Goal: Transaction & Acquisition: Book appointment/travel/reservation

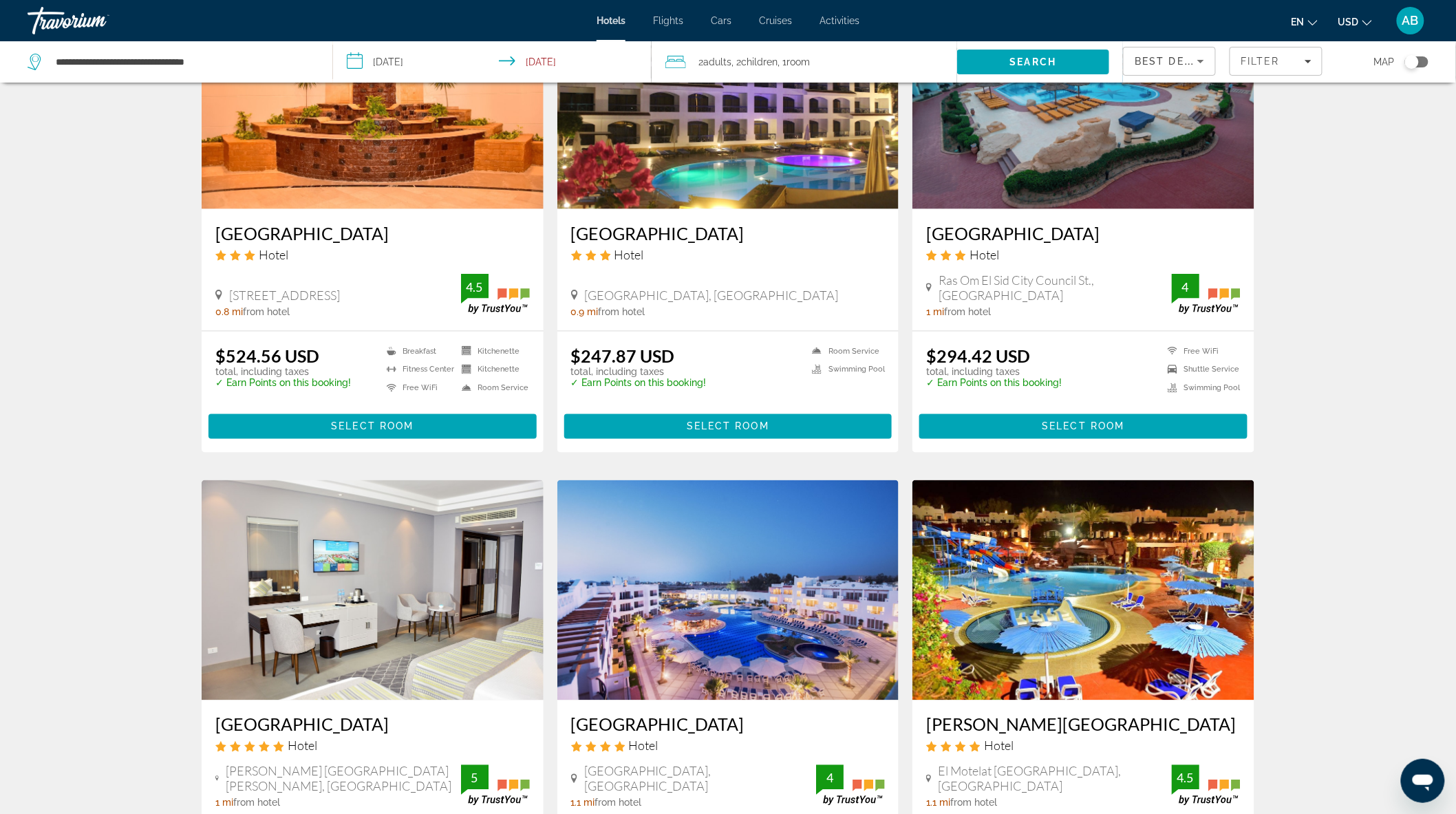
scroll to position [459, 0]
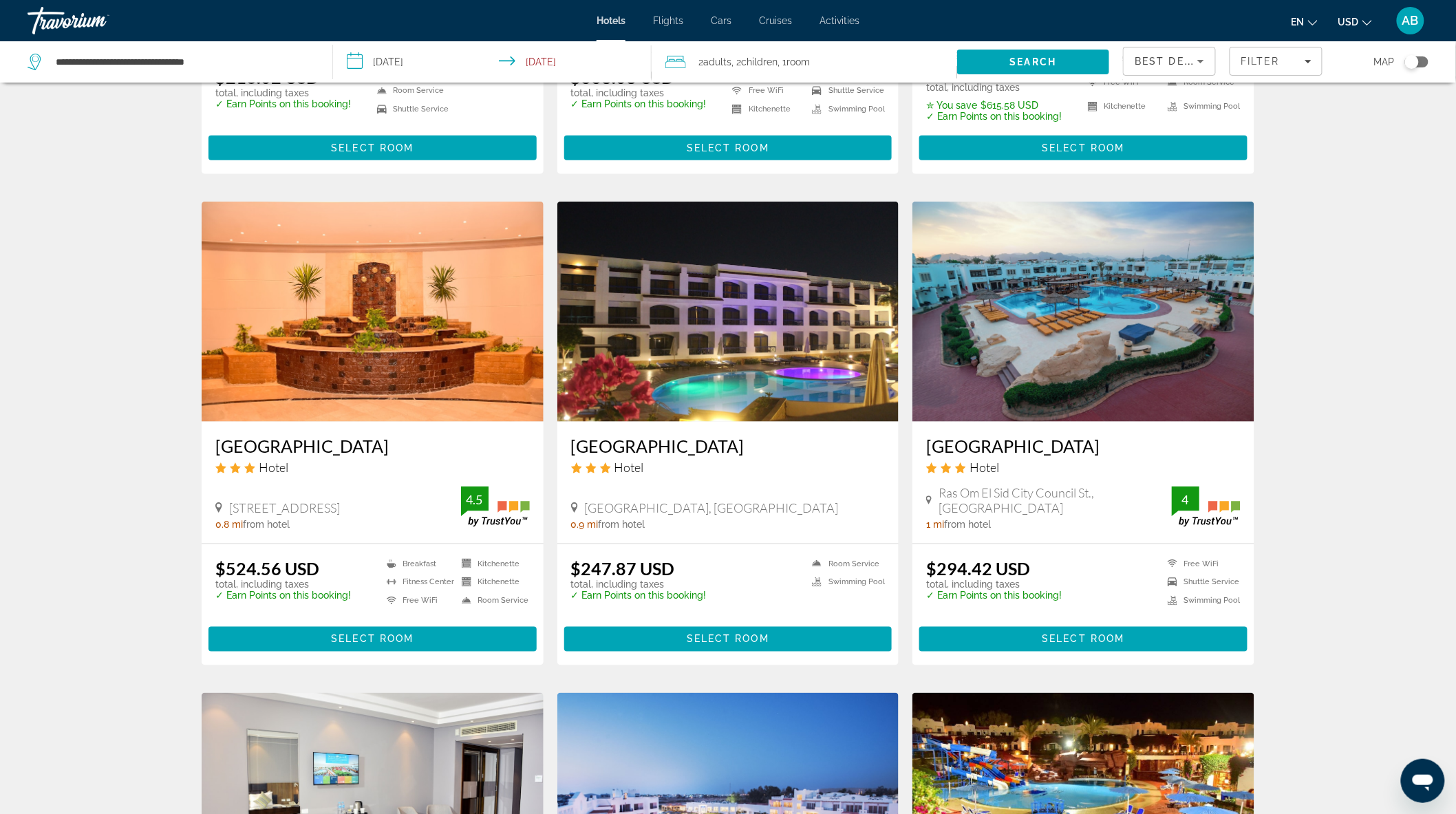
click at [749, 60] on span "Children" at bounding box center [760, 62] width 37 height 11
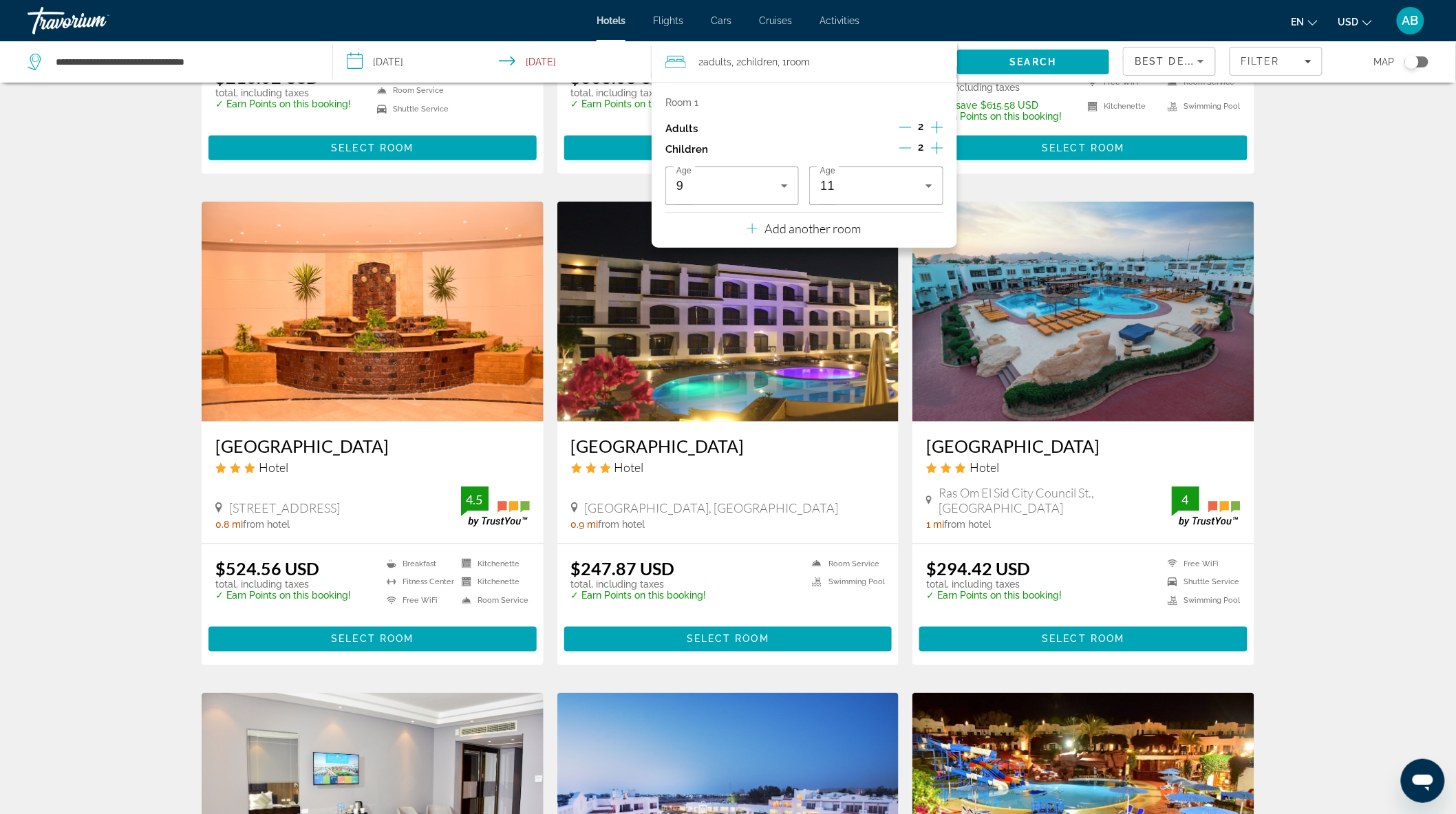
click at [790, 236] on p "Add another room" at bounding box center [812, 228] width 96 height 16
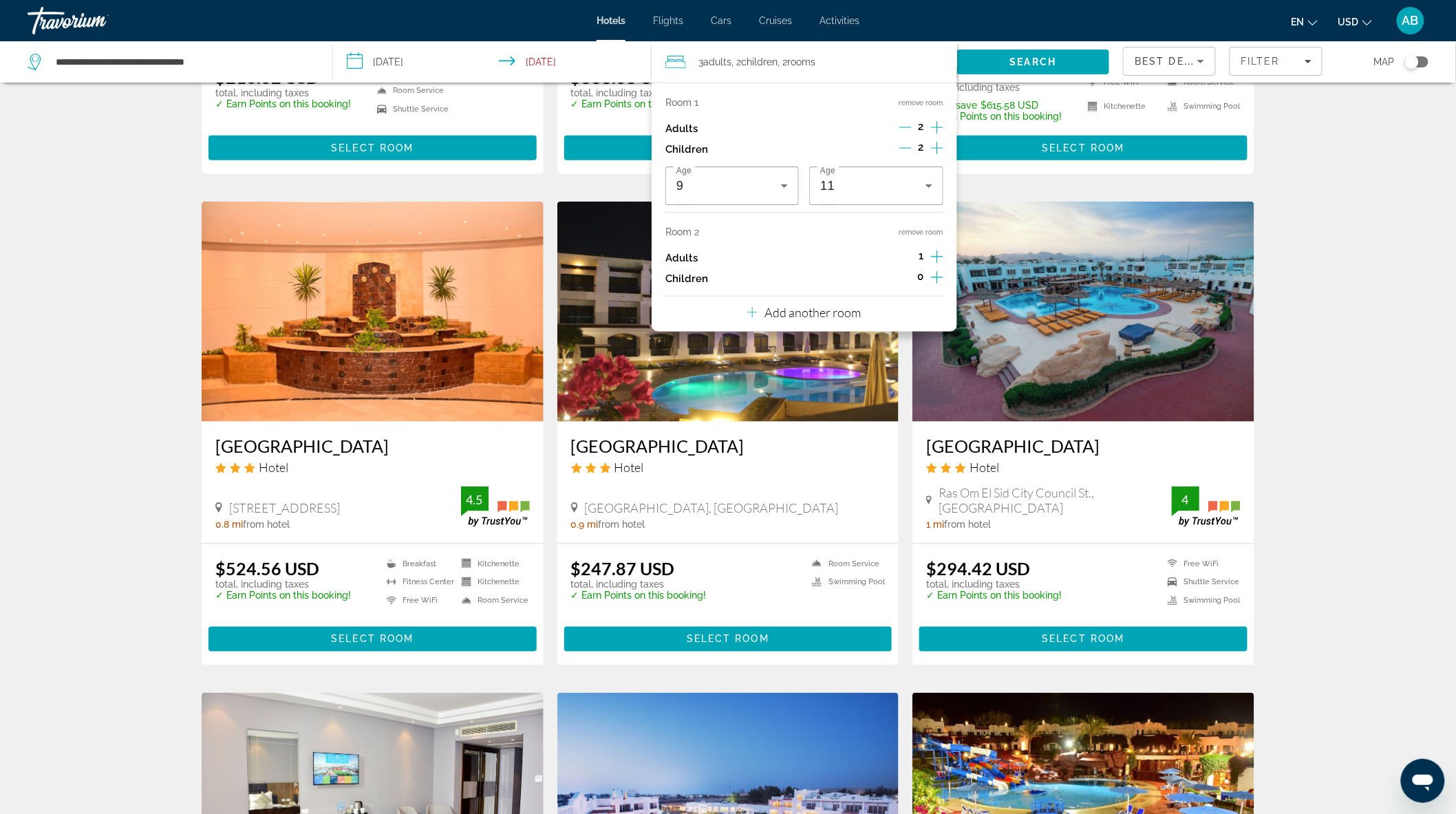
click at [790, 236] on div "Room 2 remove room" at bounding box center [804, 232] width 278 height 11
click at [795, 318] on p "Add another room" at bounding box center [812, 312] width 96 height 16
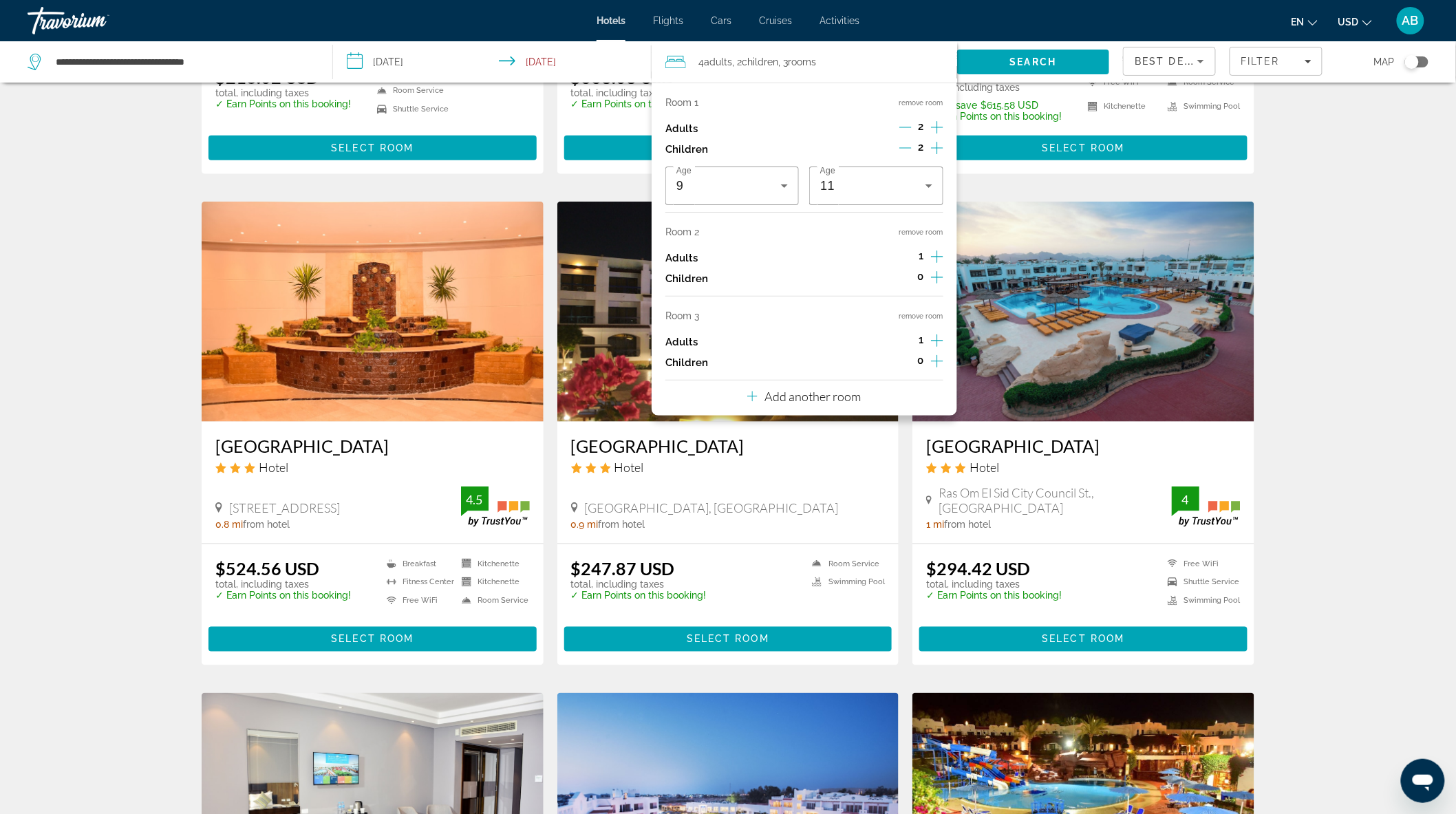
click at [938, 254] on icon "Increment adults" at bounding box center [937, 256] width 13 height 16
click at [938, 342] on icon "Increment adults" at bounding box center [937, 341] width 13 height 16
click at [941, 276] on icon "Increment children" at bounding box center [937, 277] width 13 height 16
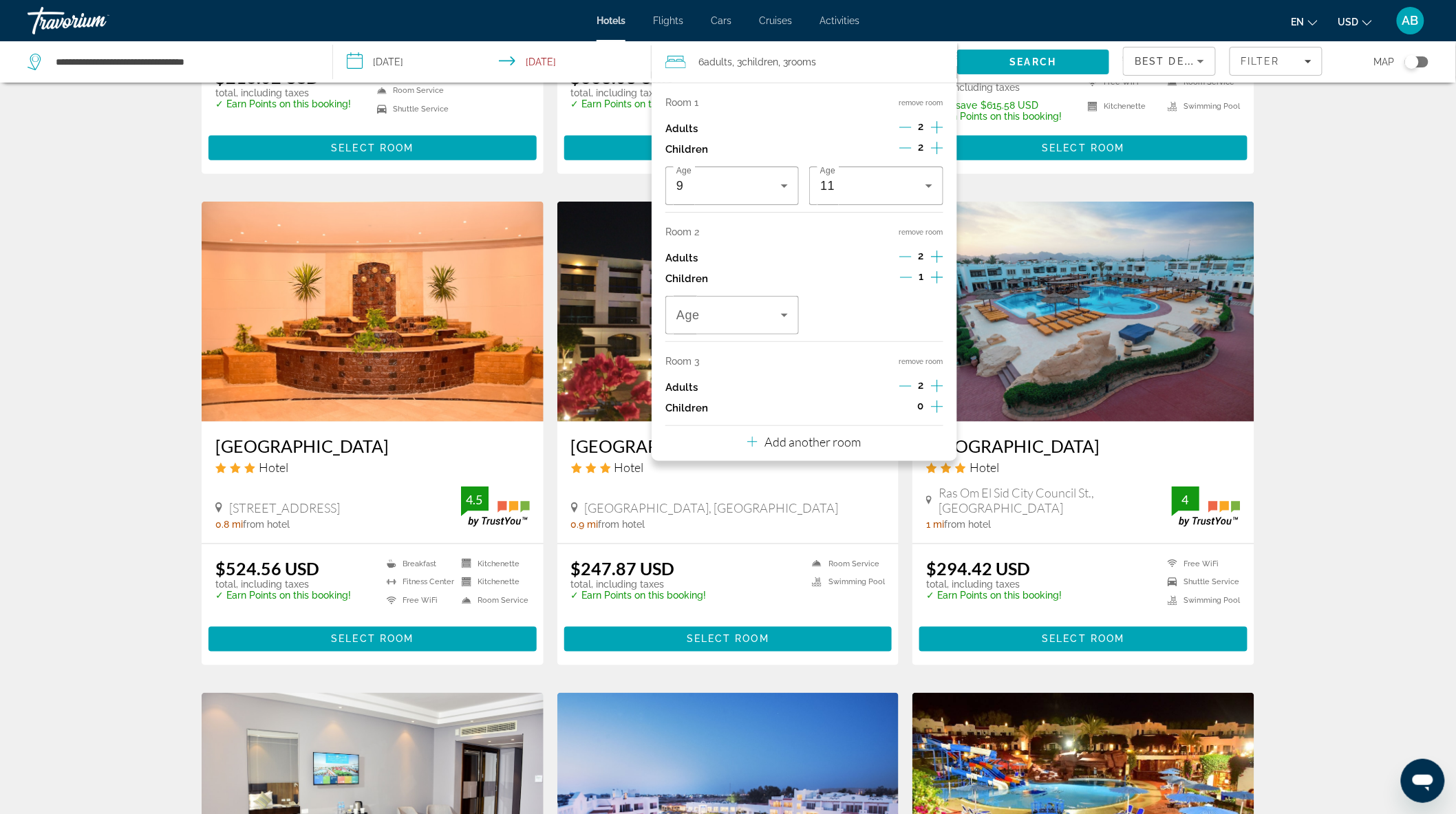
click at [941, 276] on icon "Increment children" at bounding box center [937, 277] width 13 height 16
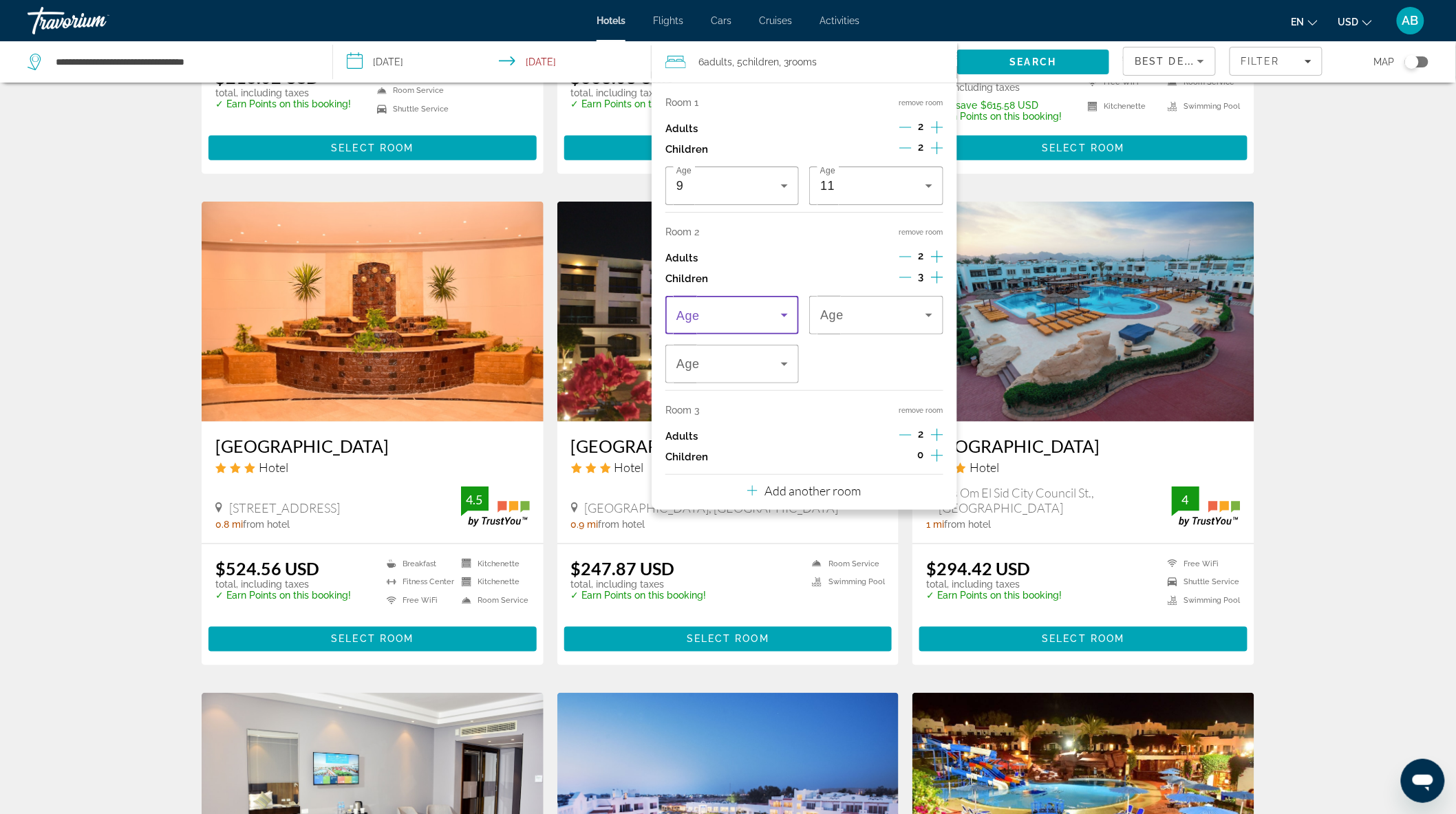
click at [776, 317] on icon "Travelers: 6 adults, 5 children" at bounding box center [784, 315] width 16 height 16
click at [716, 399] on mat-option "9" at bounding box center [732, 392] width 134 height 33
click at [855, 314] on div "9" at bounding box center [872, 315] width 104 height 16
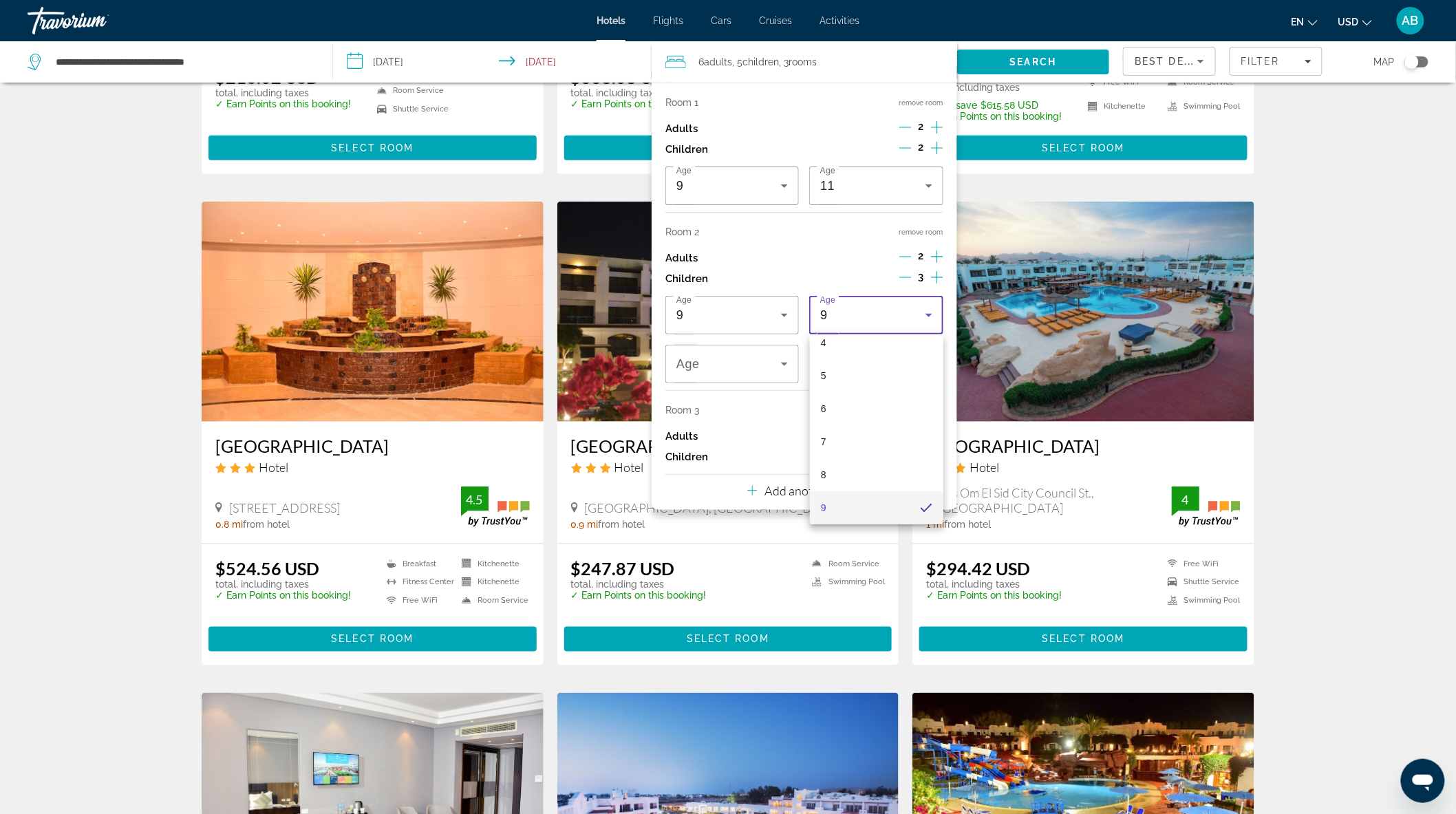
click at [739, 372] on div at bounding box center [728, 407] width 1456 height 814
click at [739, 372] on span "Travelers: 6 adults, 5 children" at bounding box center [728, 364] width 104 height 16
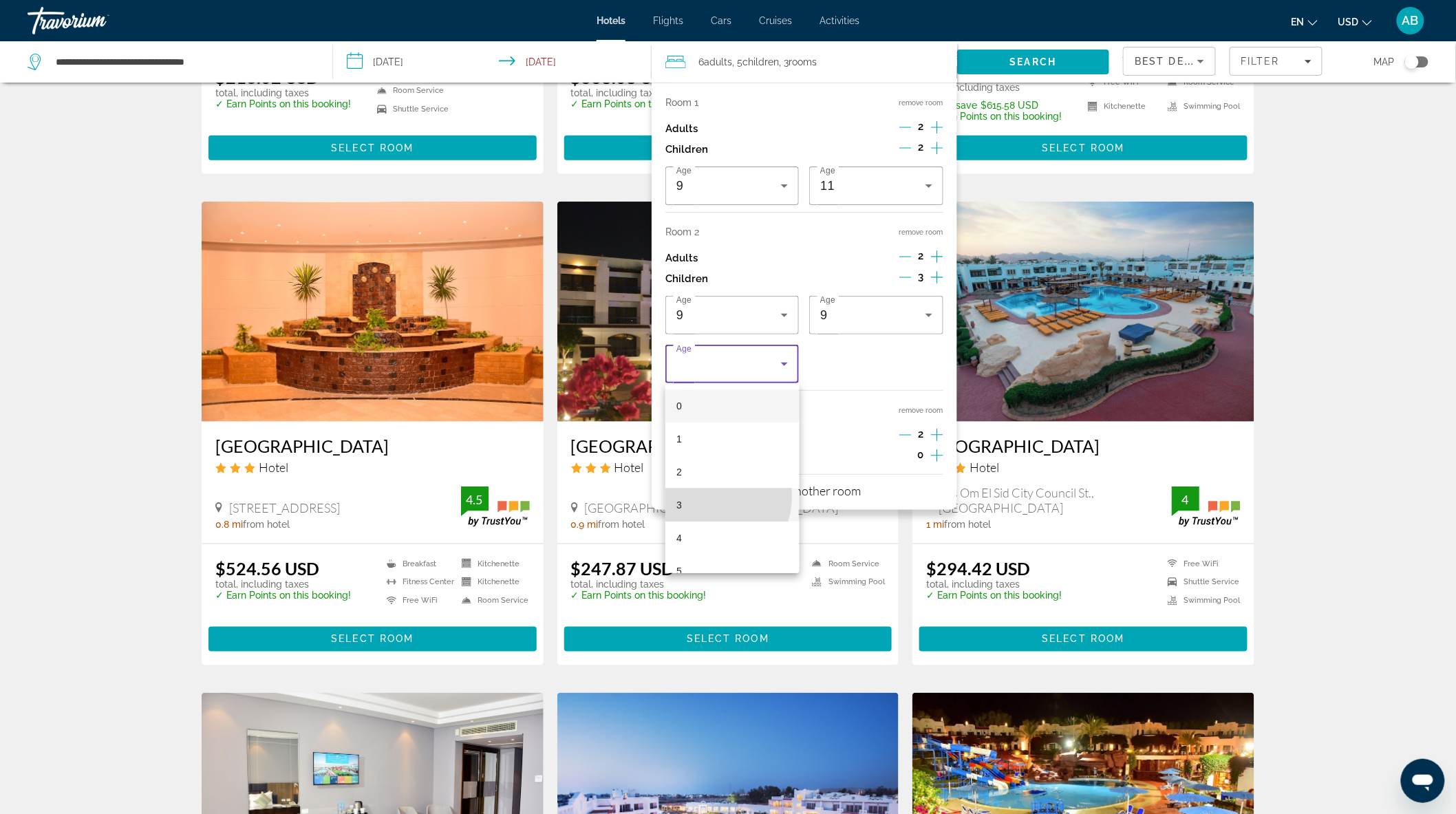
click at [700, 495] on mat-option "3" at bounding box center [732, 505] width 134 height 33
click at [939, 457] on icon "Increment children" at bounding box center [937, 456] width 13 height 16
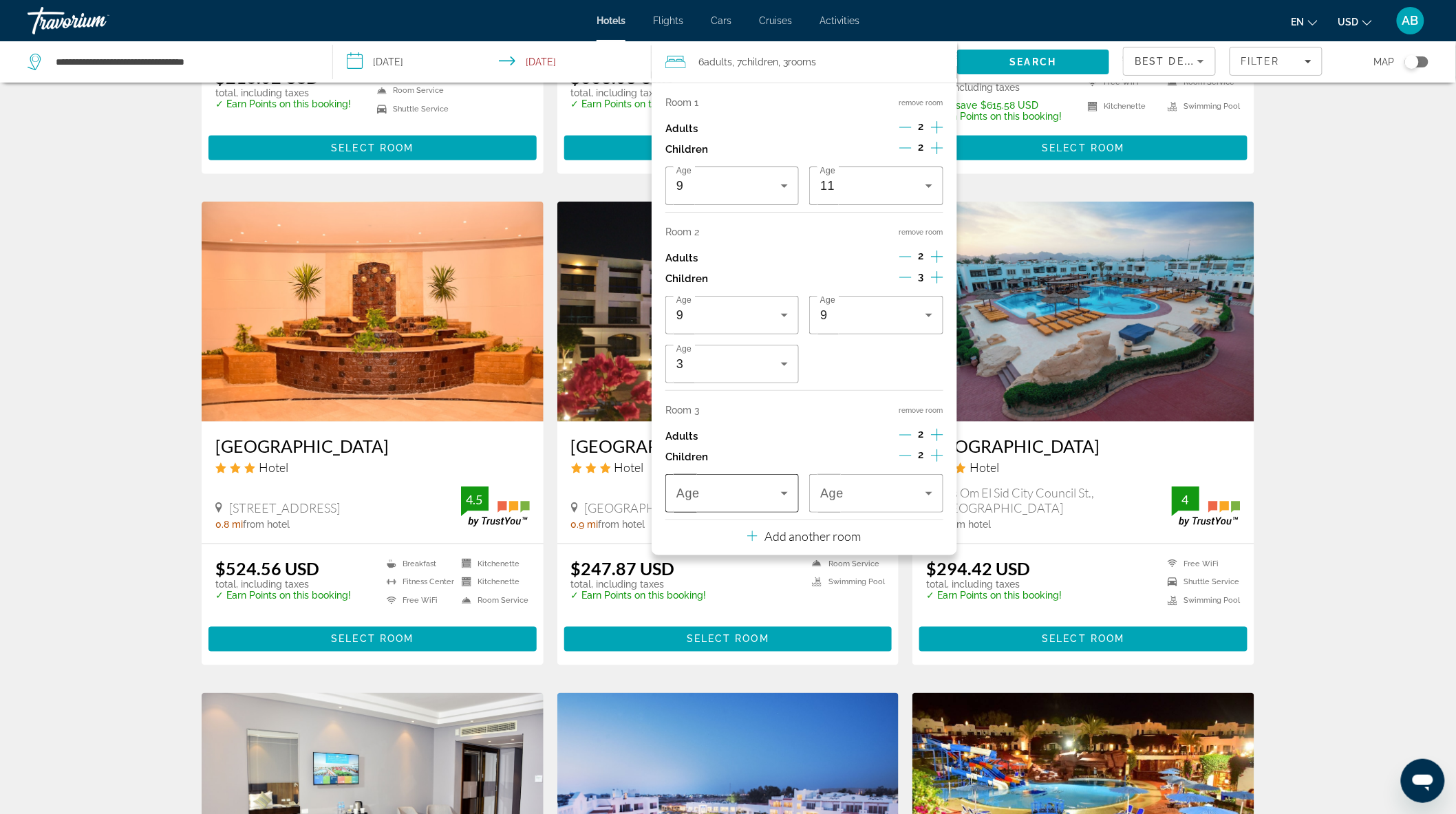
click at [735, 497] on span "Travelers: 6 adults, 7 children" at bounding box center [728, 494] width 104 height 16
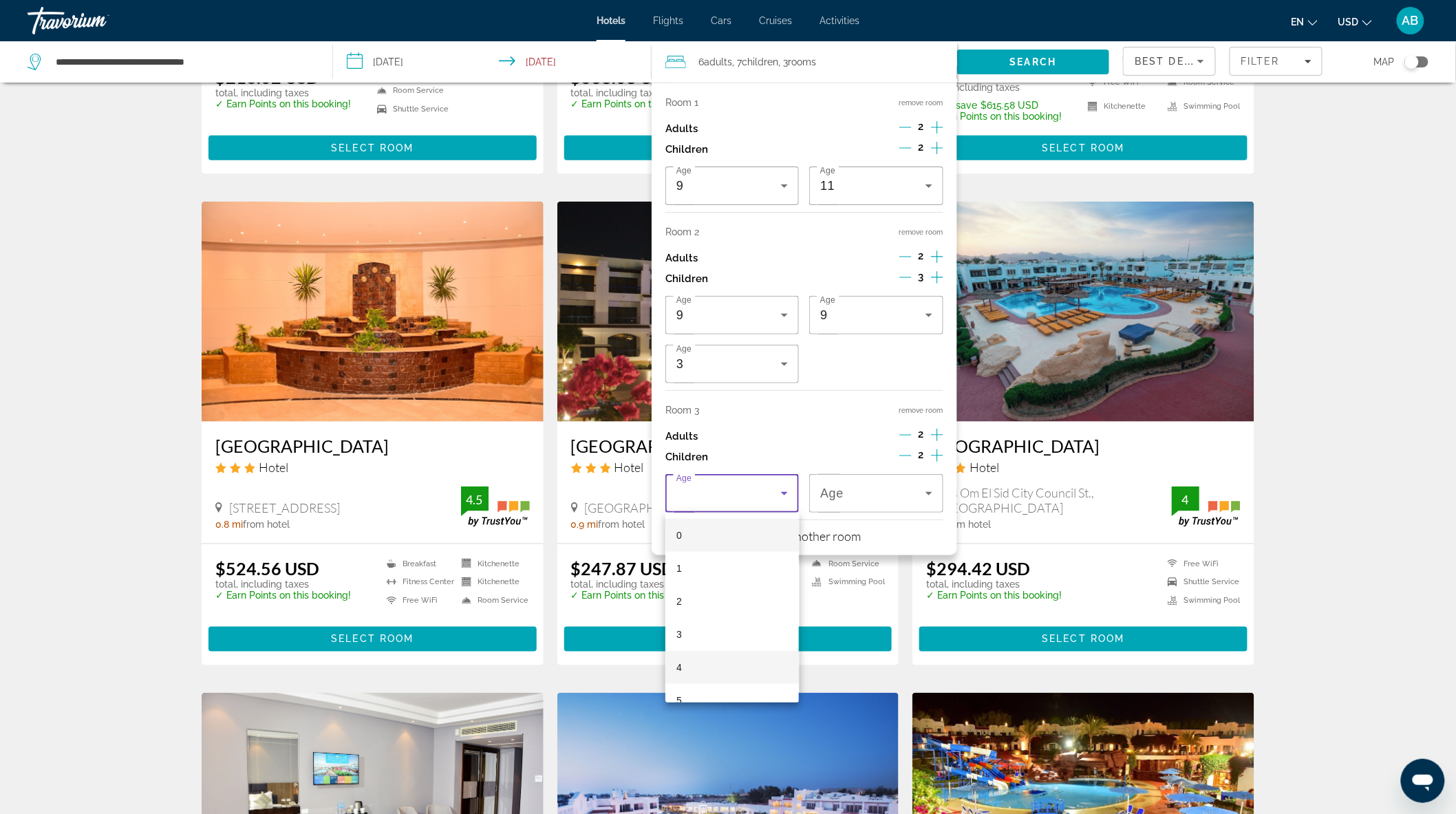
click at [710, 658] on mat-option "4" at bounding box center [732, 667] width 134 height 33
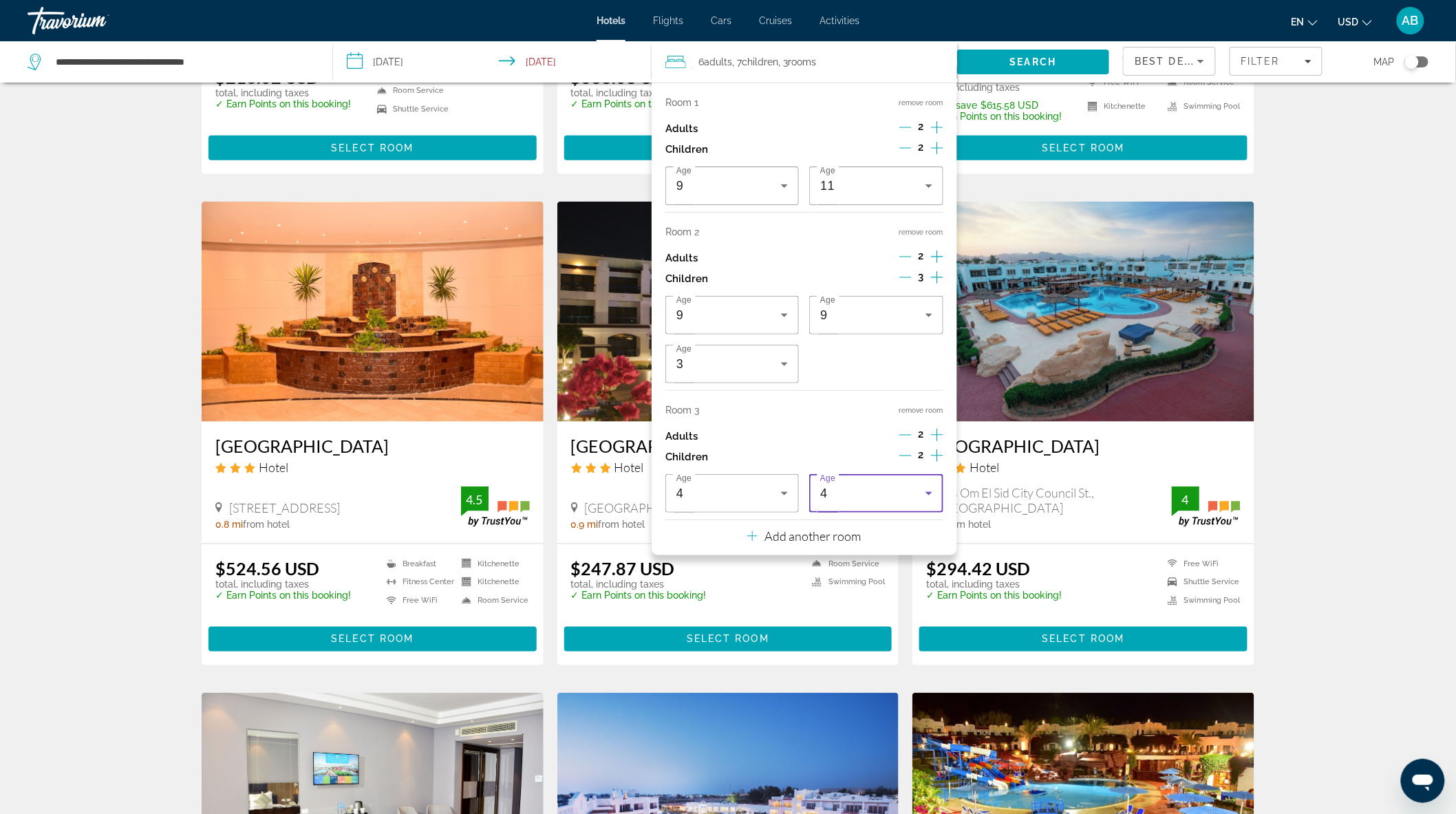
click at [868, 500] on div "4" at bounding box center [872, 494] width 104 height 16
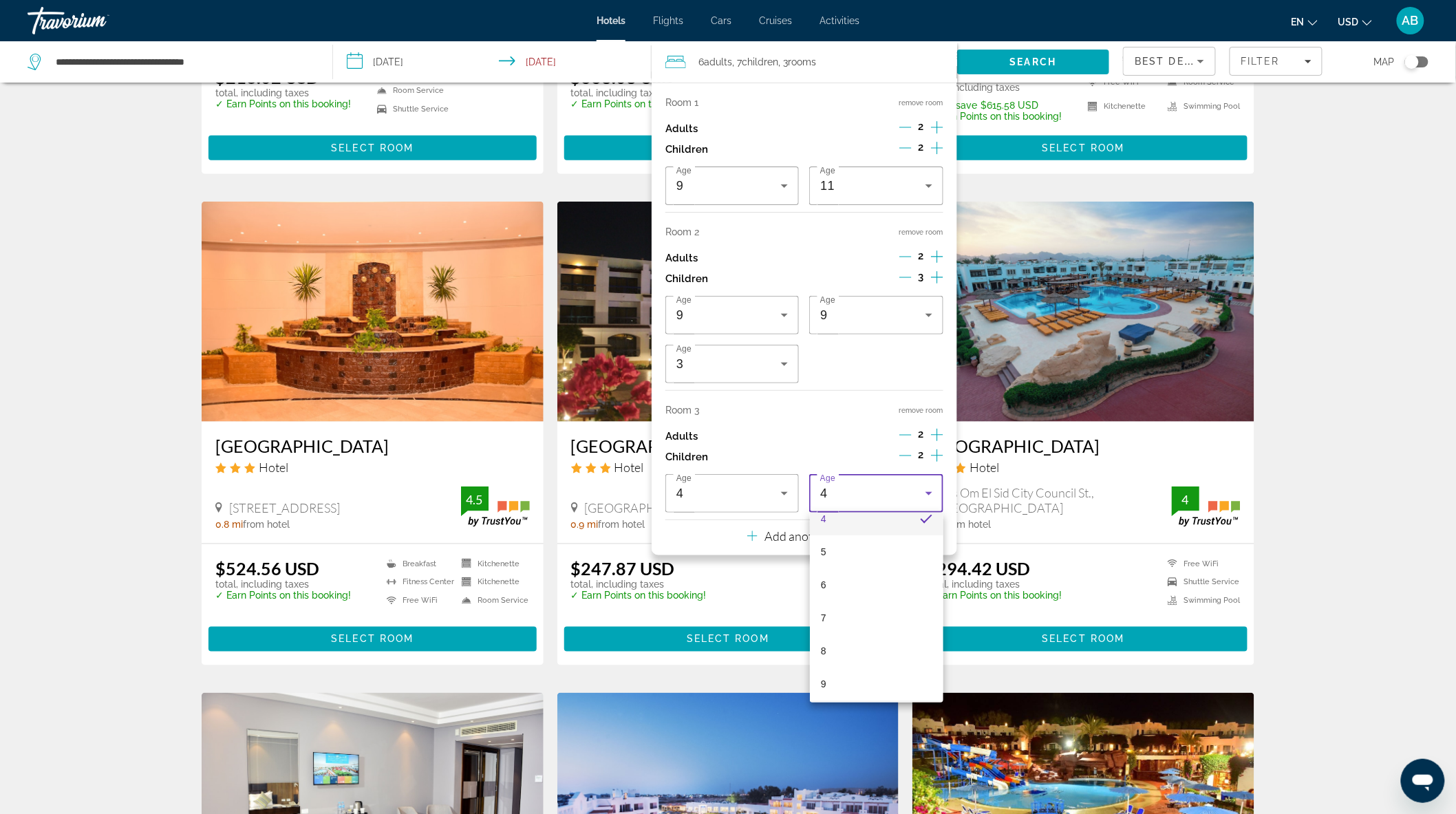
scroll to position [306, 0]
click at [864, 563] on mat-option "10" at bounding box center [877, 560] width 134 height 33
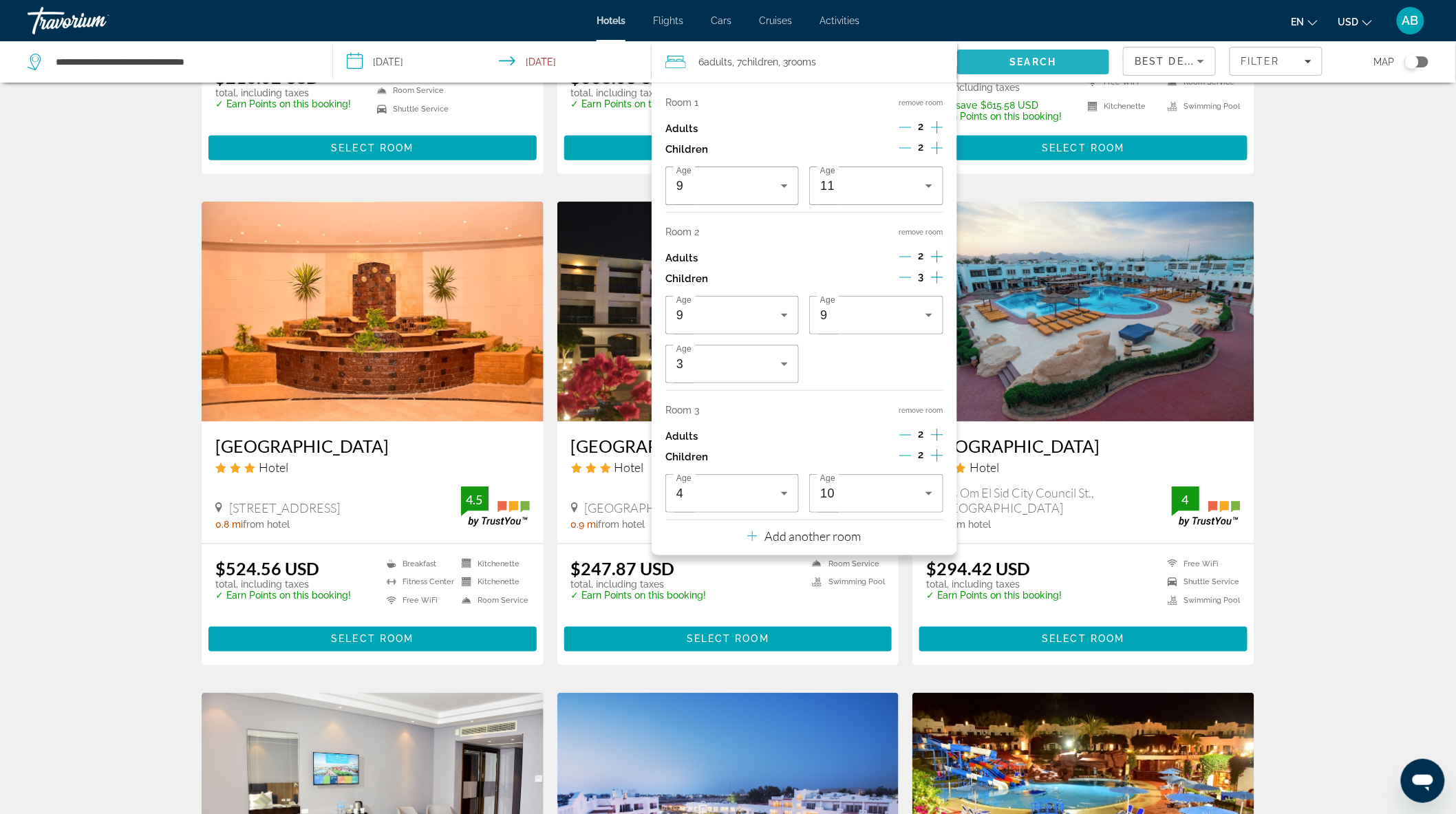
click at [1016, 60] on span "Search" at bounding box center [1032, 62] width 47 height 11
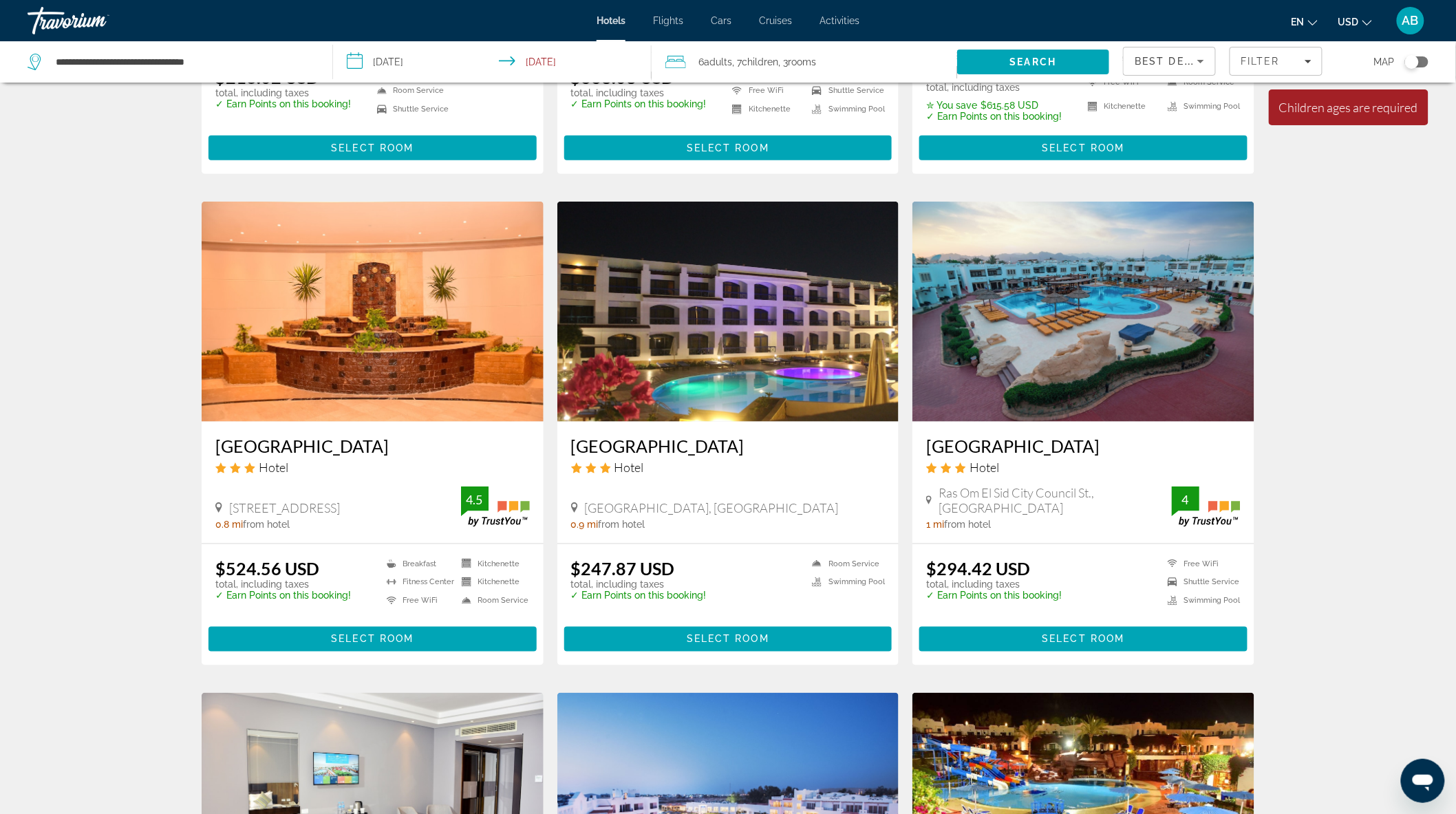
click at [814, 55] on span ", 3 Room rooms" at bounding box center [796, 61] width 38 height 19
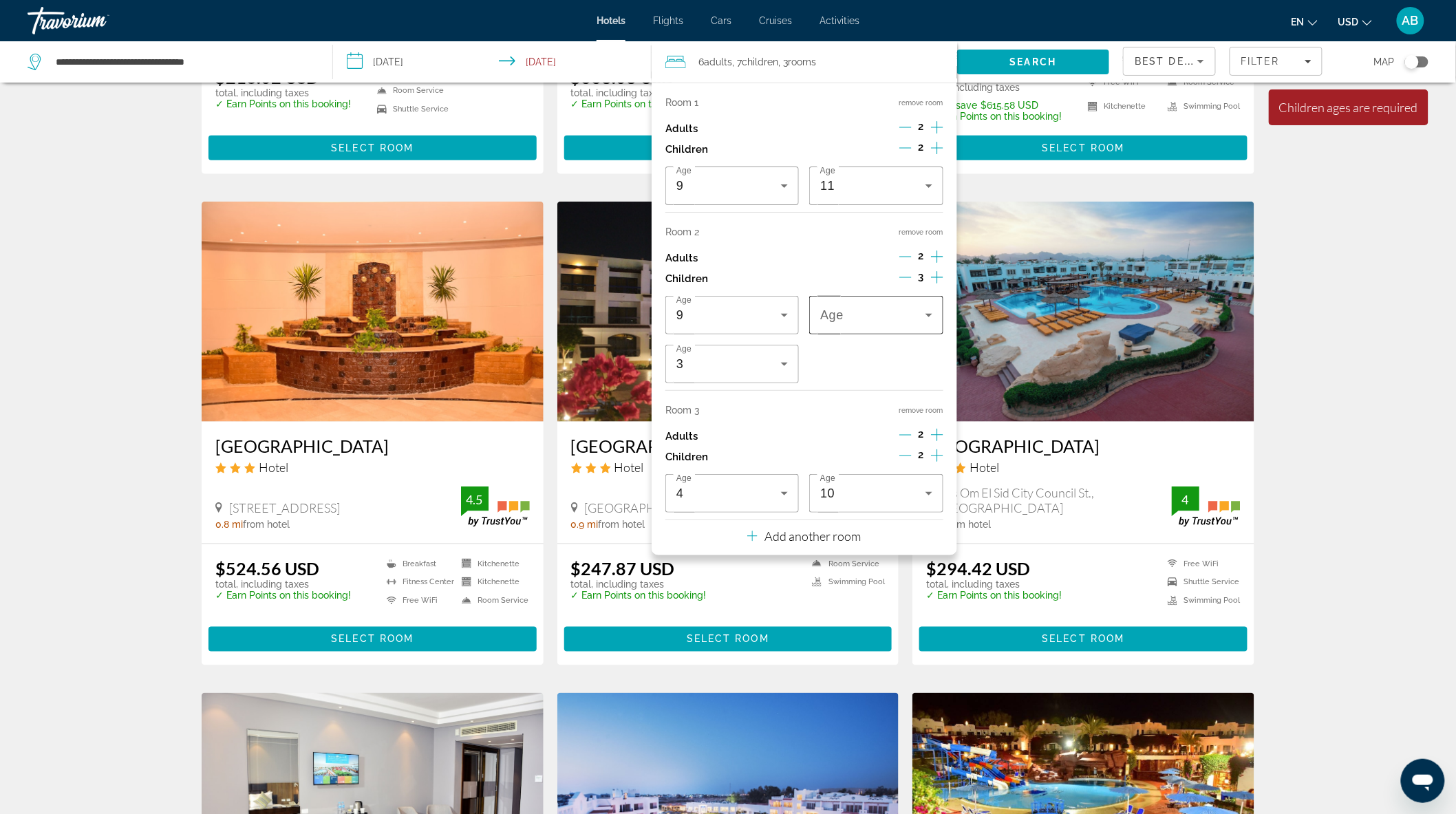
click at [827, 315] on span "Age" at bounding box center [832, 316] width 24 height 14
click at [868, 351] on mat-option "9" at bounding box center [877, 349] width 134 height 33
click at [1084, 66] on span "Search" at bounding box center [1033, 62] width 153 height 33
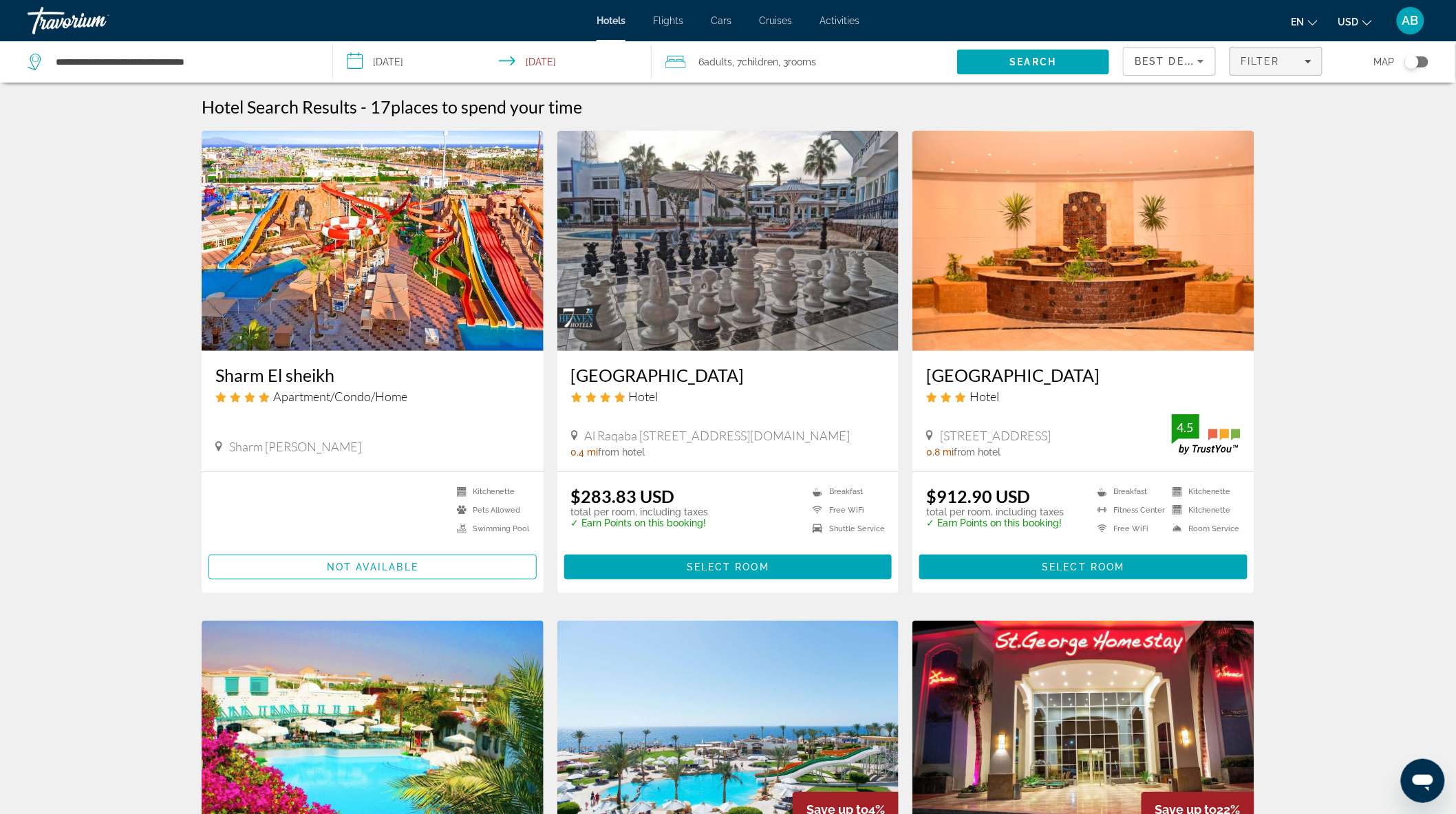
click at [1270, 49] on span "Filters" at bounding box center [1275, 61] width 91 height 33
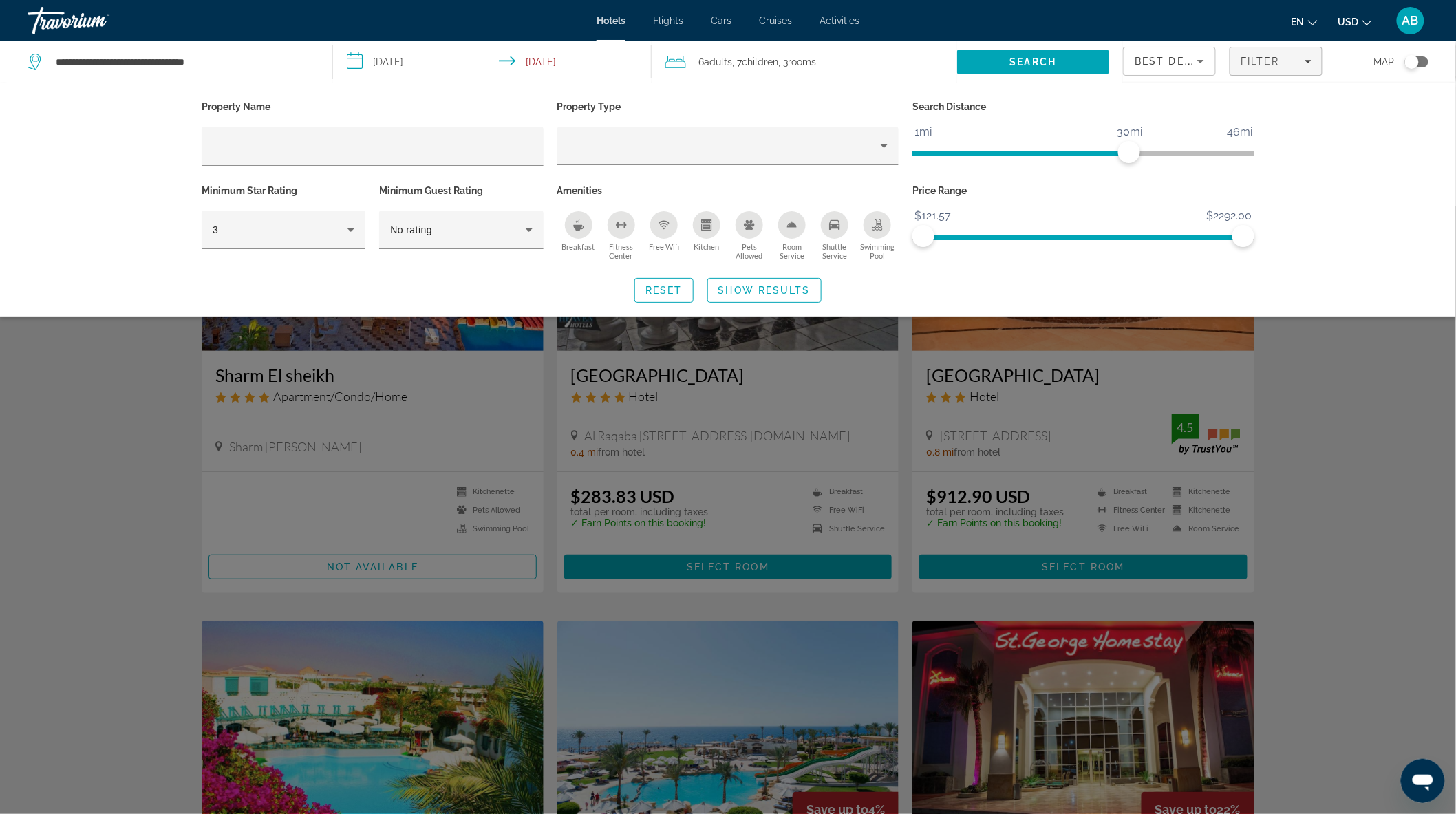
click at [574, 231] on div "Breakfast" at bounding box center [578, 225] width 27 height 27
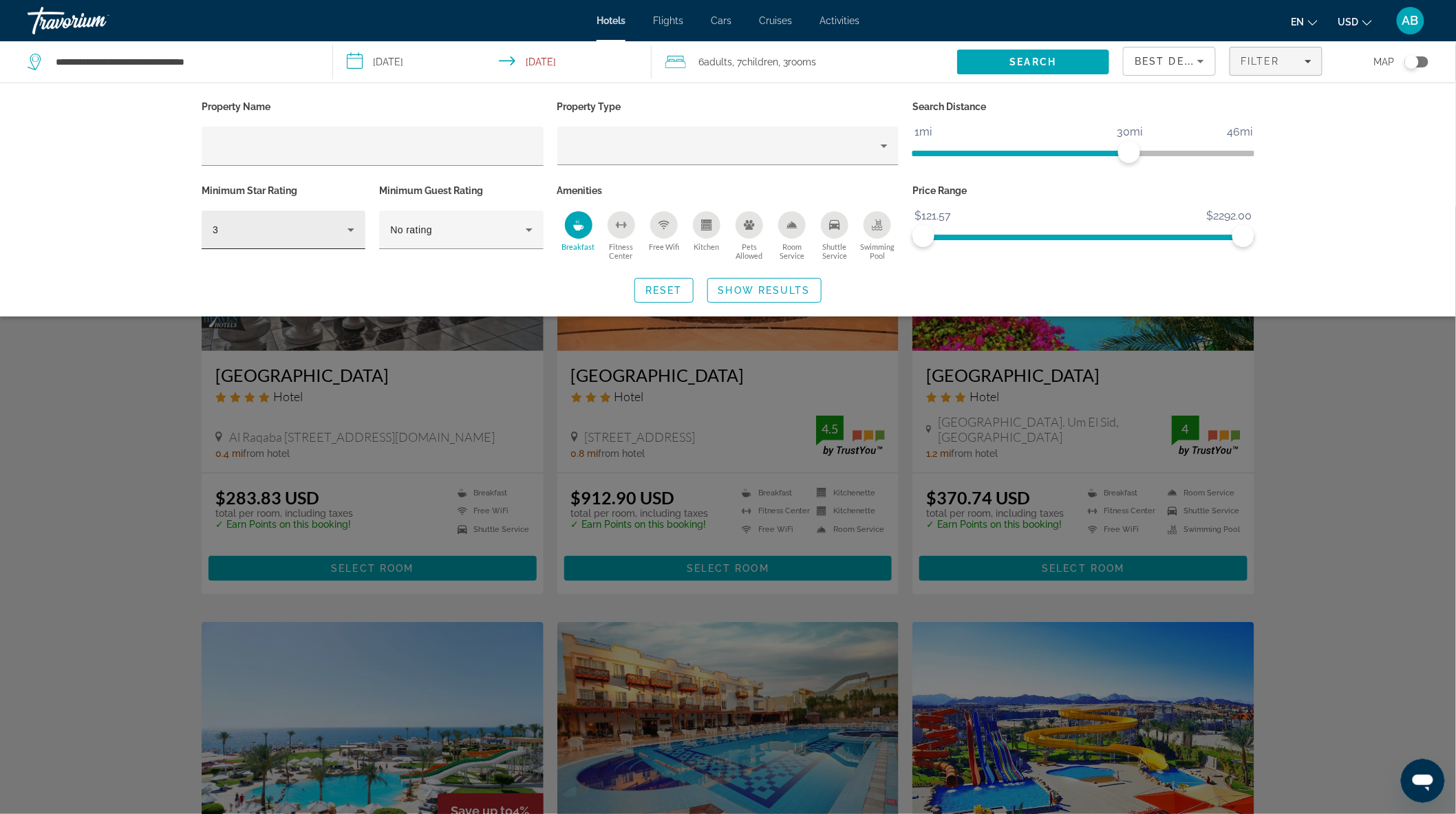
click at [307, 214] on div "3" at bounding box center [283, 230] width 142 height 38
click at [263, 320] on mat-option "5" at bounding box center [283, 337] width 164 height 33
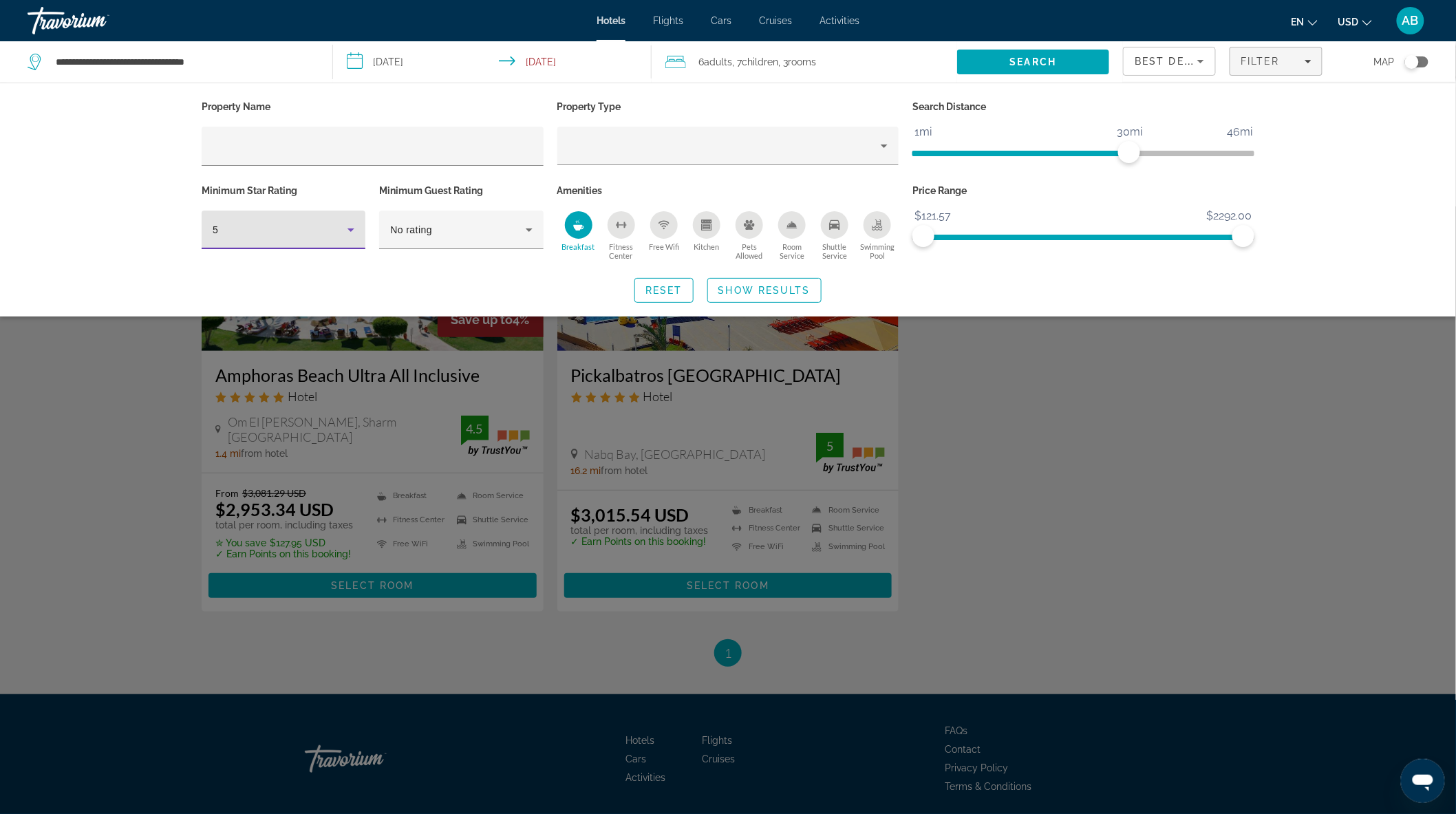
click at [275, 222] on div "5" at bounding box center [279, 230] width 135 height 16
click at [279, 312] on mat-option "4" at bounding box center [283, 303] width 164 height 33
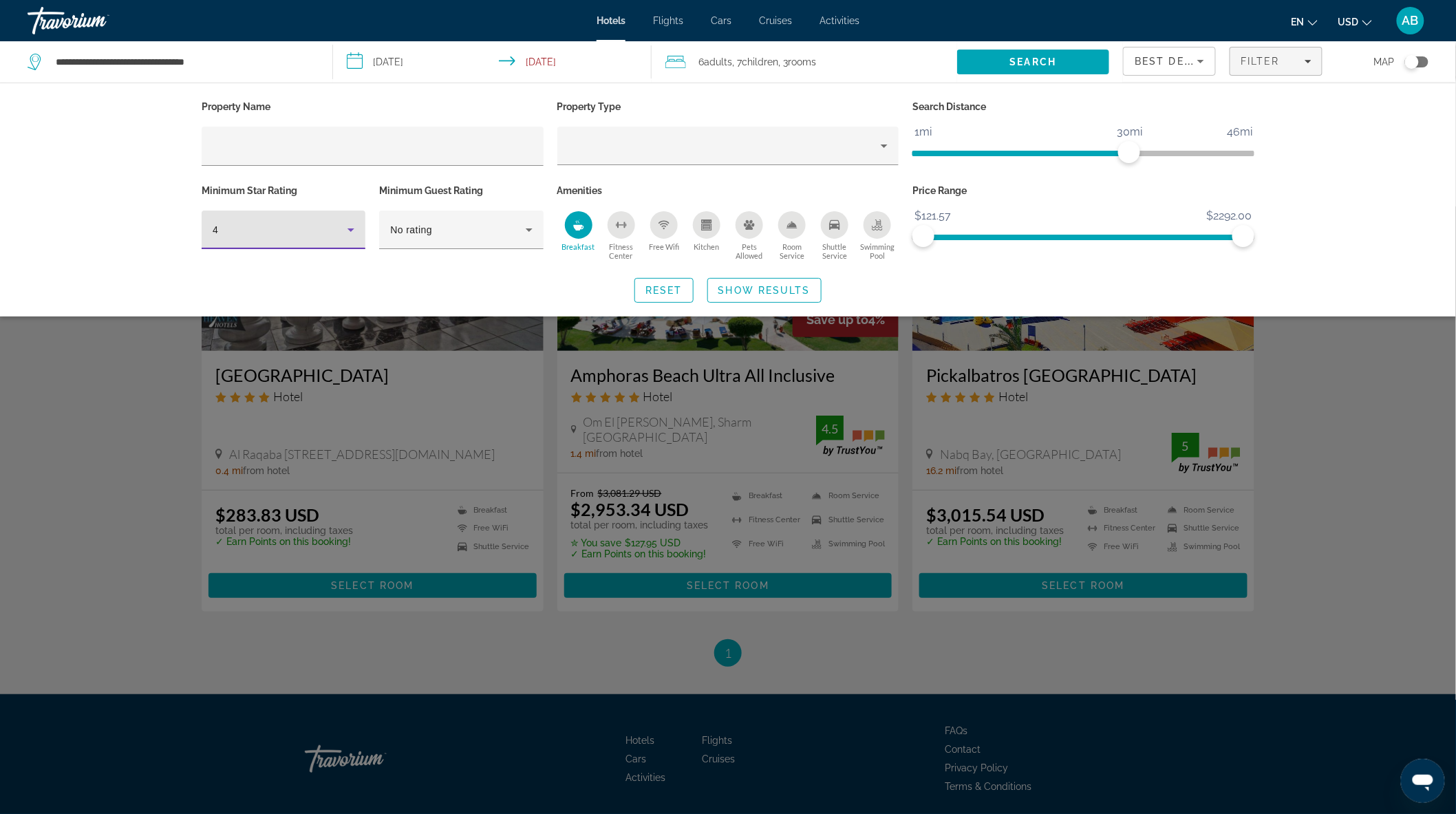
click at [626, 221] on icon "Fitness Center" at bounding box center [621, 225] width 11 height 11
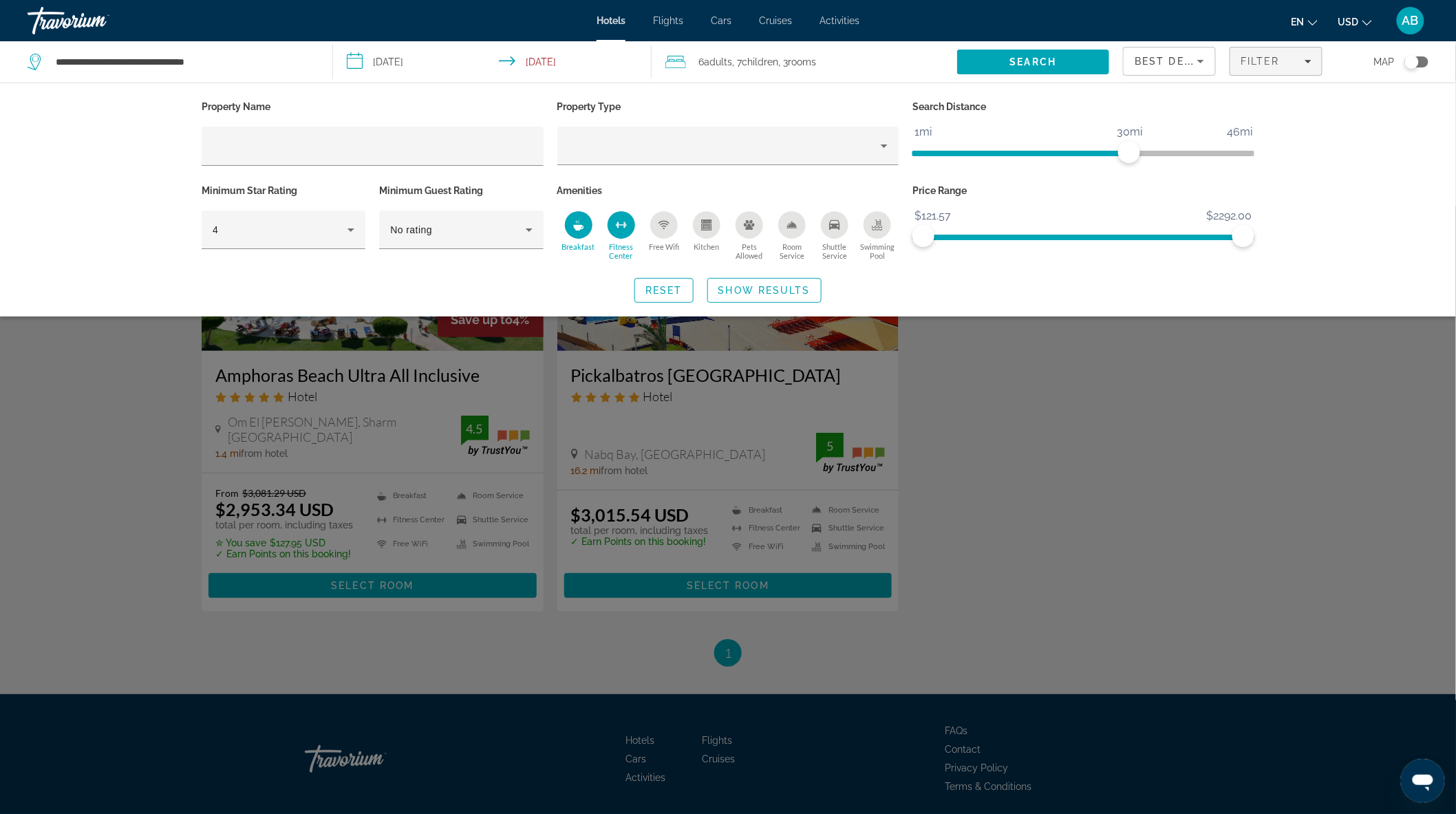
click at [659, 229] on icon "Free Wifi" at bounding box center [663, 225] width 11 height 11
click at [792, 220] on icon "Room Service" at bounding box center [792, 225] width 11 height 11
click at [878, 223] on icon "Swimming Pool" at bounding box center [878, 223] width 5 height 7
click at [1043, 62] on span "Search" at bounding box center [1032, 62] width 47 height 11
click at [644, 289] on span "Search widget" at bounding box center [663, 290] width 58 height 33
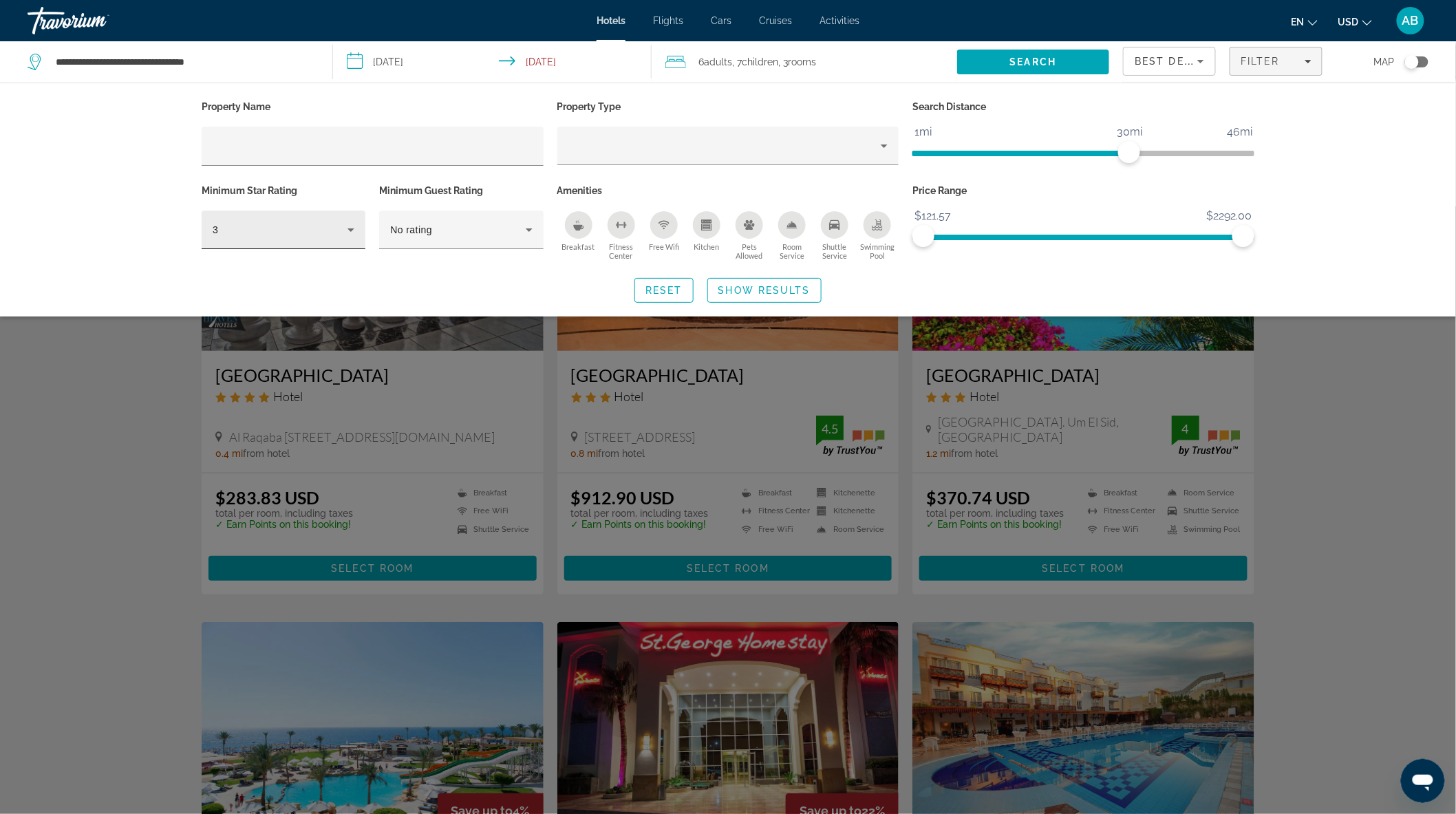
click at [264, 215] on div "3" at bounding box center [283, 230] width 142 height 38
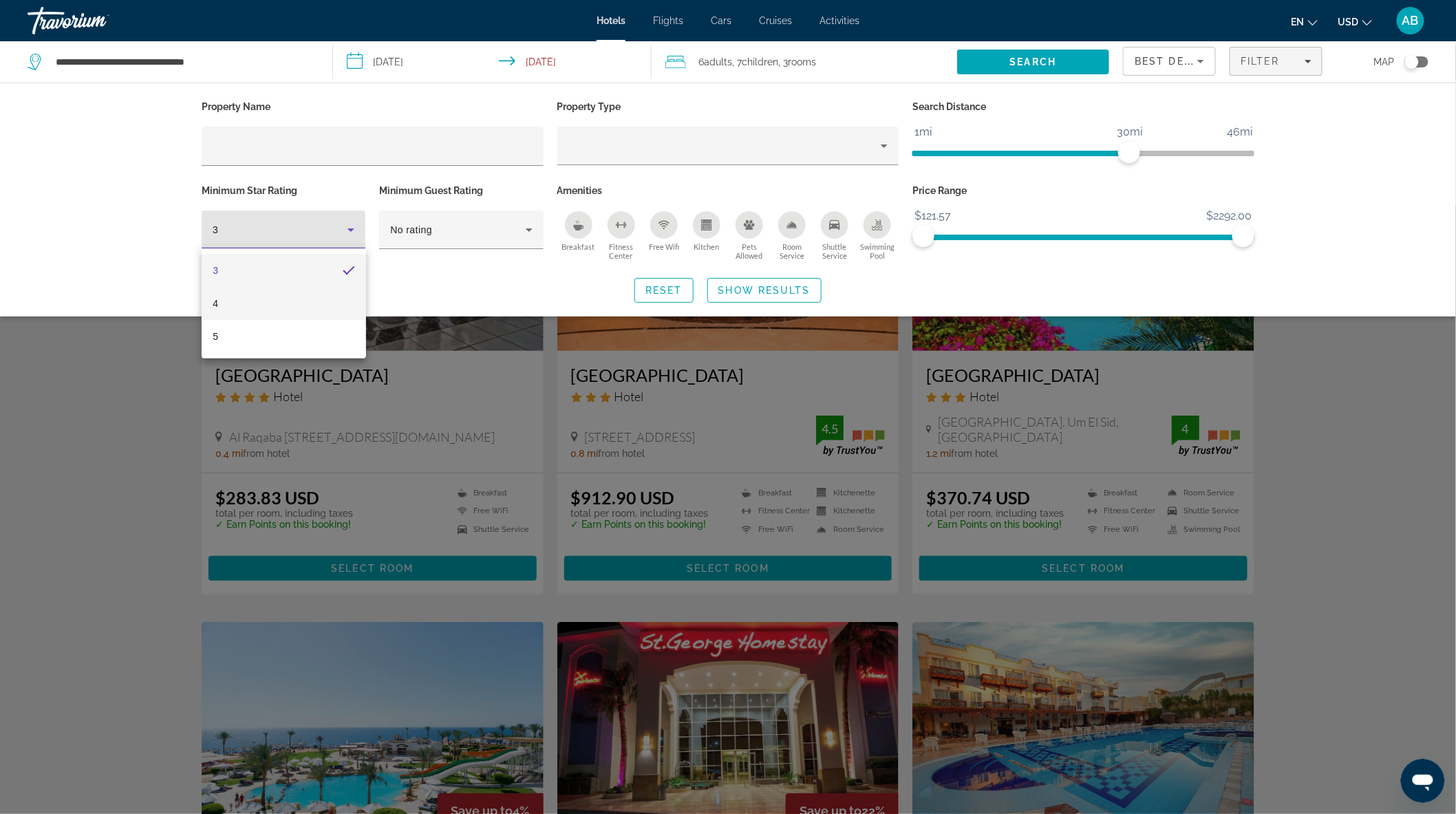
click at [275, 307] on mat-option "4" at bounding box center [283, 303] width 164 height 33
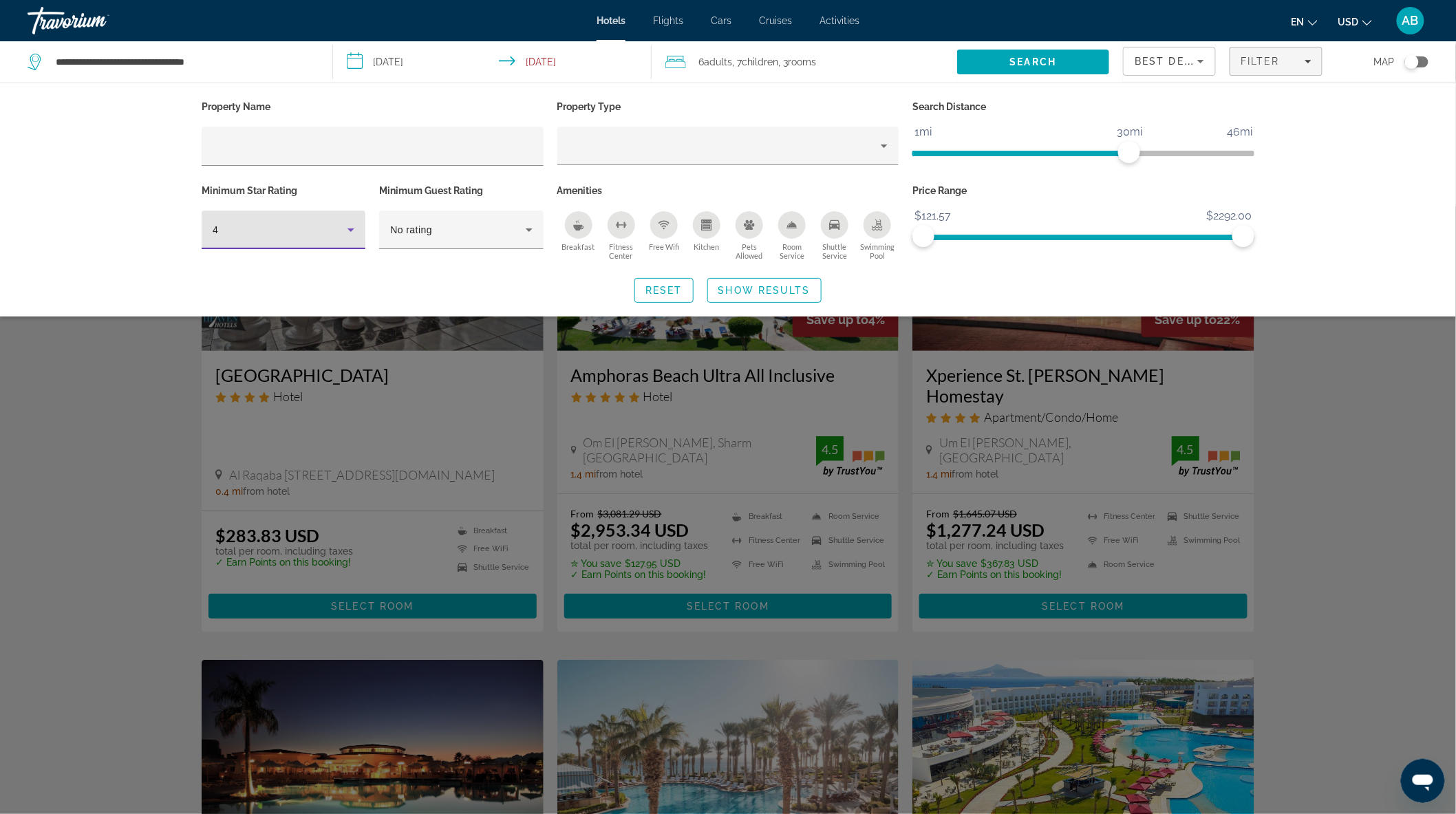
click at [591, 222] on div "Breakfast" at bounding box center [578, 225] width 27 height 27
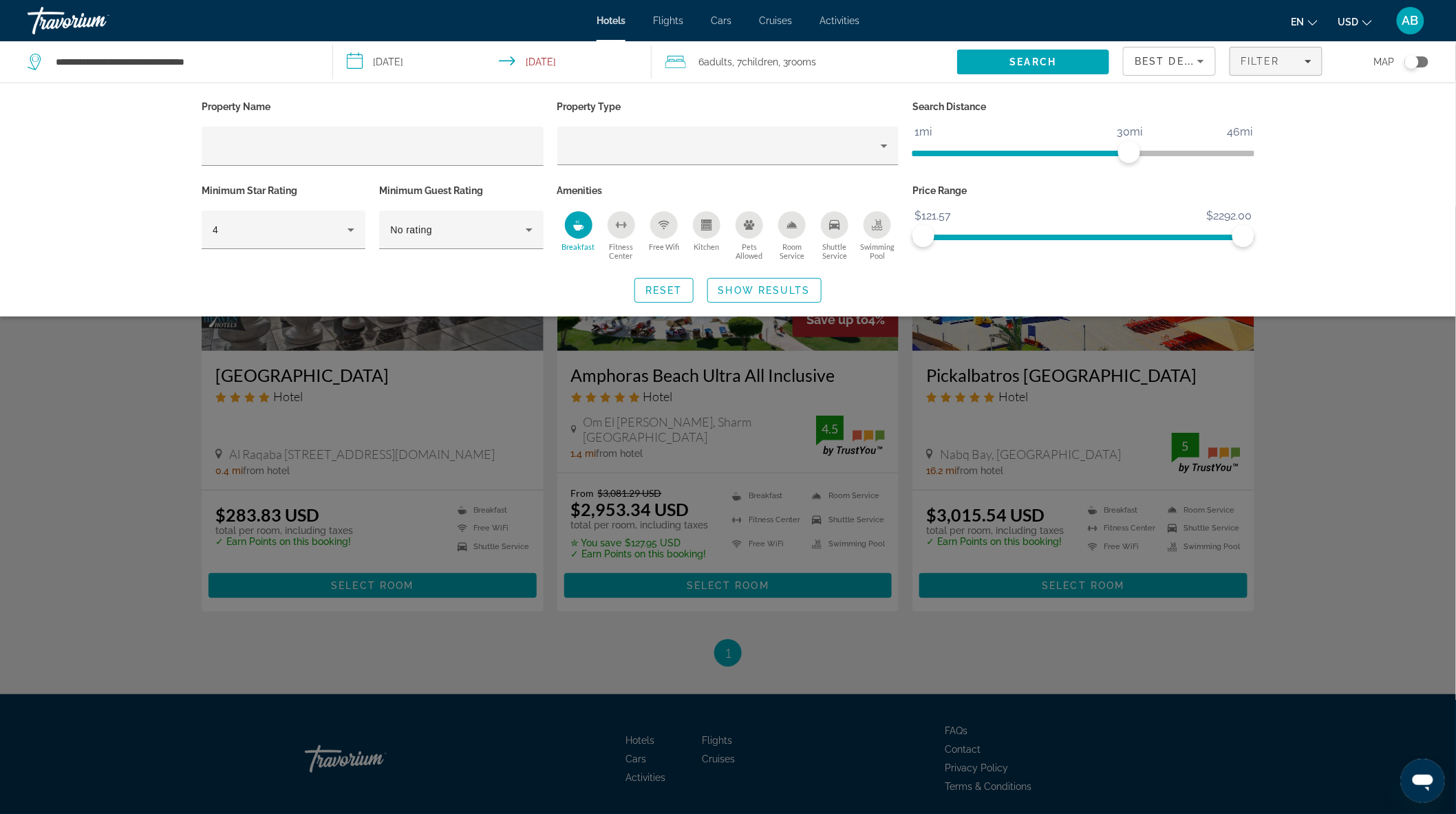
click at [621, 223] on icon "Fitness Center" at bounding box center [621, 225] width 11 height 11
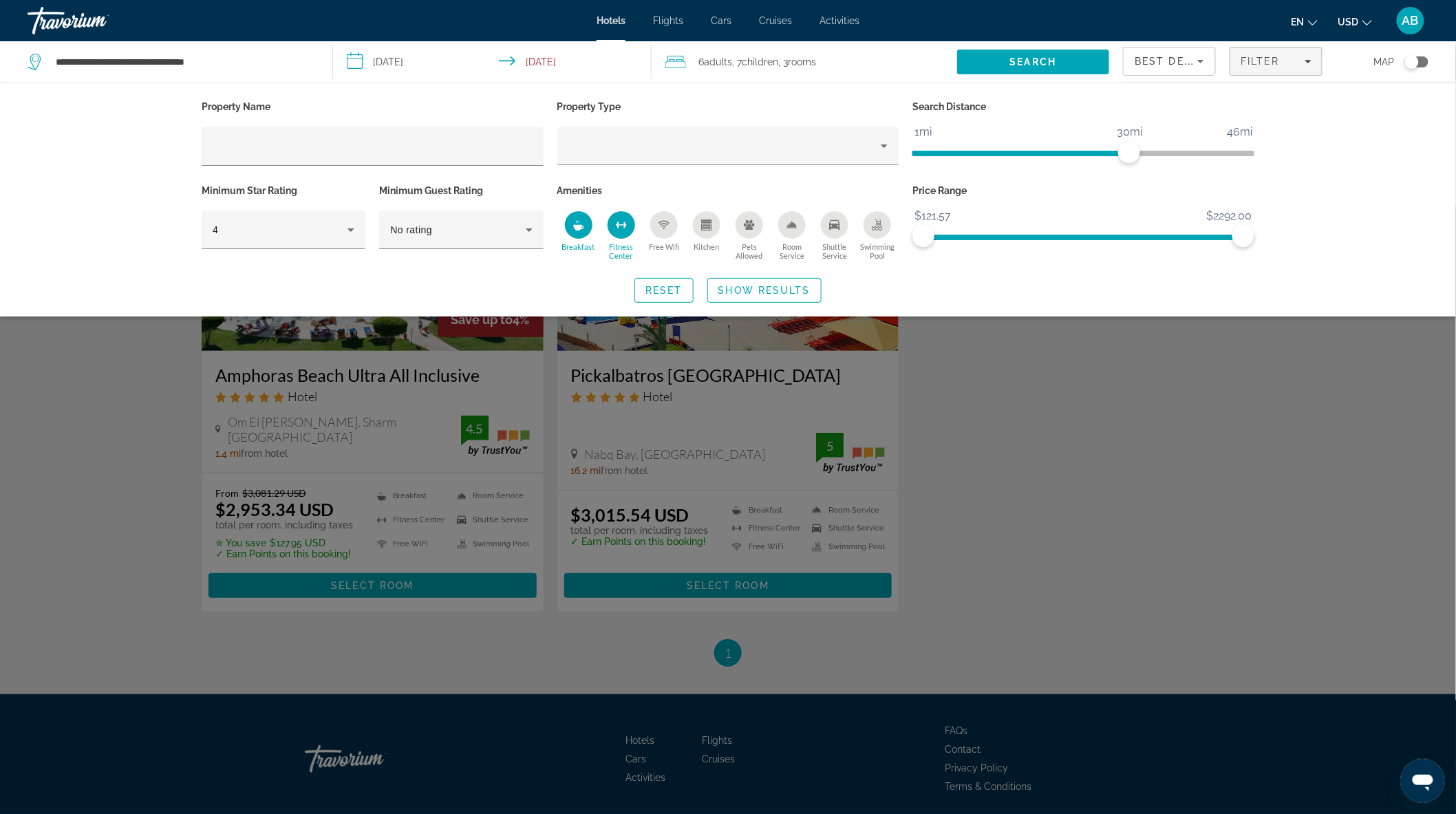
click at [673, 223] on div "Free Wifi" at bounding box center [663, 225] width 27 height 27
click at [793, 222] on icon "Room Service" at bounding box center [792, 225] width 11 height 11
click at [880, 221] on icon "Swimming Pool" at bounding box center [878, 223] width 5 height 7
click at [728, 281] on span "Search widget" at bounding box center [763, 290] width 113 height 33
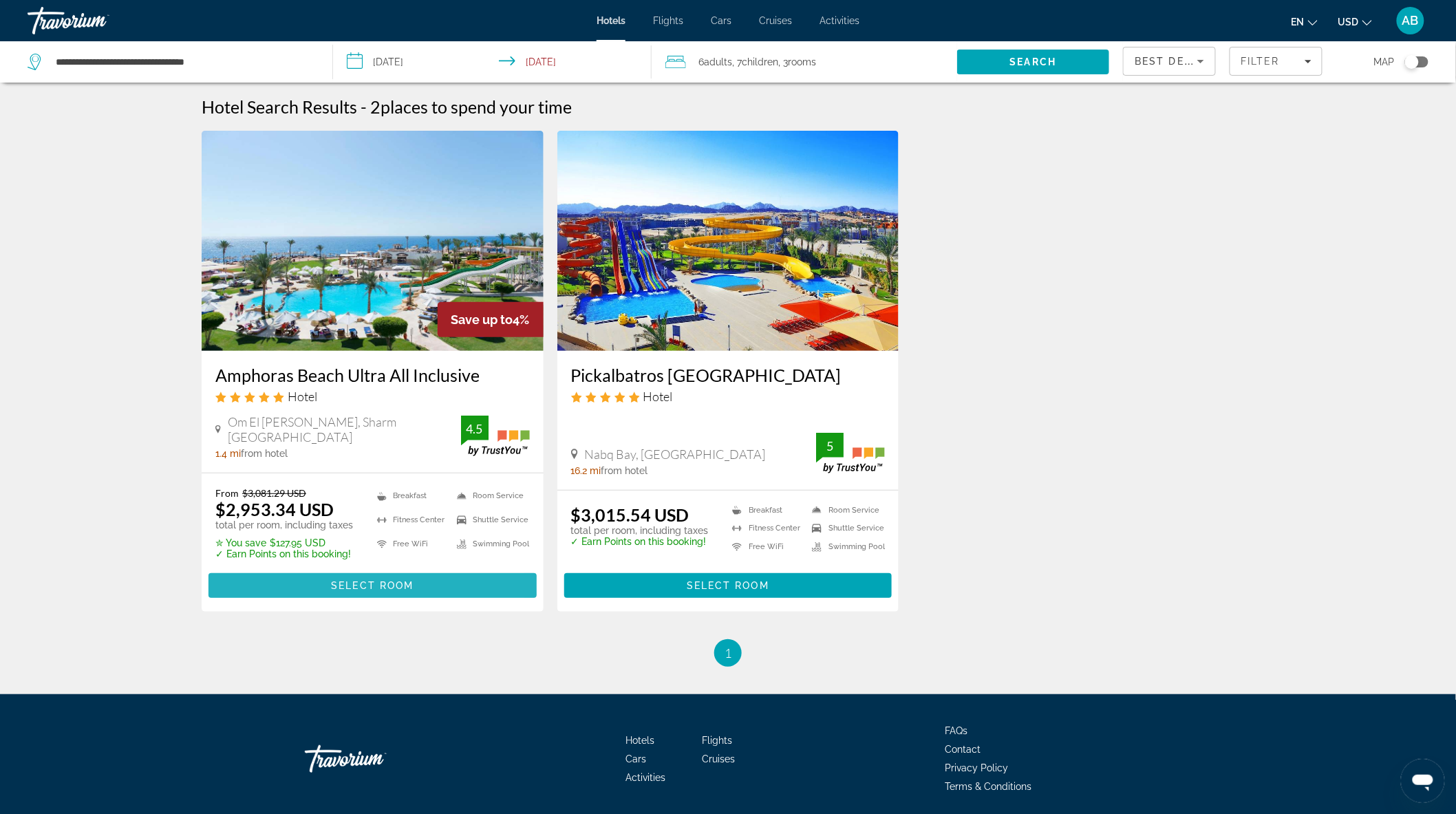
click at [356, 589] on span "Select Room" at bounding box center [372, 586] width 82 height 11
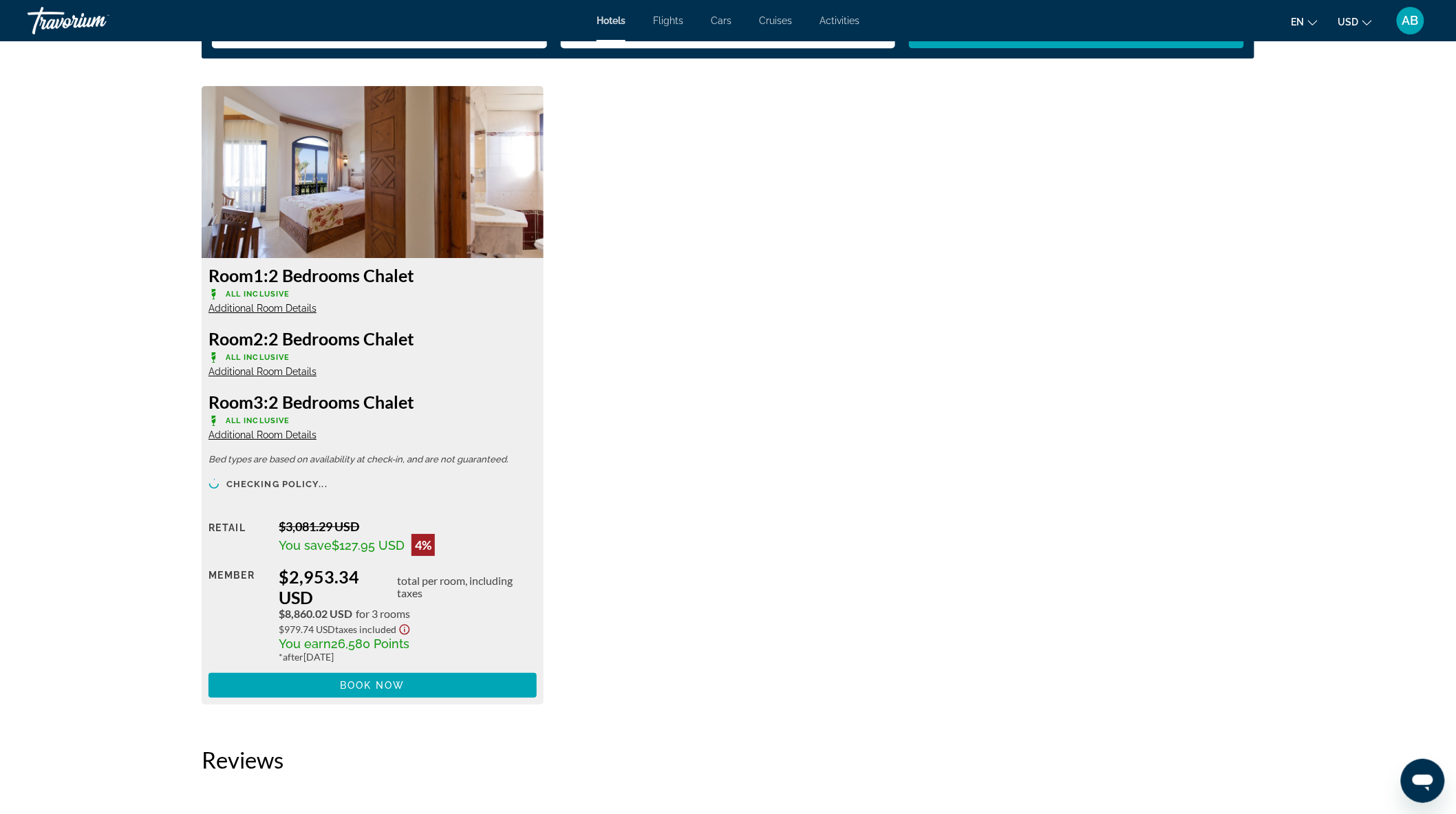
scroll to position [1911, 0]
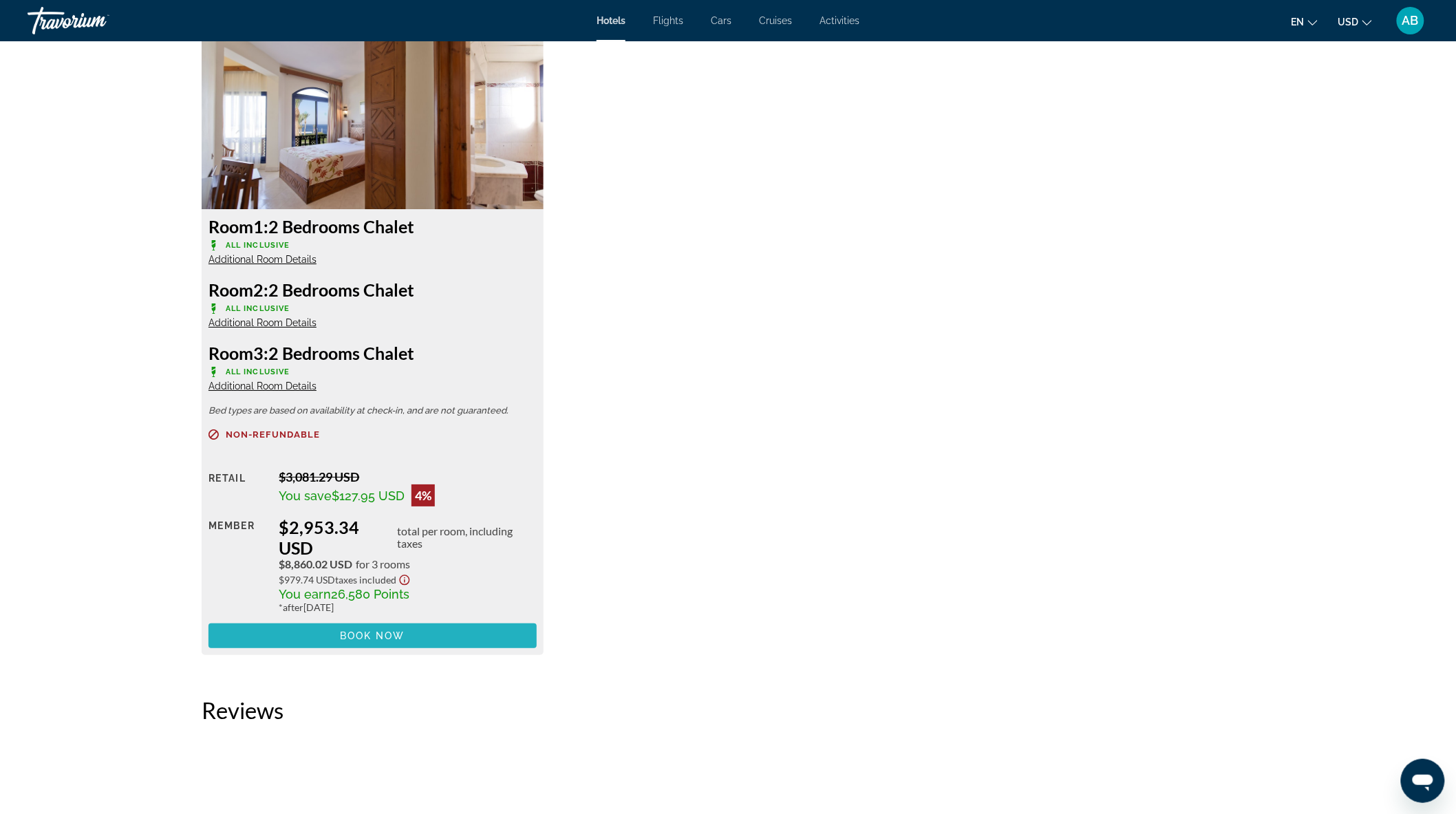
click at [411, 631] on span "Main content" at bounding box center [372, 636] width 329 height 33
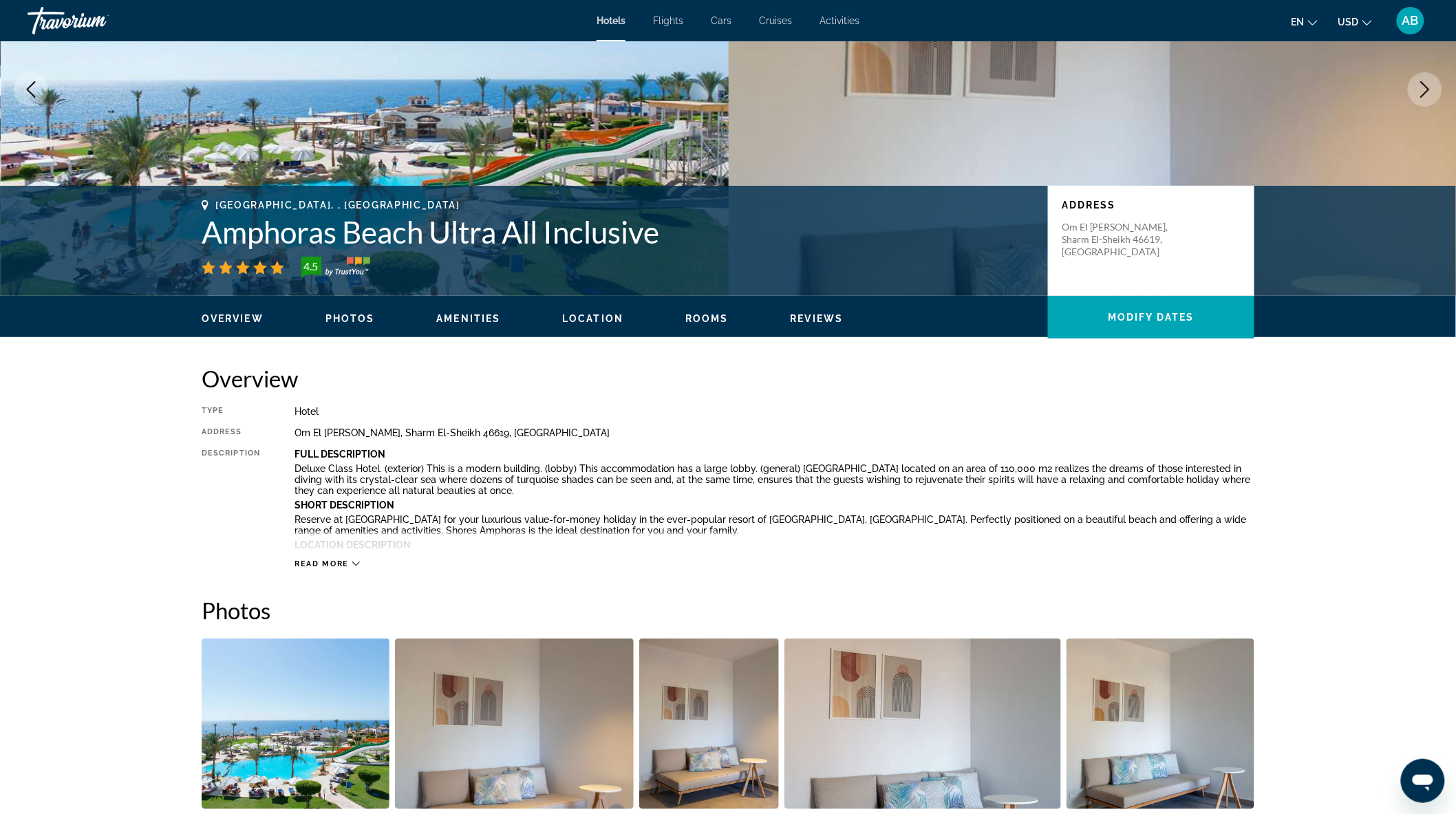
scroll to position [0, 0]
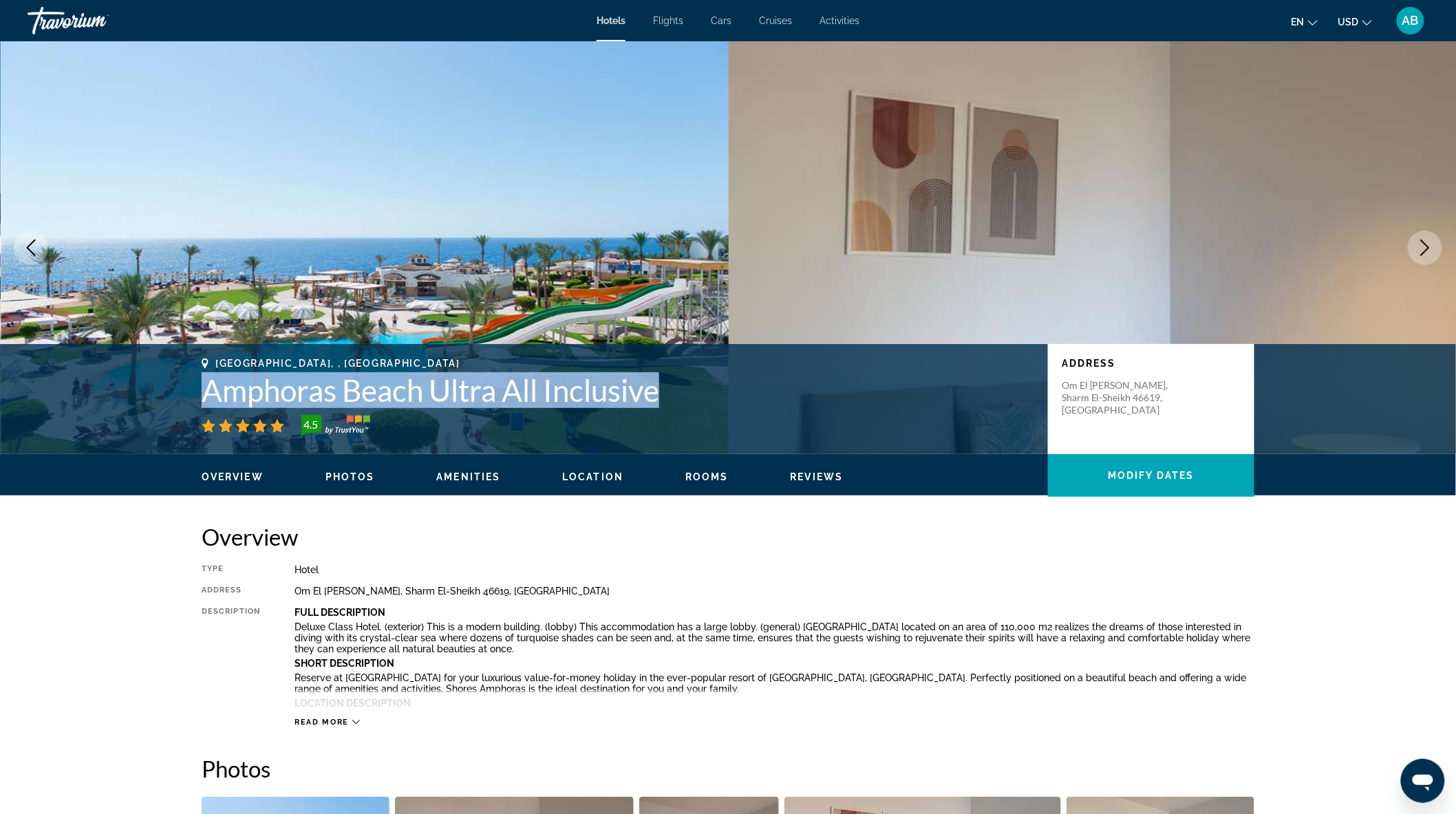
drag, startPoint x: 214, startPoint y: 389, endPoint x: 674, endPoint y: 397, distance: 460.1
click at [674, 397] on div "Sharm El-Sheikh, , Egypt Amphoras Beach Ultra All Inclusive 4.5 Address Om El S…" at bounding box center [728, 399] width 1107 height 82
copy h1 "Amphoras Beach Ultra All Inclusive"
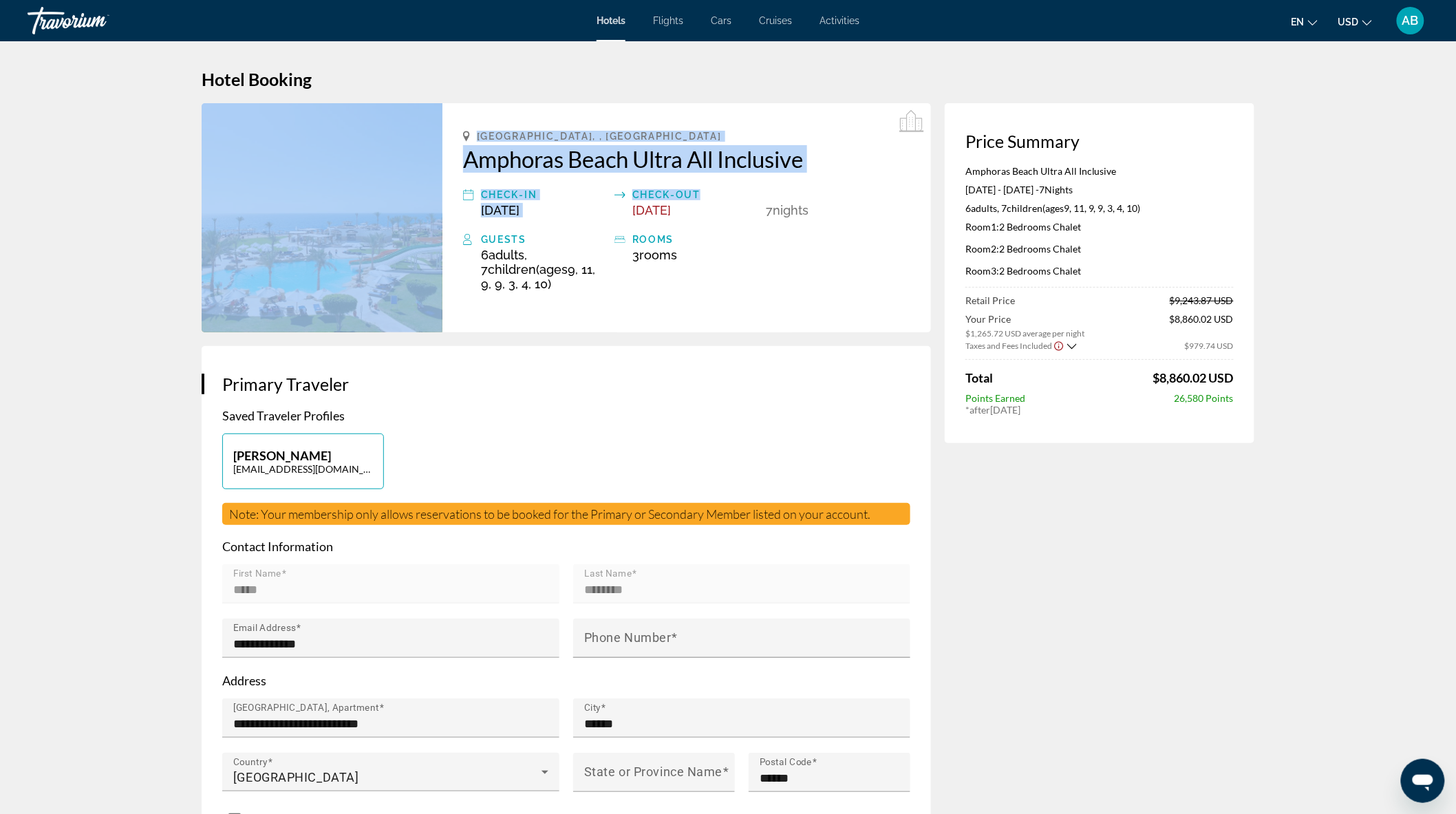
drag, startPoint x: 751, startPoint y: 182, endPoint x: 440, endPoint y: 157, distance: 312.0
click at [440, 157] on div "Sharm El-Sheikh, , Egypt Amphoras Beach Ultra All Inclusive Check-in Nov 6, 202…" at bounding box center [566, 218] width 743 height 229
copy div "Sharm El-Sheikh, , Egypt Amphoras Beach Ultra All Inclusive Check-in Nov 6, 202…"
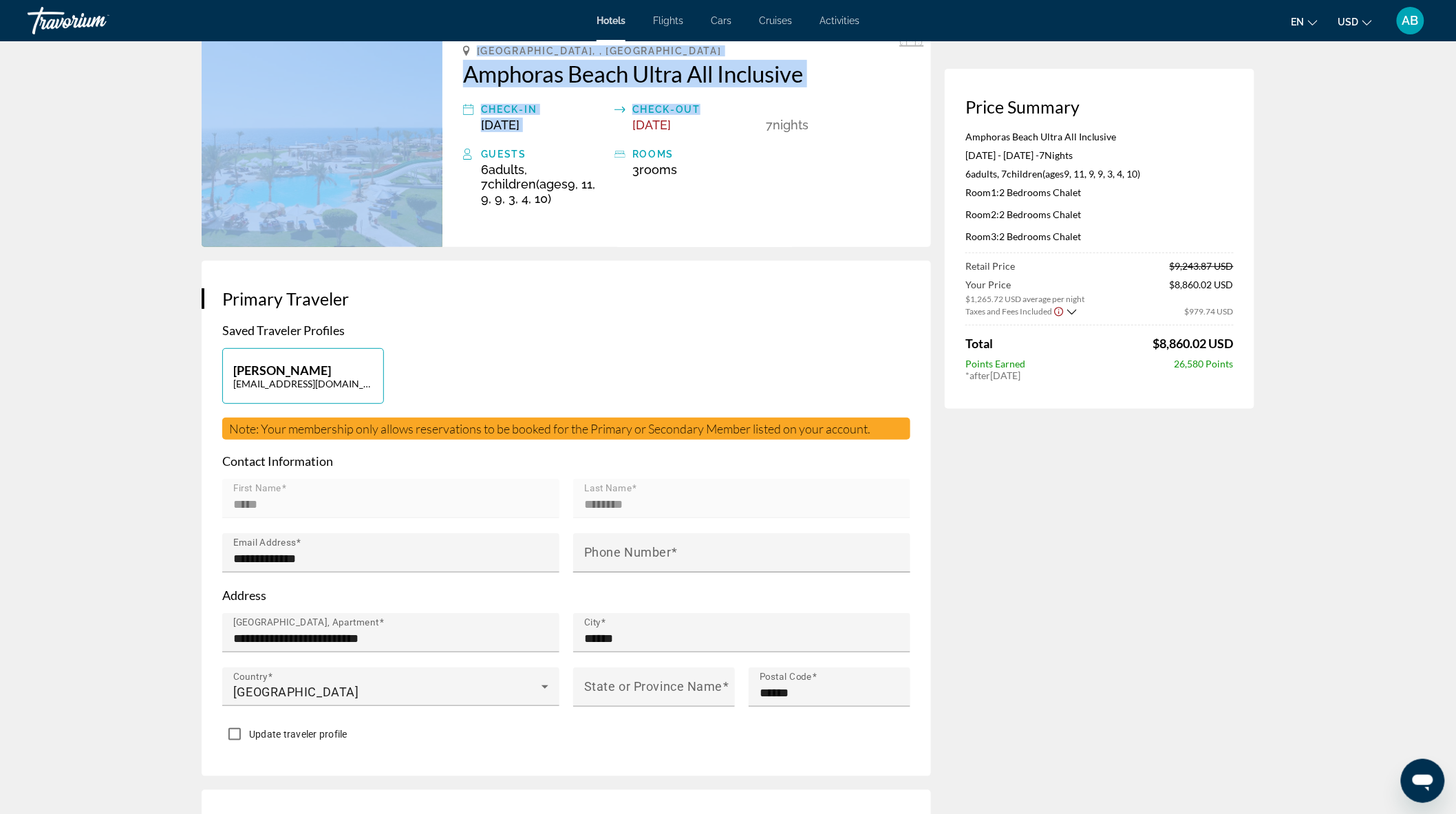
scroll to position [76, 0]
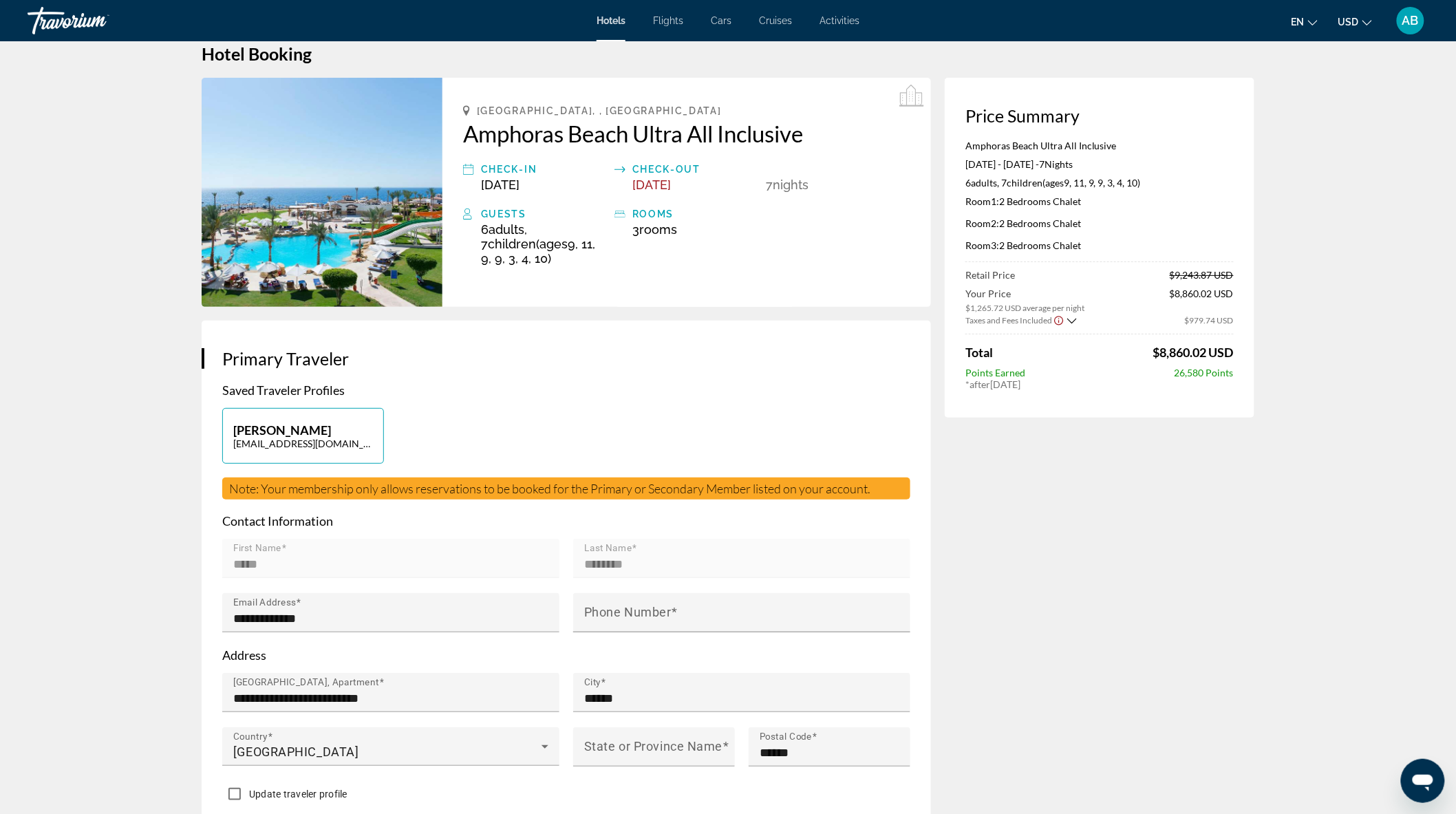
scroll to position [0, 0]
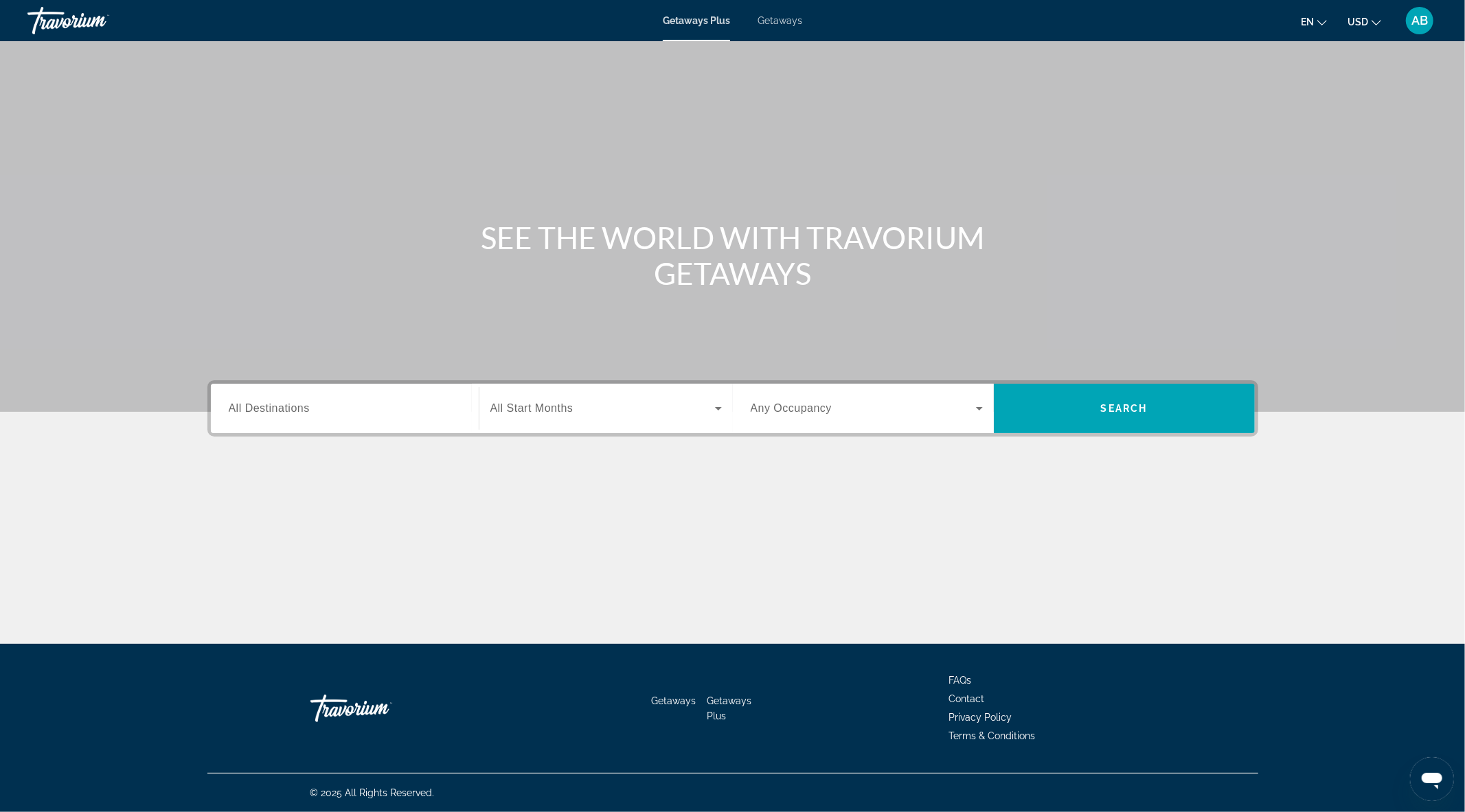
click at [419, 406] on input "Destination All Destinations" at bounding box center [345, 409] width 232 height 16
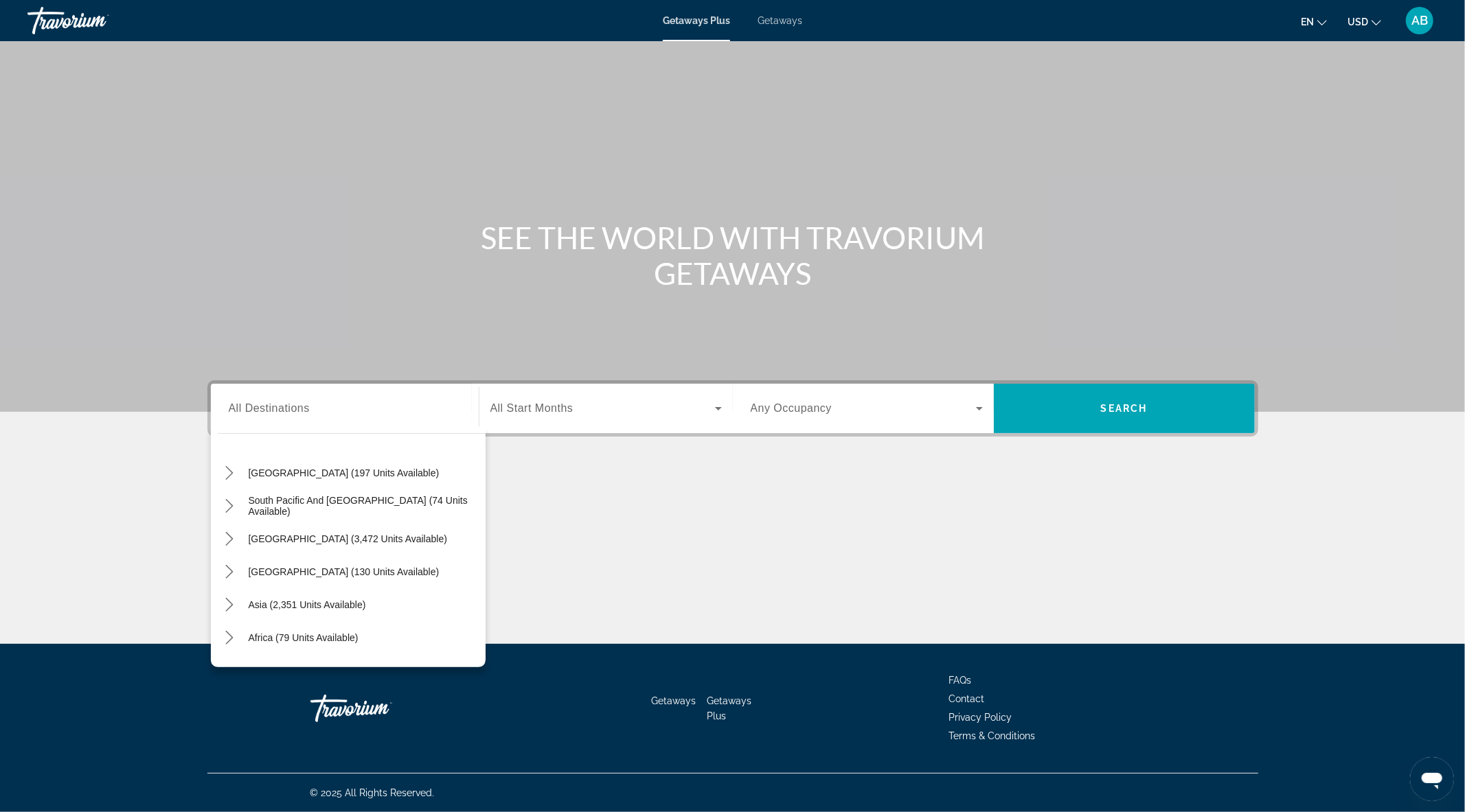
scroll to position [222, 0]
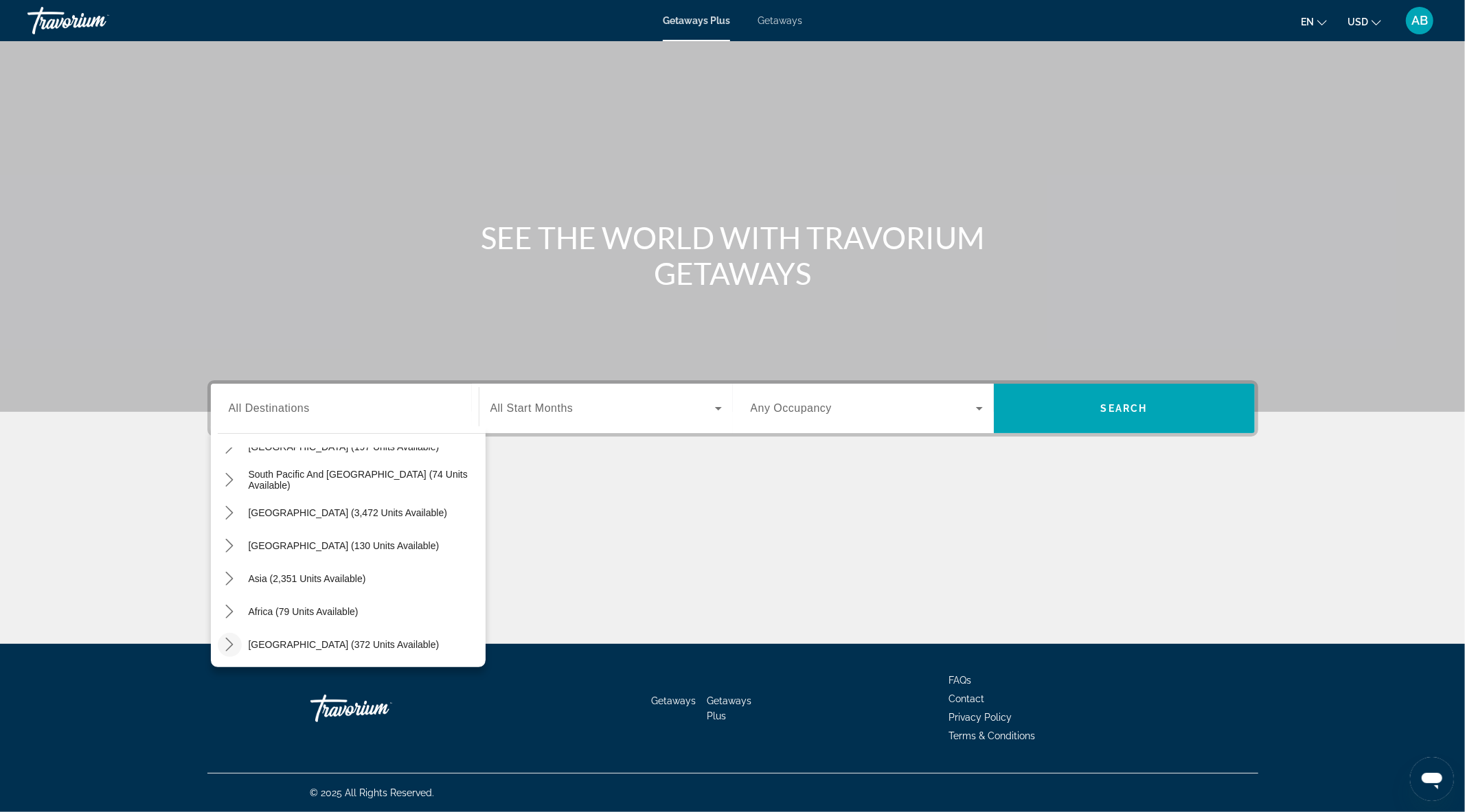
click at [222, 649] on mat-icon "Toggle Middle East (372 units available) submenu" at bounding box center [229, 645] width 24 height 24
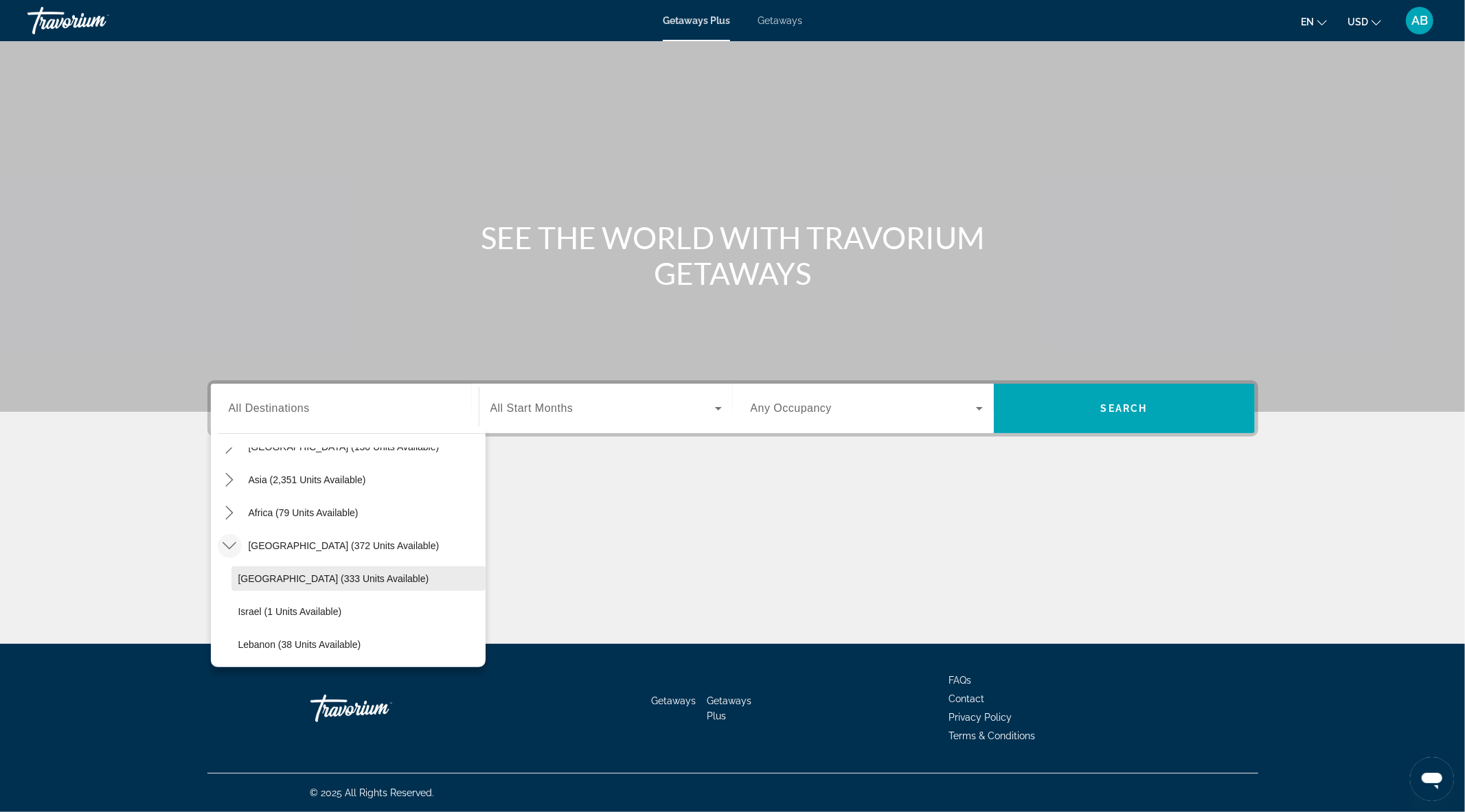
click at [260, 574] on span "Egypt (333 units available)" at bounding box center [334, 579] width 191 height 11
type input "**********"
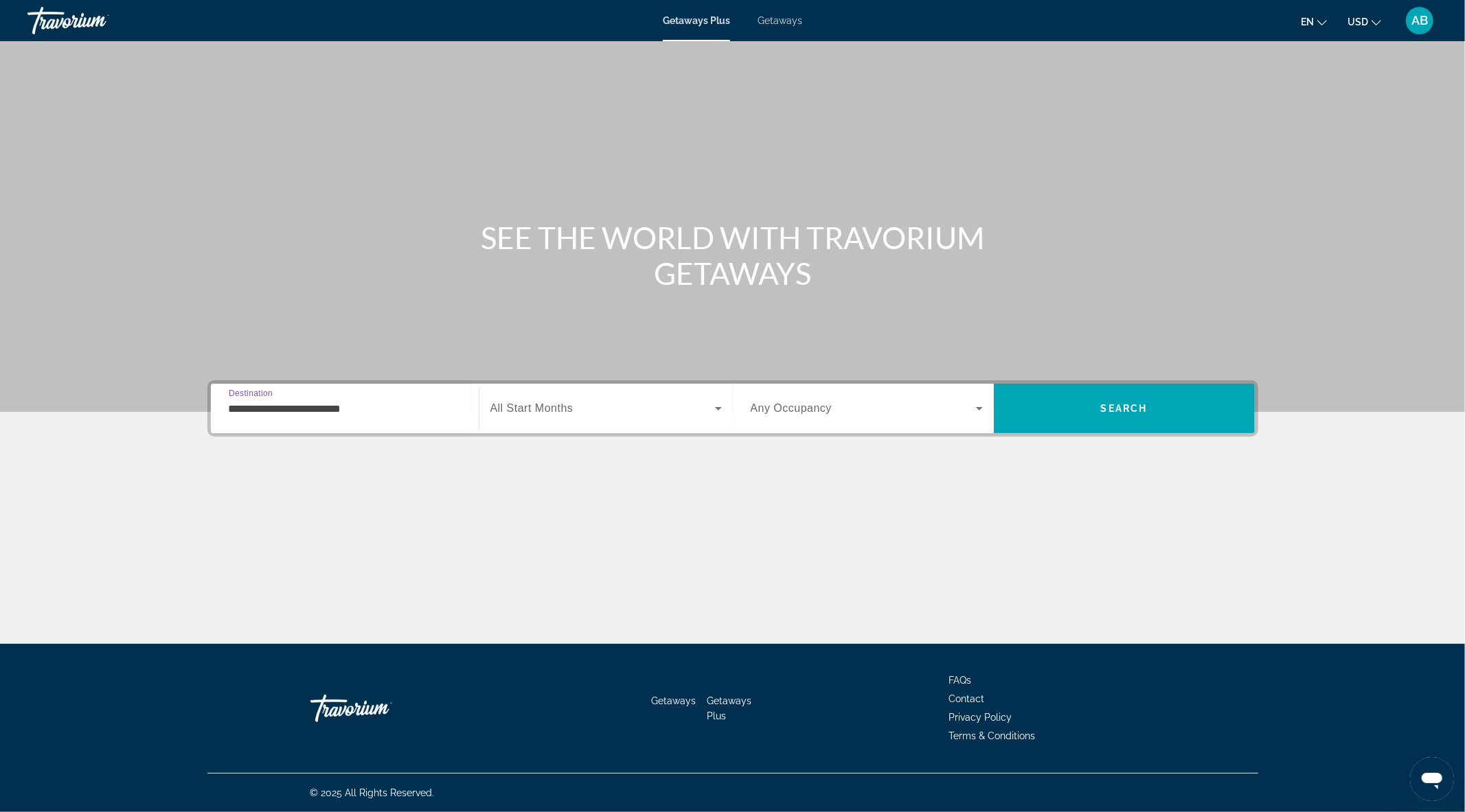
click at [956, 408] on span "Search widget" at bounding box center [864, 408] width 226 height 16
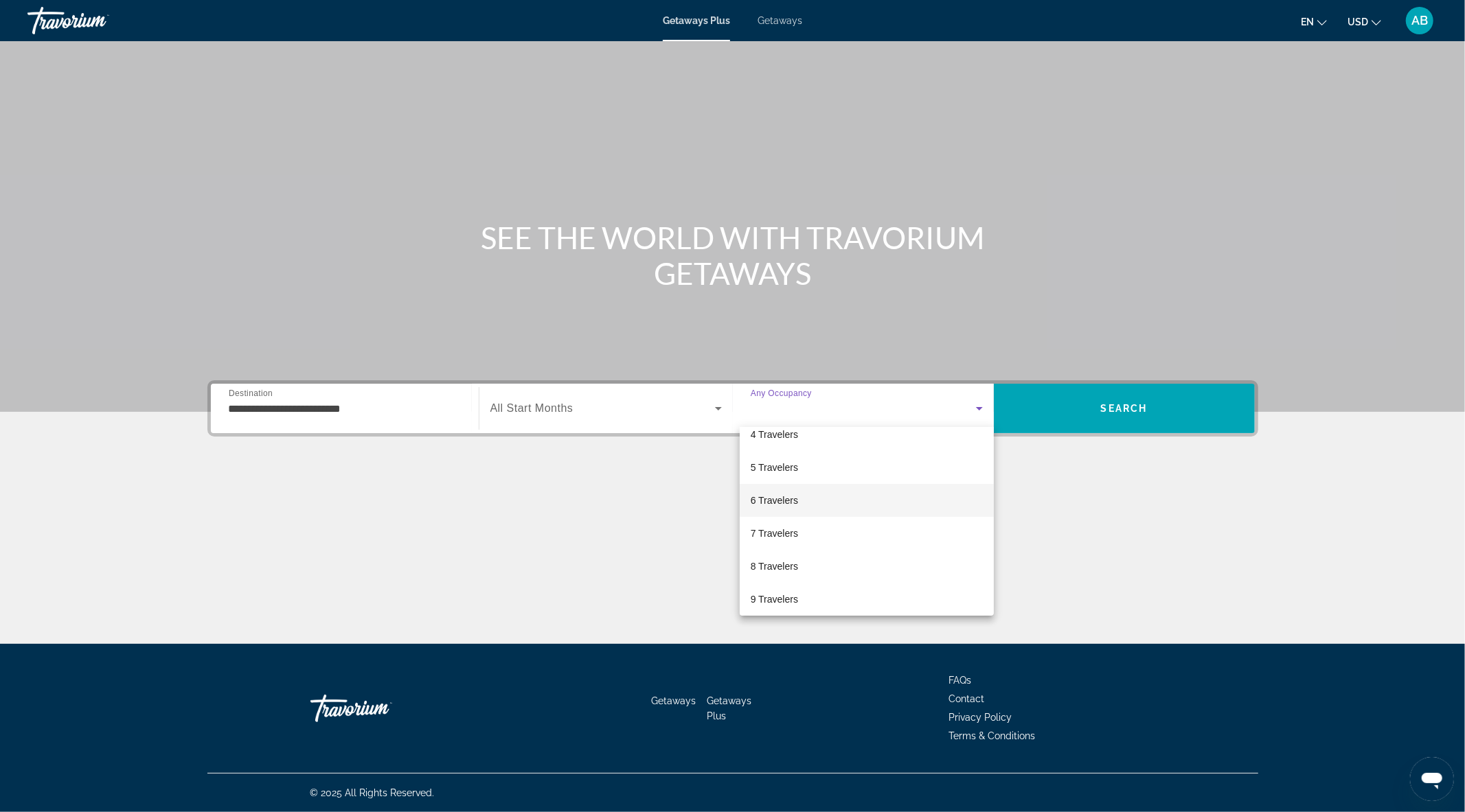
scroll to position [151, 0]
click at [802, 591] on span "10 Travelers" at bounding box center [778, 595] width 53 height 16
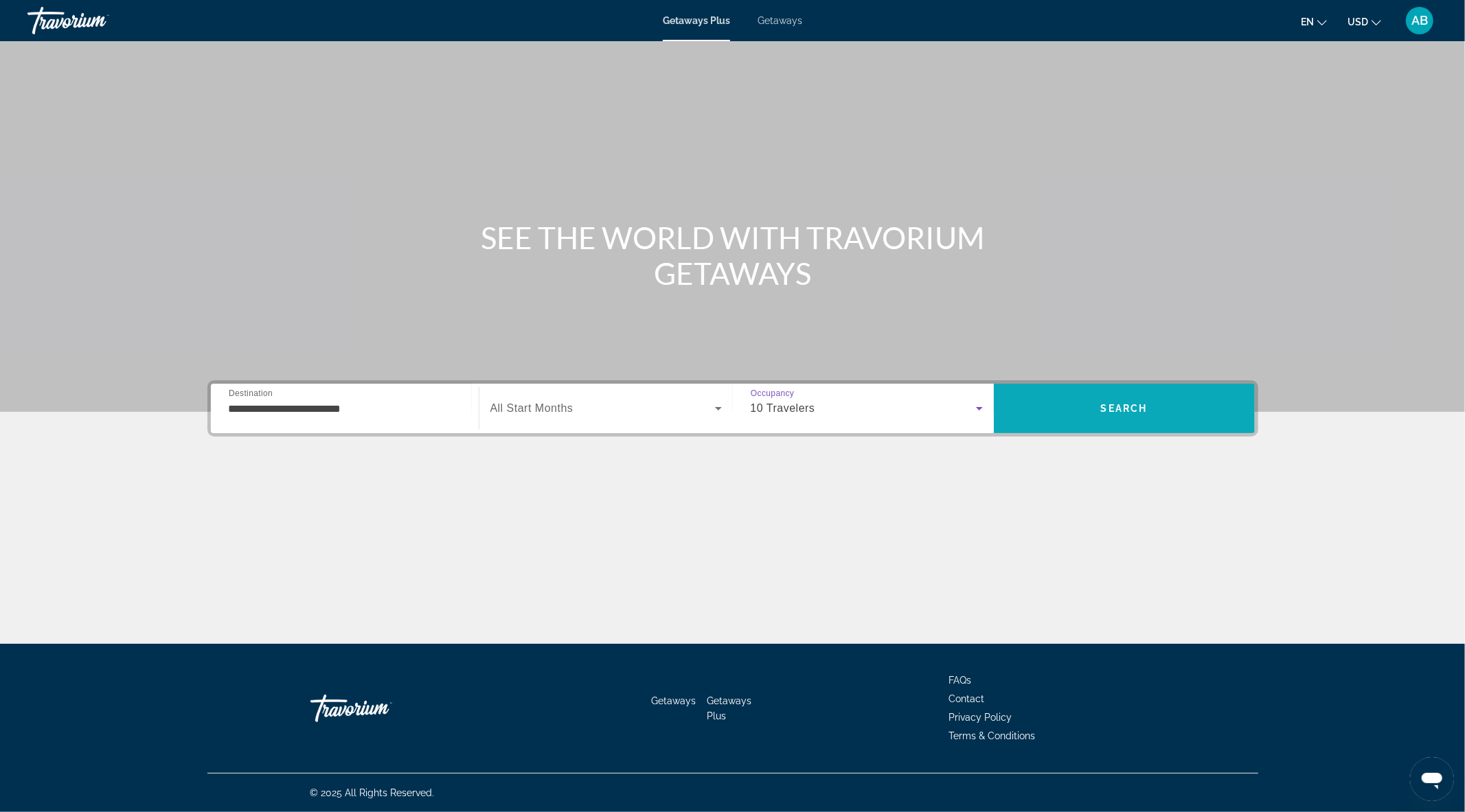
click at [1069, 406] on span "Search" at bounding box center [1125, 408] width 261 height 33
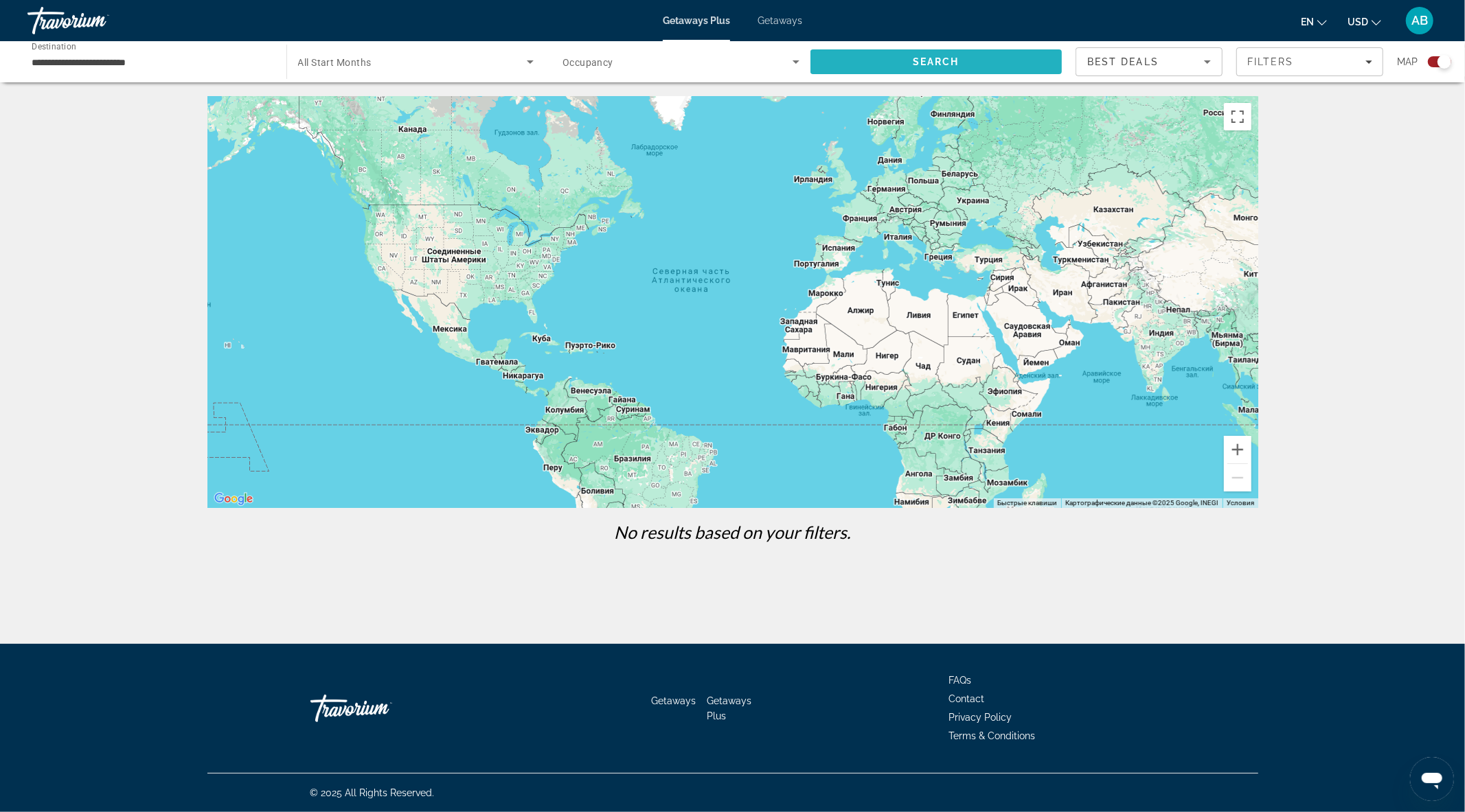
click at [929, 65] on span "Search" at bounding box center [936, 62] width 47 height 11
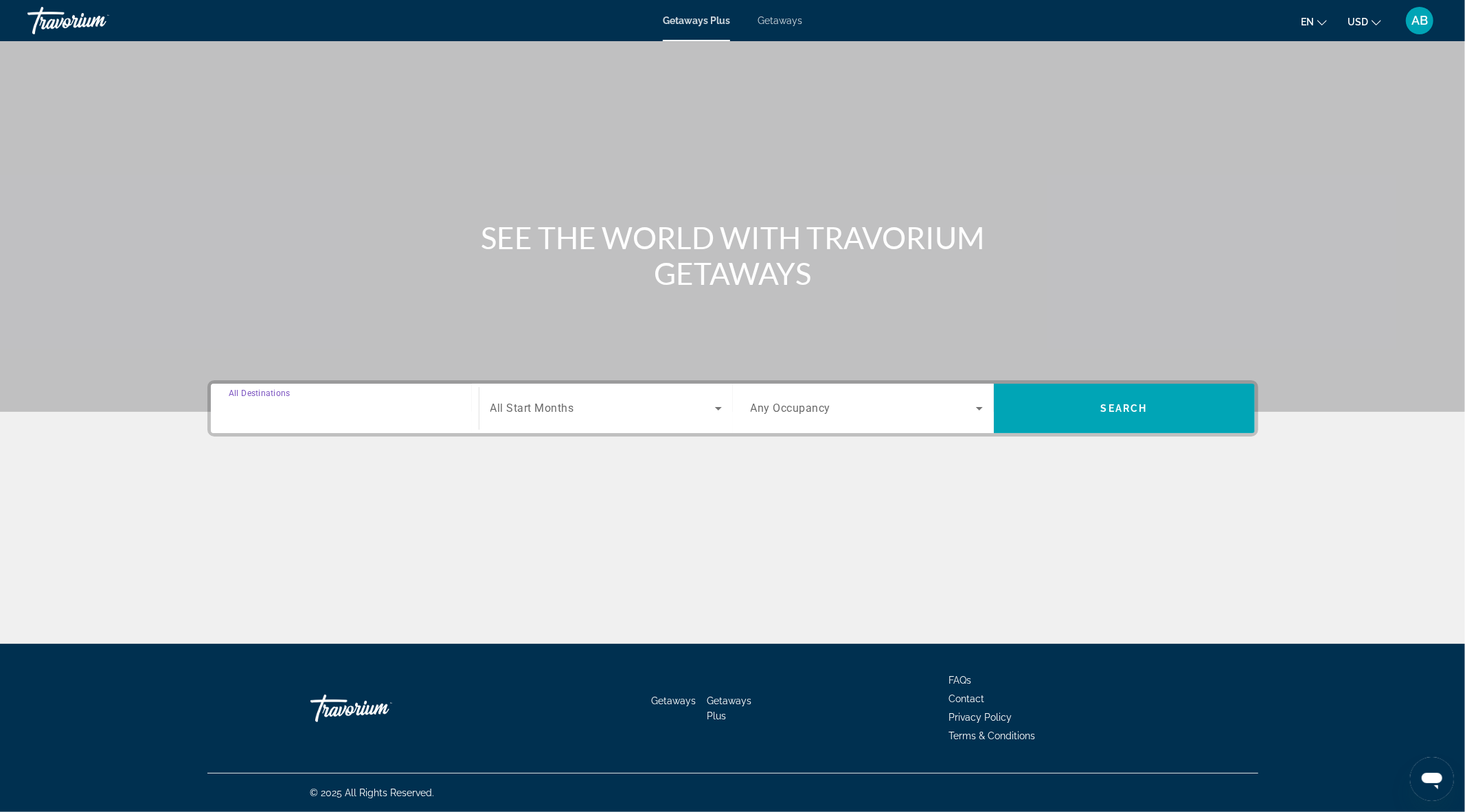
click at [334, 406] on input "Destination All Destinations" at bounding box center [345, 409] width 232 height 16
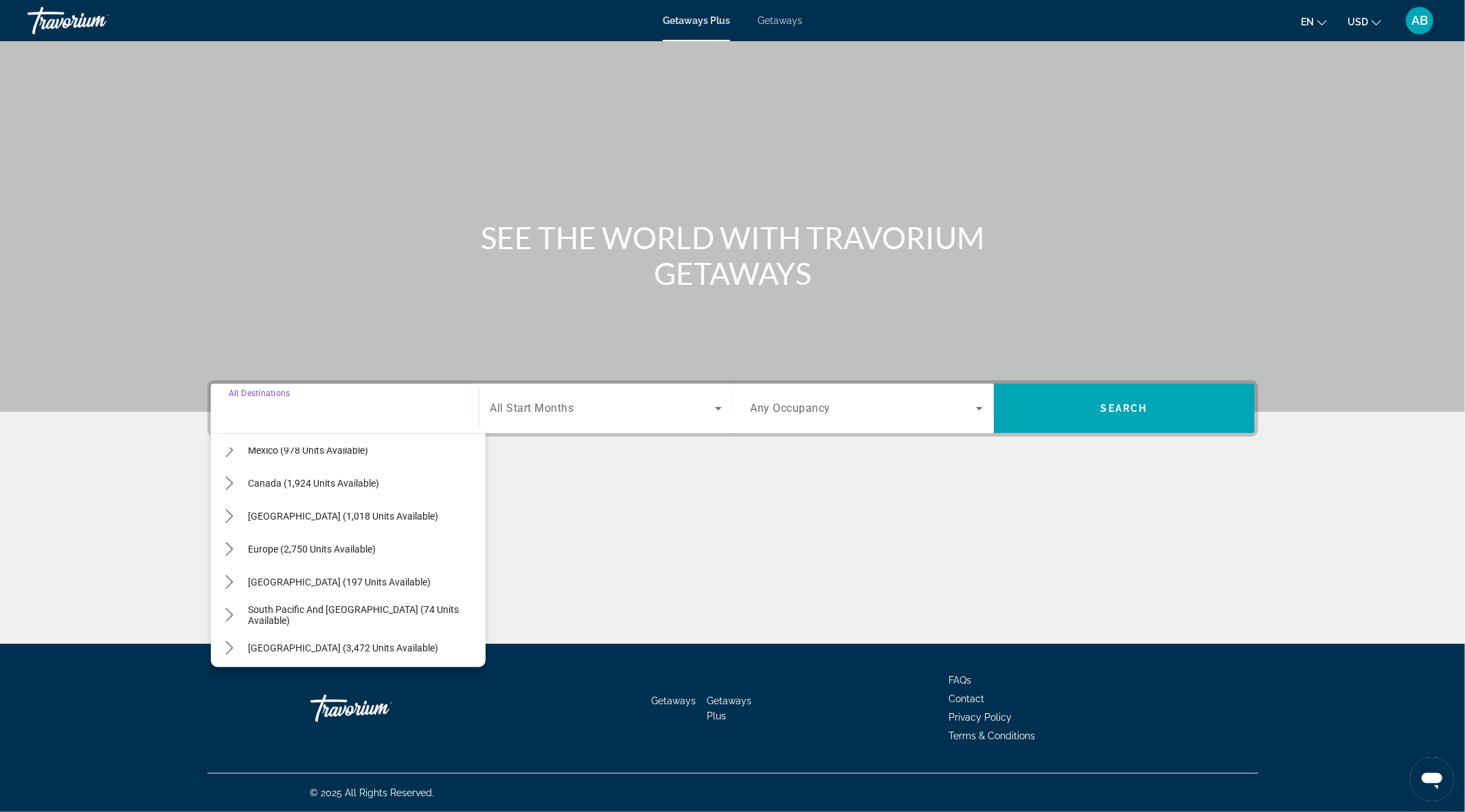
scroll to position [222, 0]
click at [230, 642] on icon "Toggle Middle East (372 units available) submenu" at bounding box center [229, 644] width 7 height 14
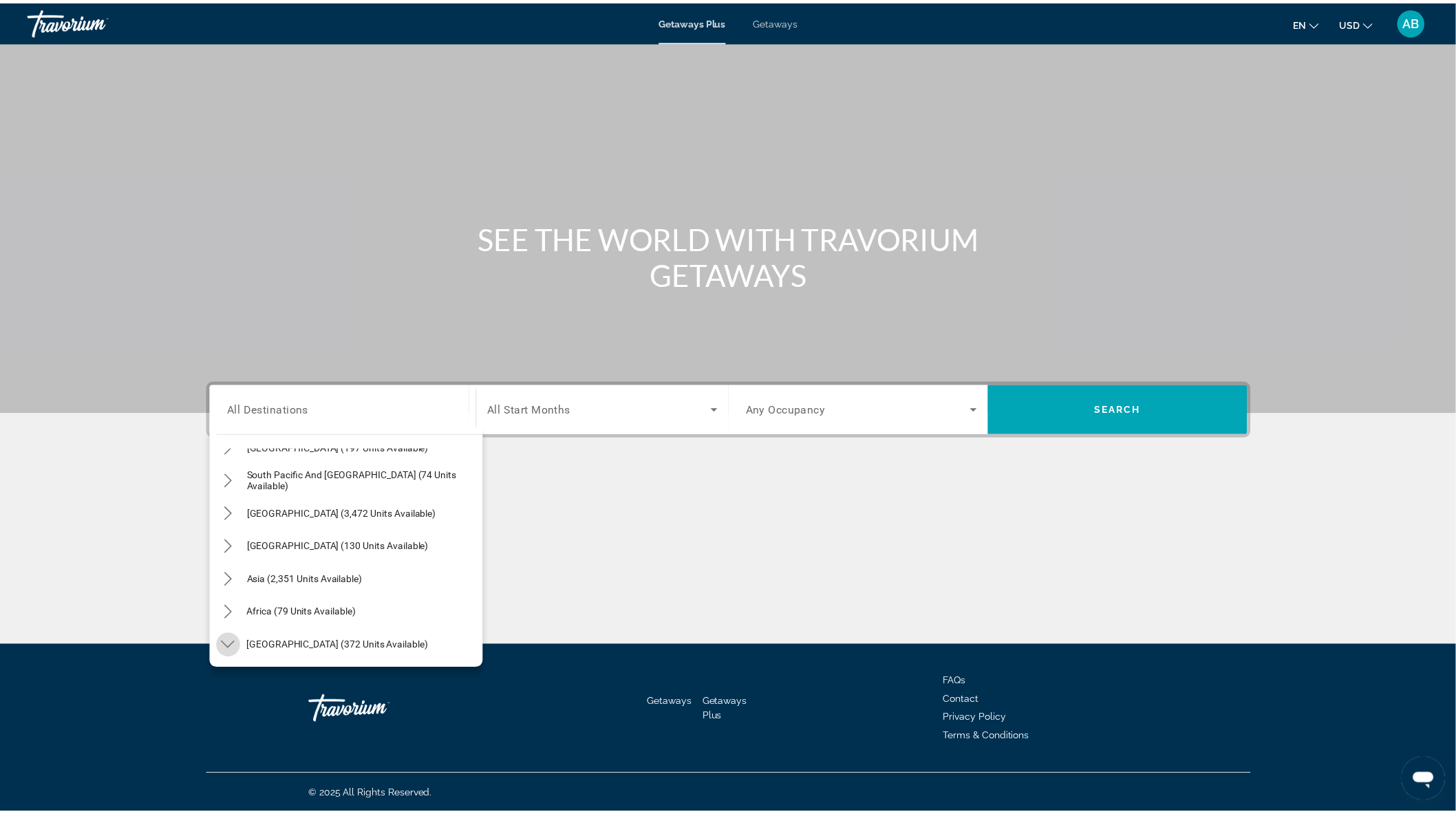
scroll to position [321, 0]
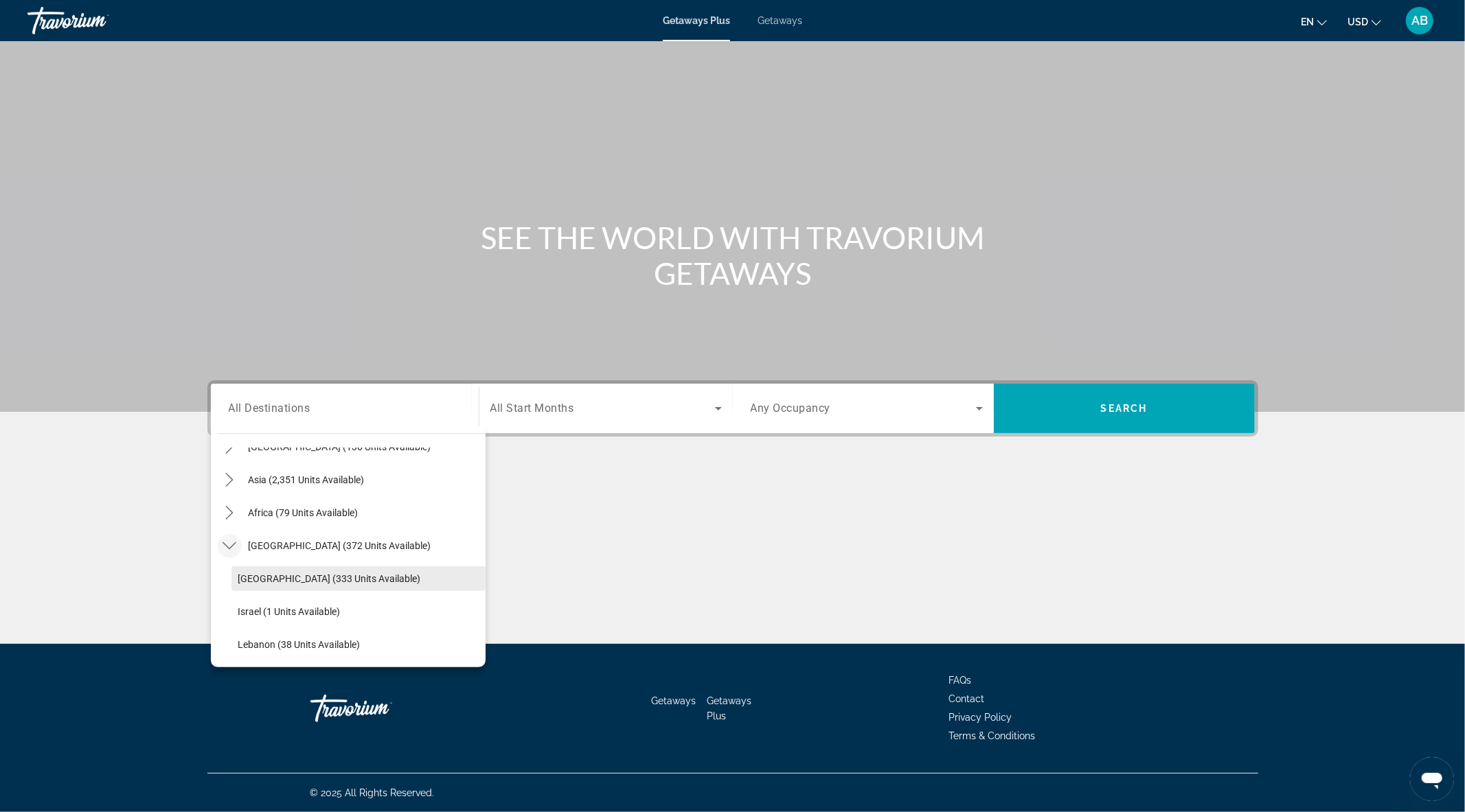
click at [278, 580] on span "Egypt (333 units available)" at bounding box center [330, 579] width 183 height 11
type input "**********"
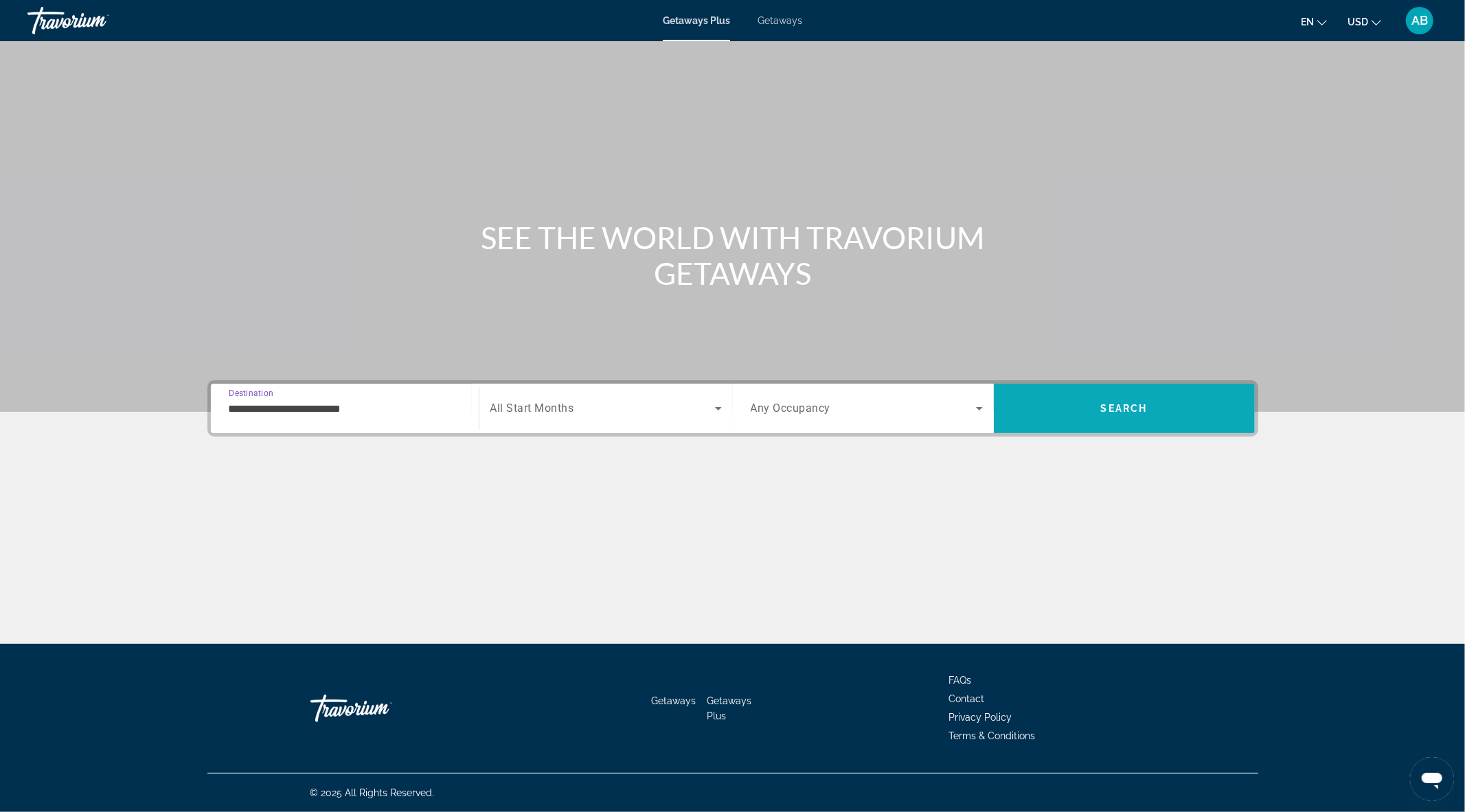
click at [1131, 400] on span "Search" at bounding box center [1125, 408] width 261 height 33
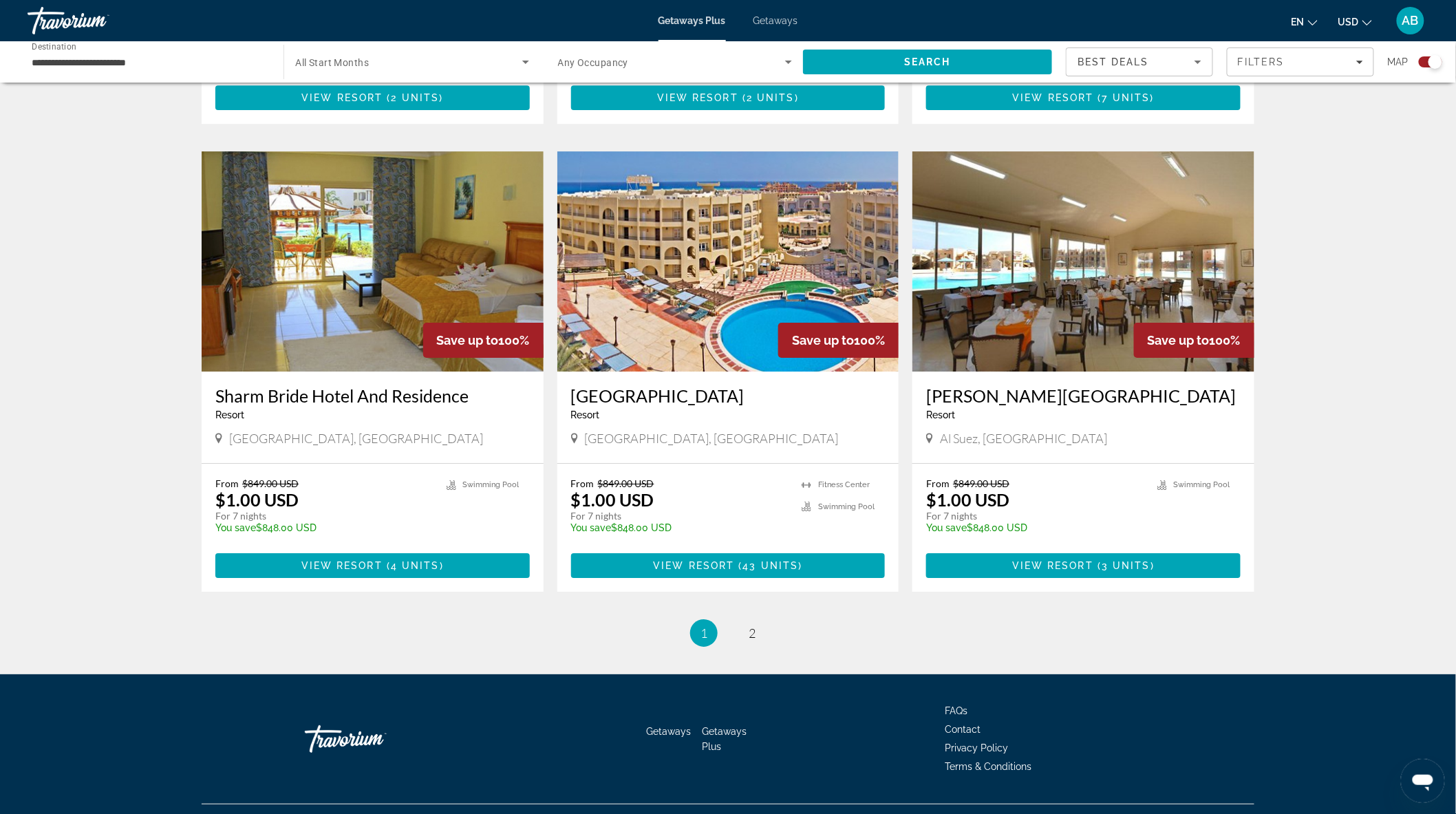
scroll to position [1835, 0]
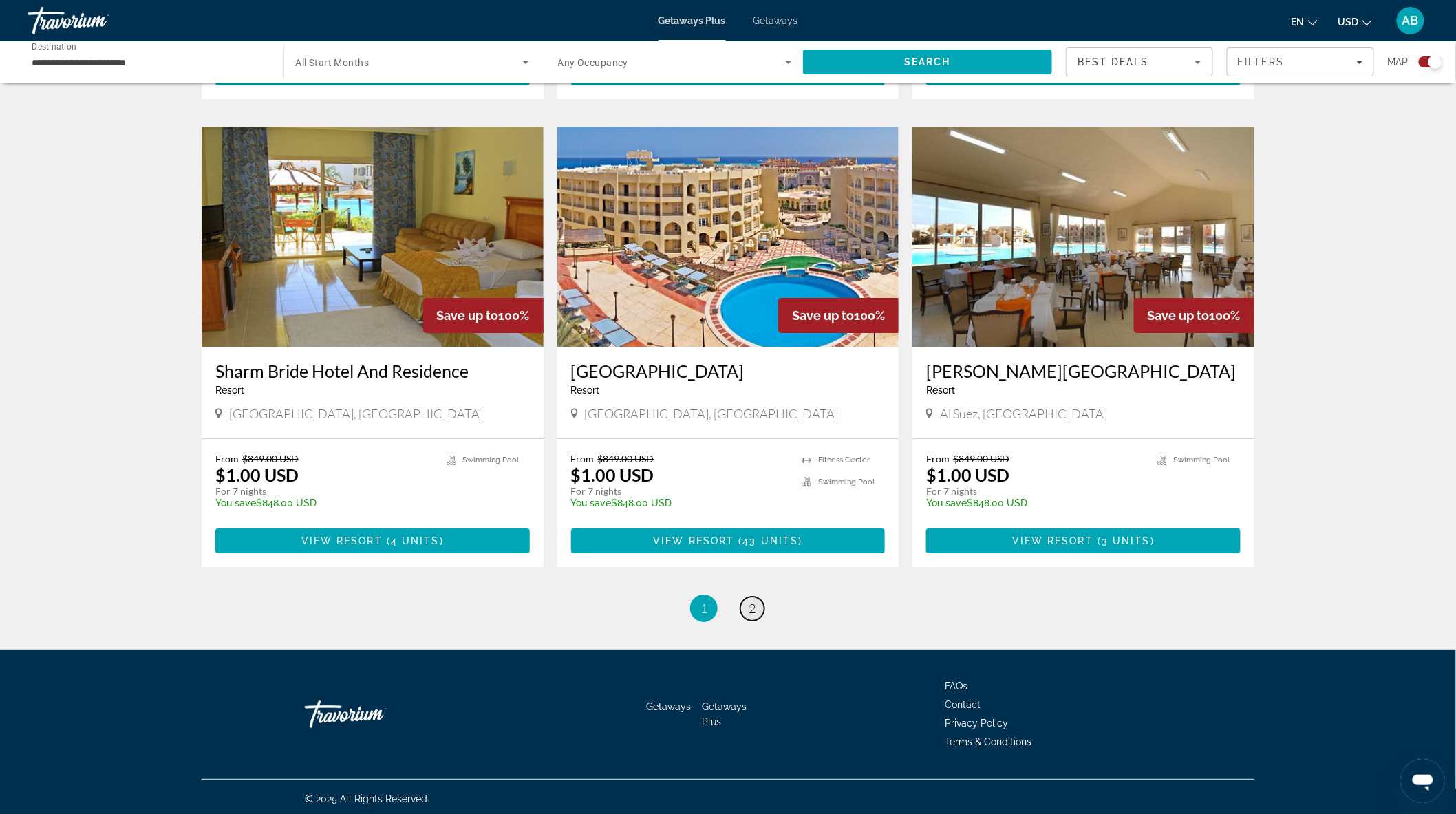
click at [747, 603] on link "page 2" at bounding box center [752, 609] width 24 height 24
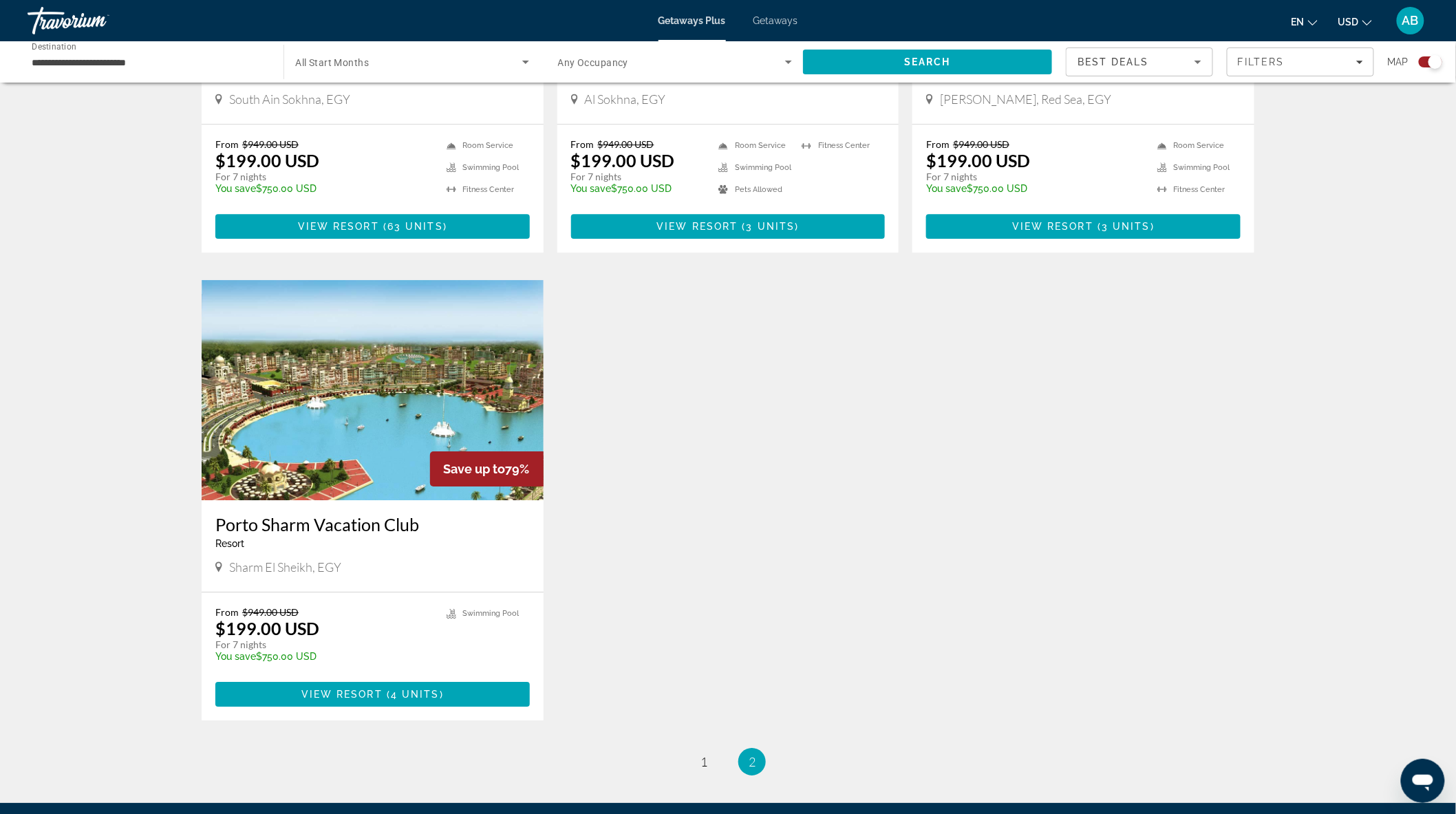
scroll to position [1682, 0]
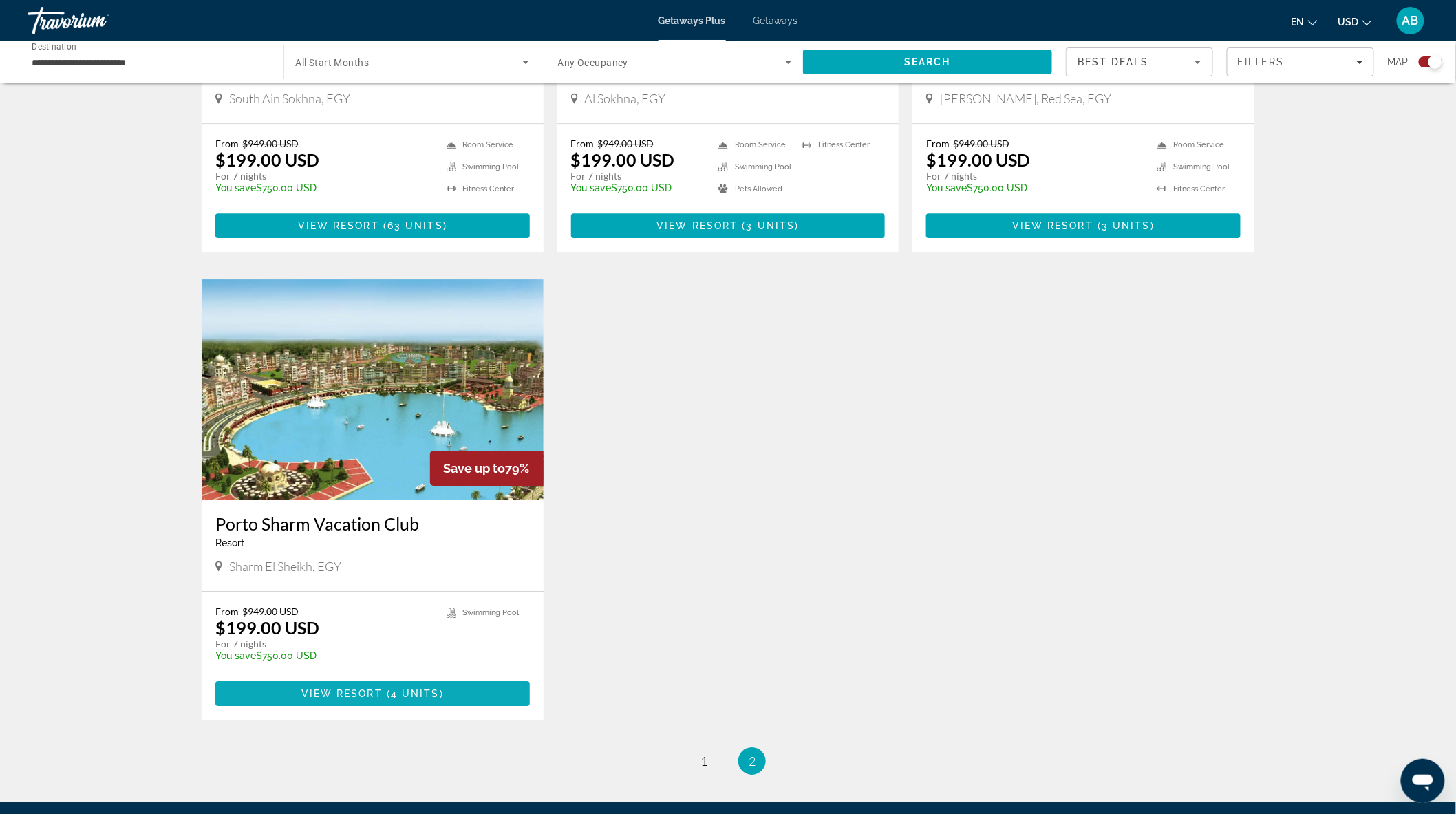
click at [406, 689] on span "4 units" at bounding box center [415, 694] width 49 height 11
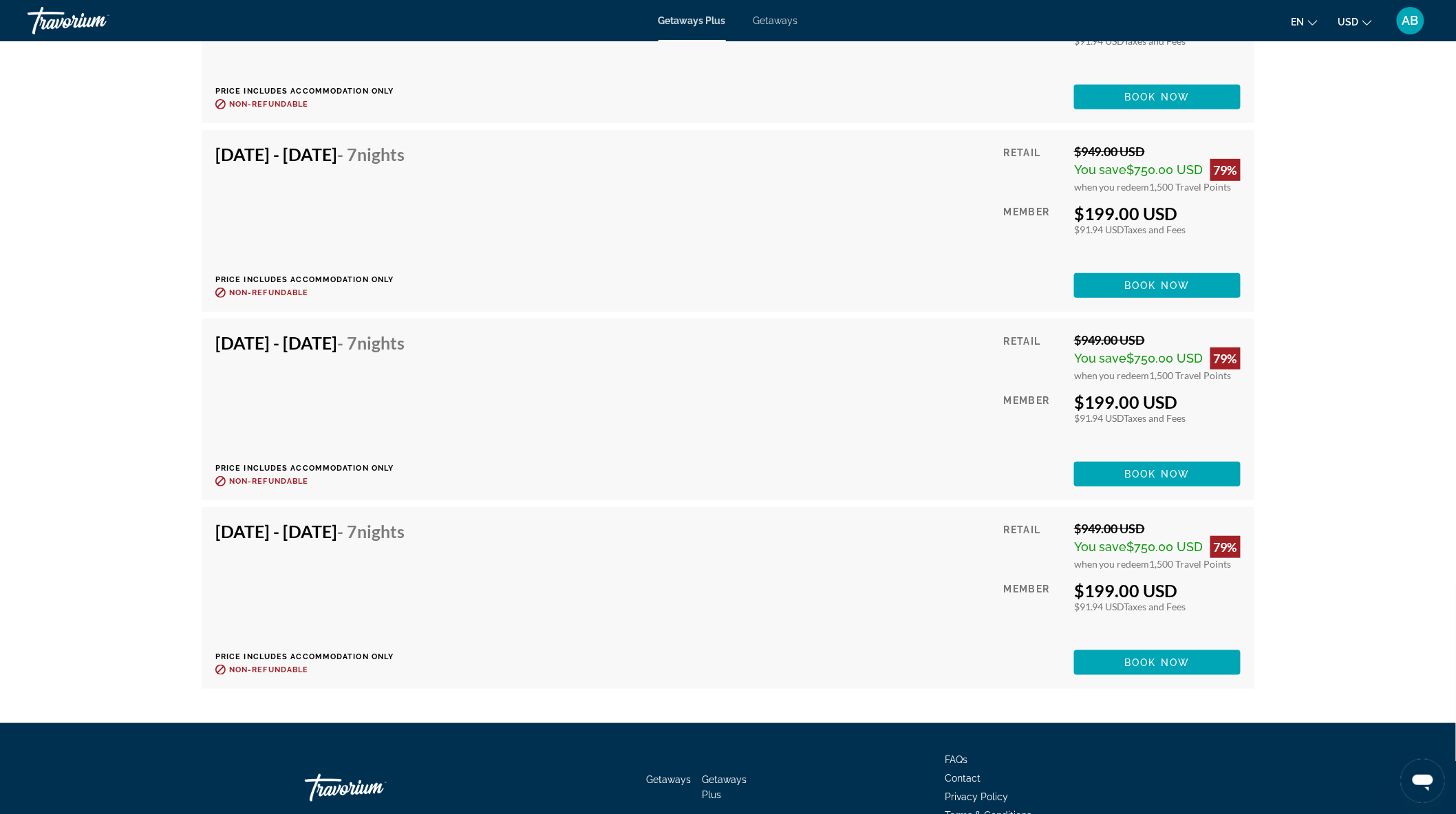
scroll to position [2464, 0]
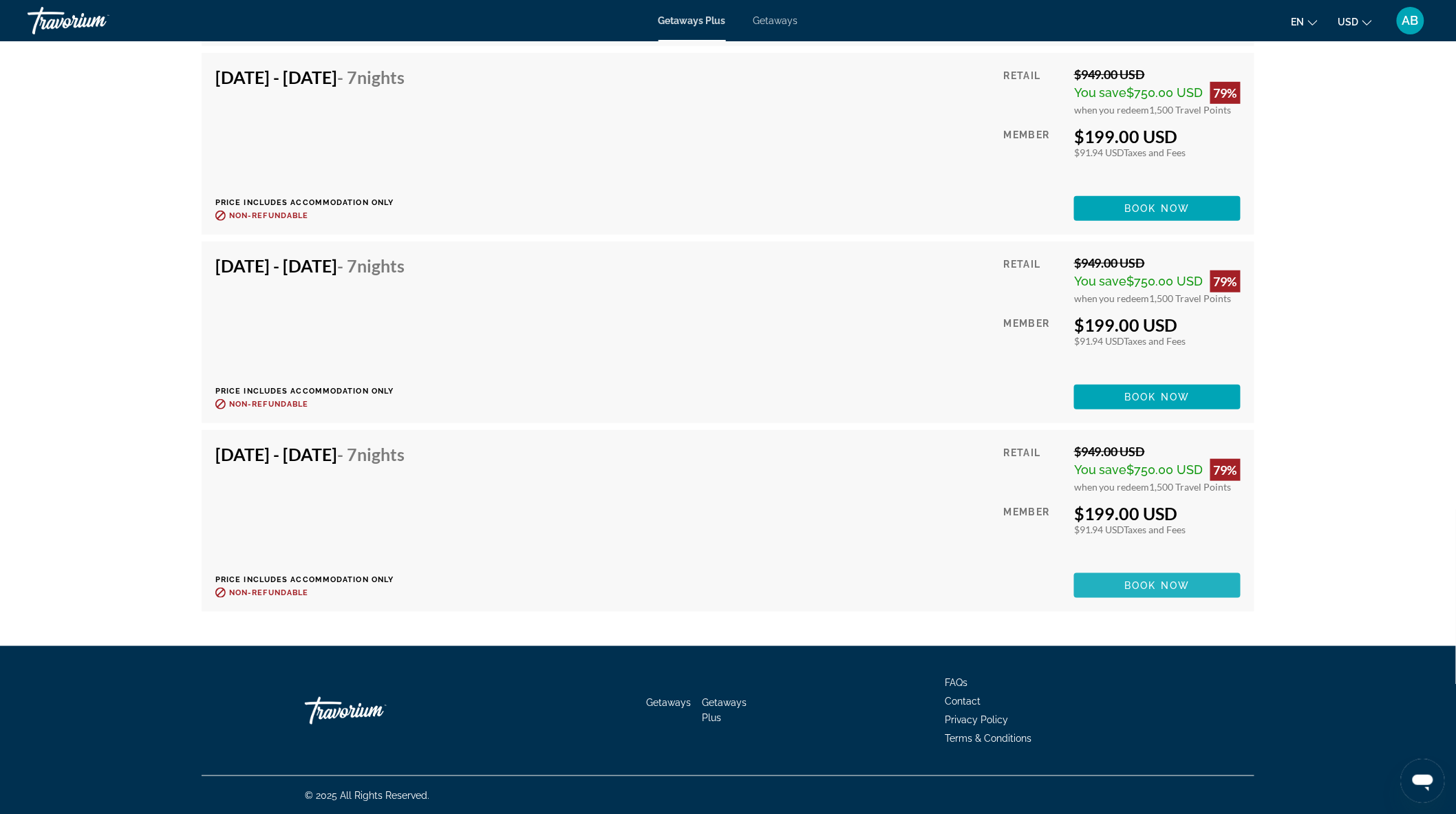
click at [1159, 587] on span "Book now" at bounding box center [1157, 586] width 65 height 11
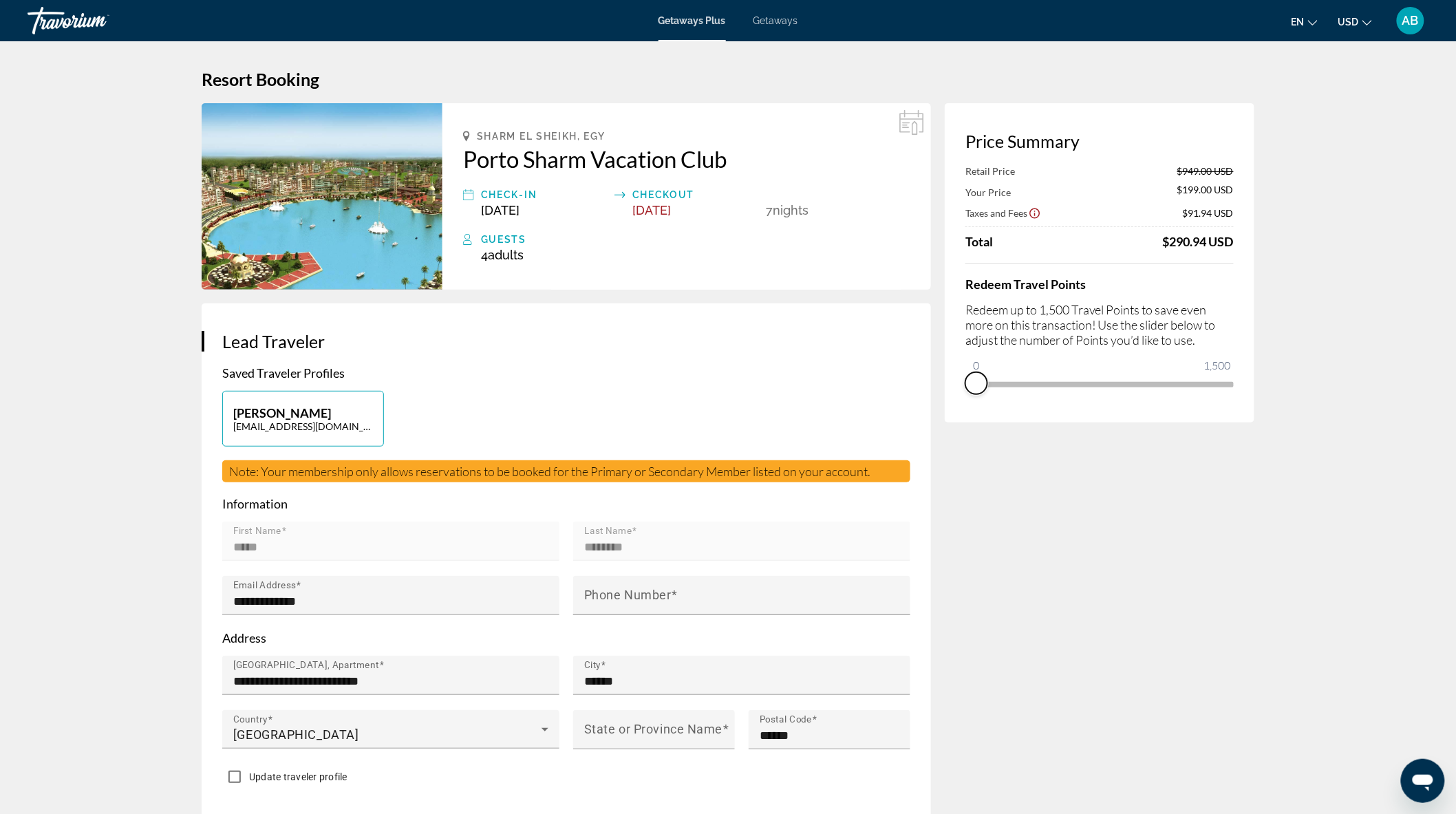
drag, startPoint x: 1218, startPoint y: 396, endPoint x: 940, endPoint y: 458, distance: 284.8
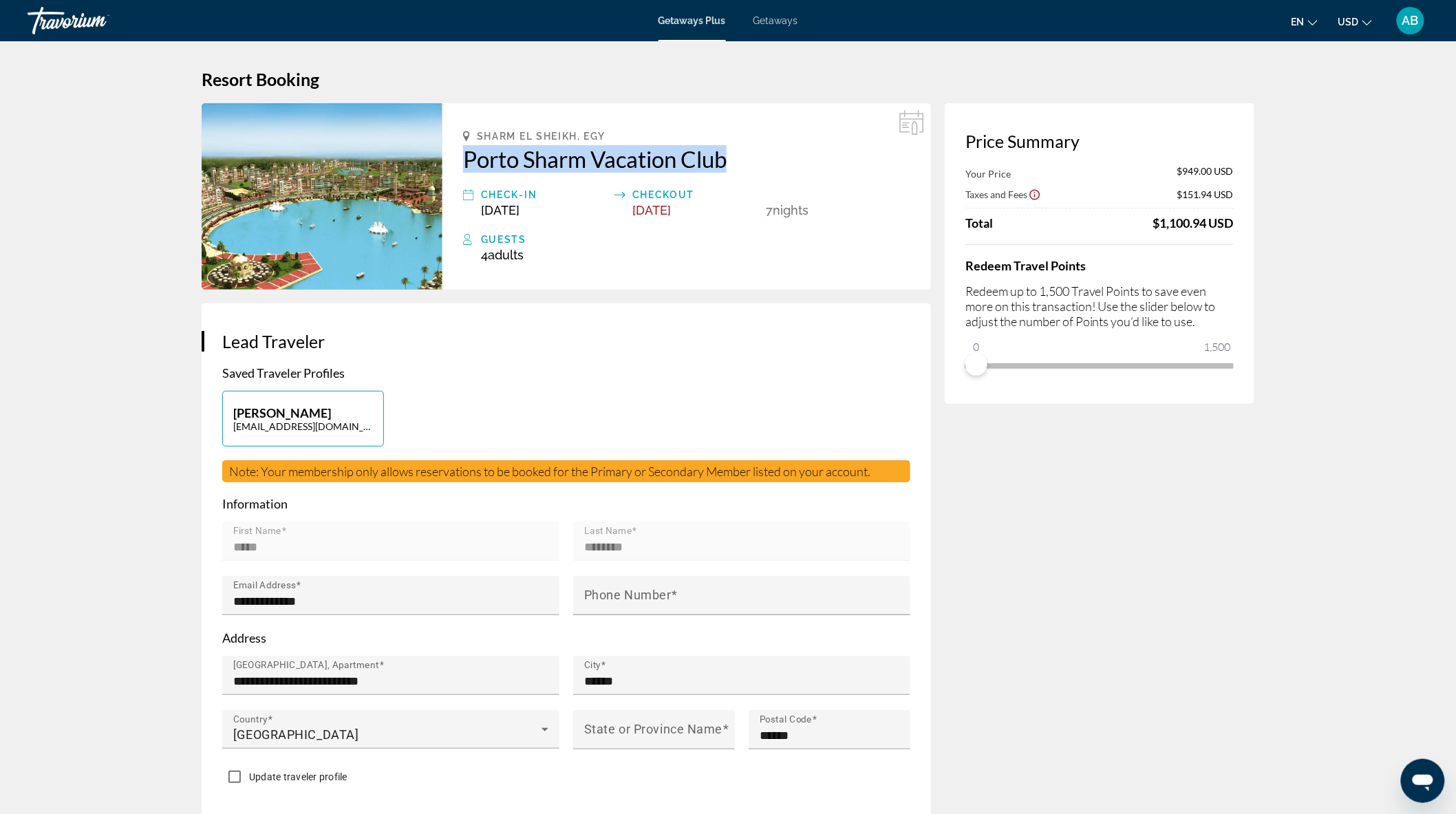
drag, startPoint x: 457, startPoint y: 161, endPoint x: 747, endPoint y: 167, distance: 290.1
click at [747, 167] on div "Sharm El Sheikh, EGY Porto Sharm Vacation Club Check-In Nov 7, 2025 Checkout No…" at bounding box center [686, 197] width 489 height 187
copy h2 "Porto Sharm Vacation Club"
click at [787, 354] on div "**********" at bounding box center [566, 560] width 729 height 516
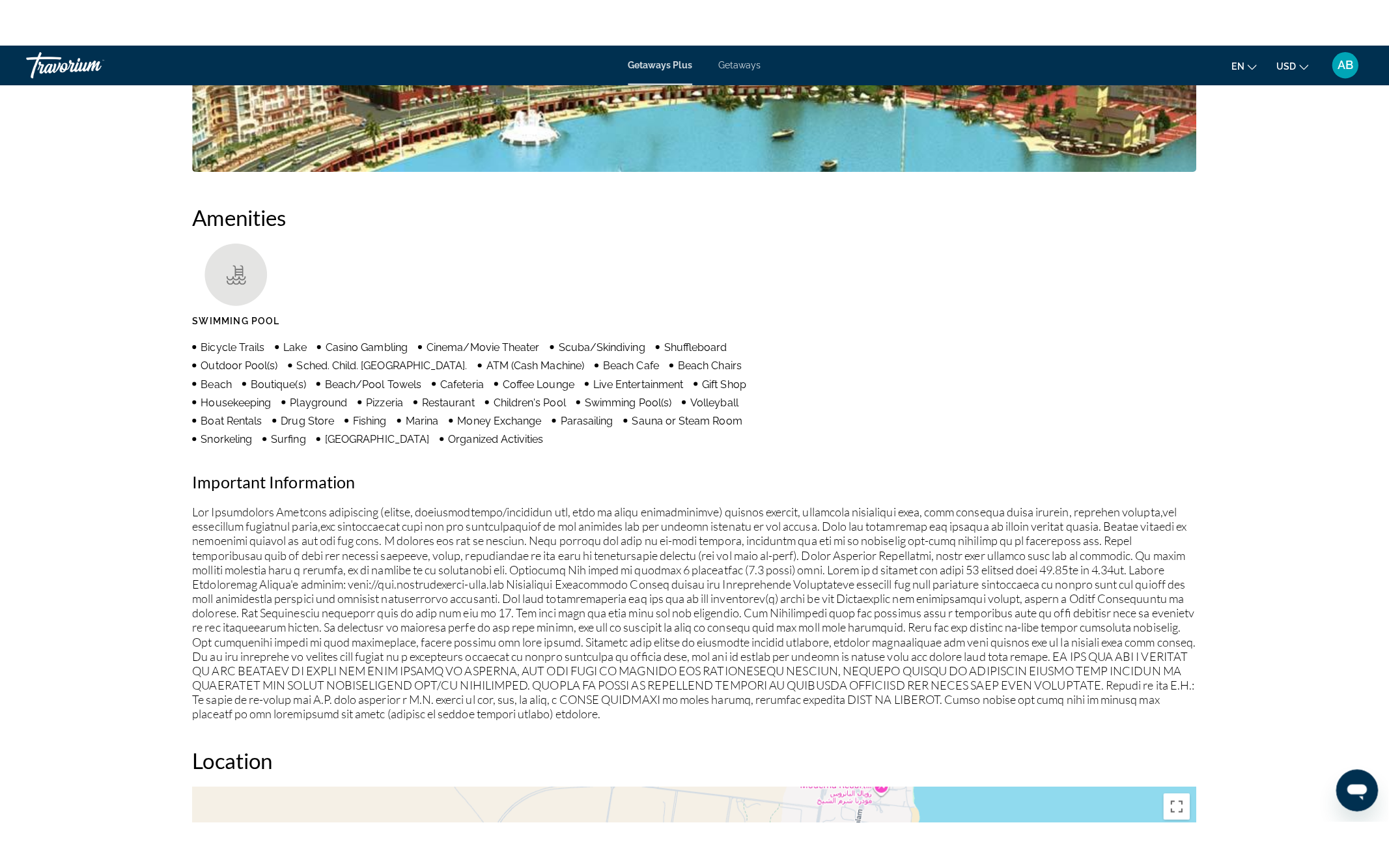
scroll to position [1085, 0]
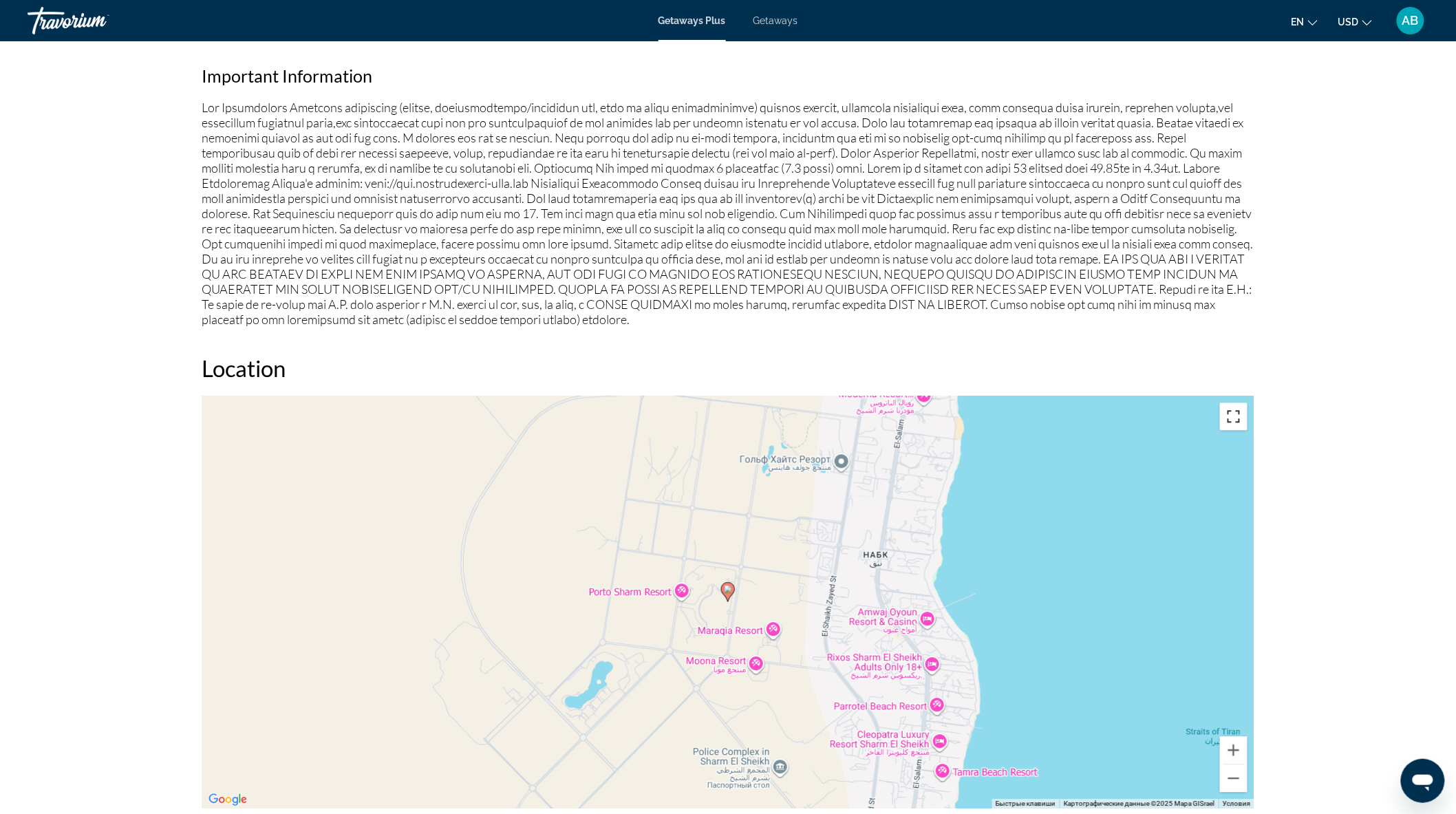
drag, startPoint x: 1227, startPoint y: 420, endPoint x: 1227, endPoint y: 486, distance: 66.0
click at [1227, 420] on button "Включить полноэкранный режим" at bounding box center [1234, 417] width 27 height 27
